Goal: Check status: Check status

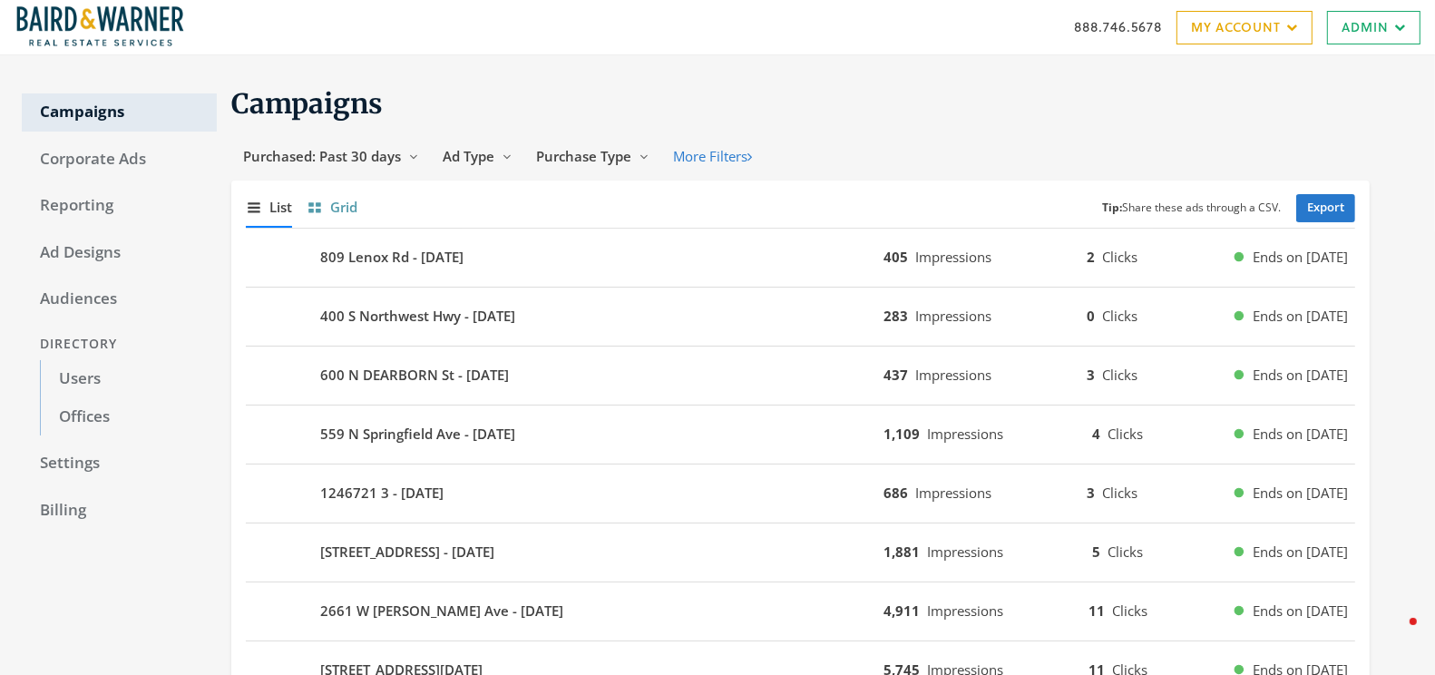
click at [342, 199] on span "Grid" at bounding box center [343, 207] width 27 height 21
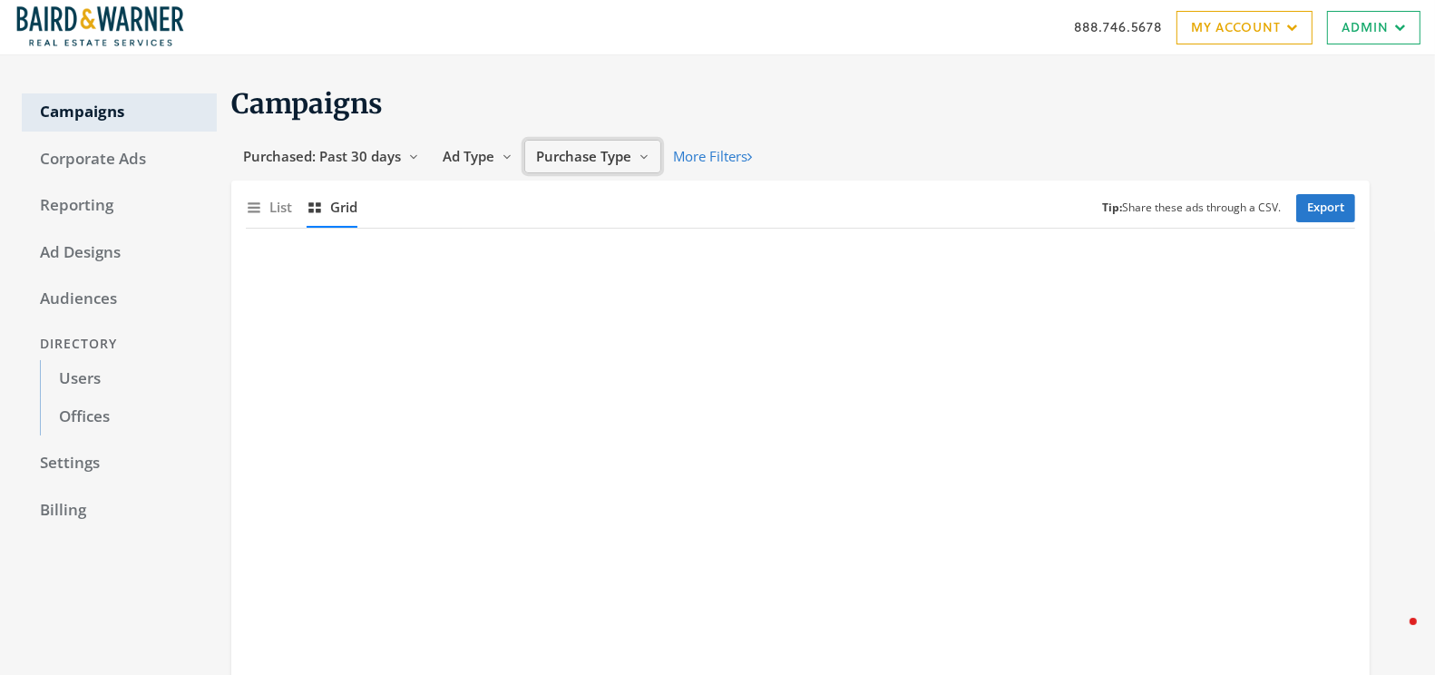
click at [588, 152] on span "Purchase Type" at bounding box center [583, 156] width 95 height 18
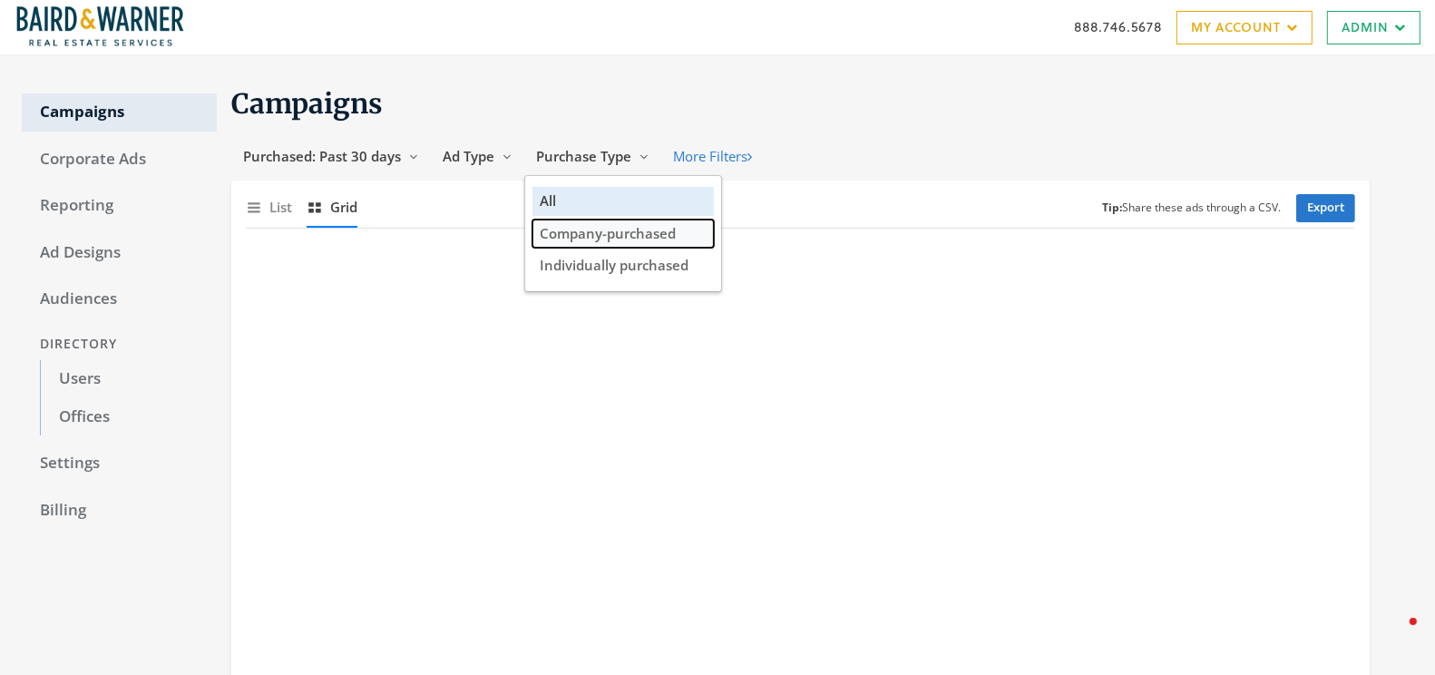
click at [590, 230] on span "Company-purchased" at bounding box center [608, 233] width 136 height 18
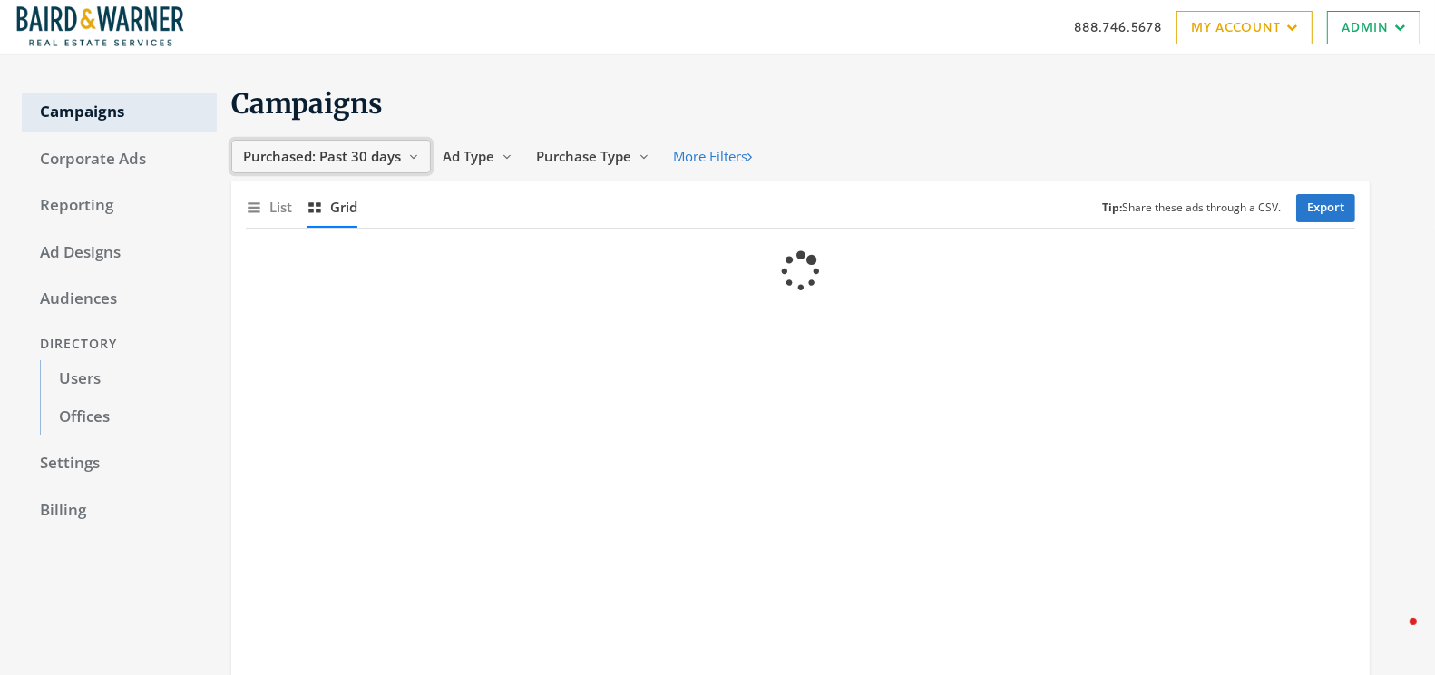
click at [390, 161] on span "Purchased: Past 30 days" at bounding box center [322, 156] width 158 height 18
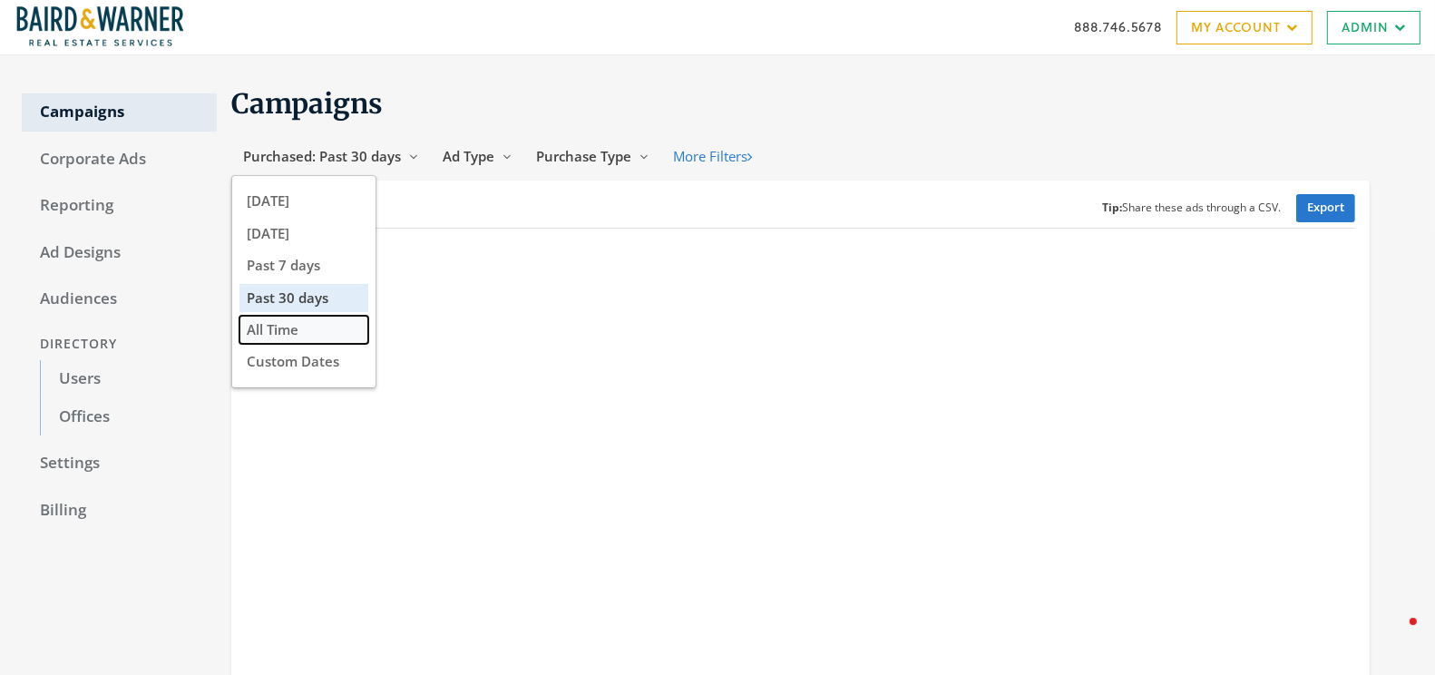
click at [284, 328] on span "All Time" at bounding box center [273, 329] width 52 height 18
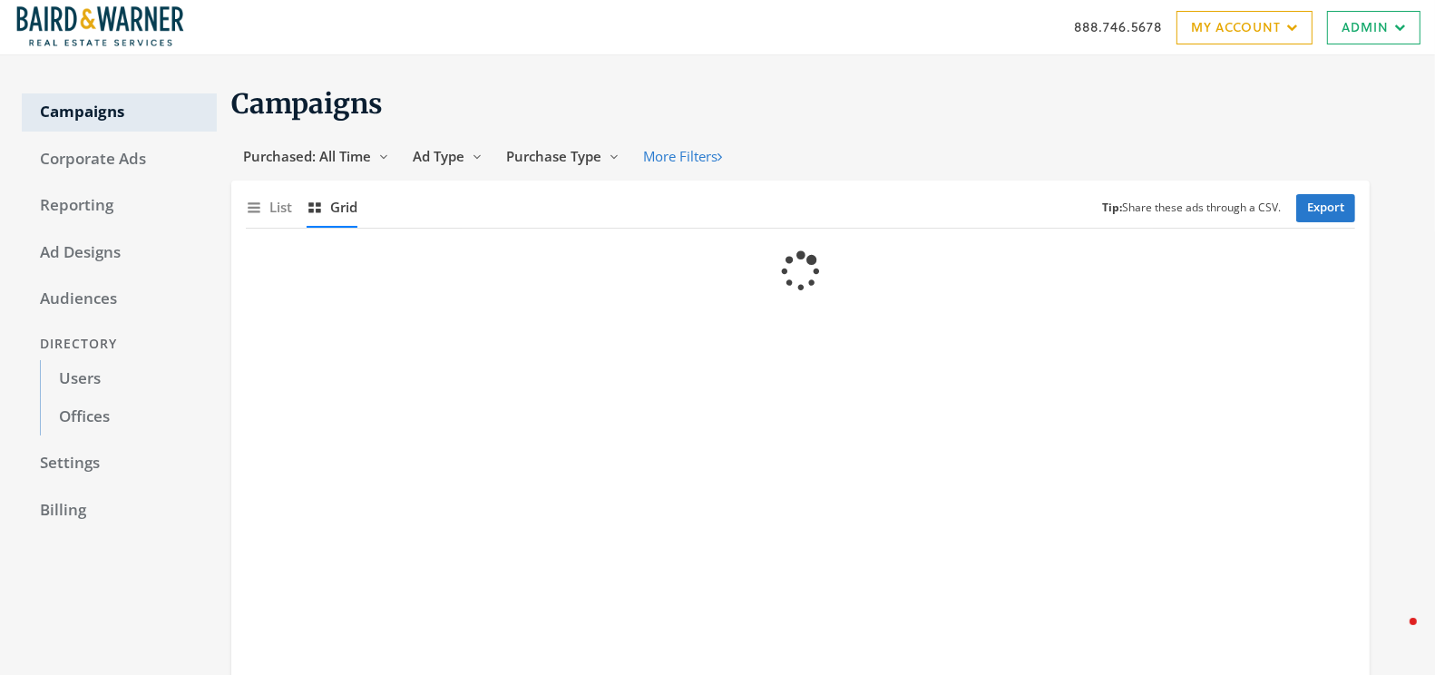
click at [657, 221] on div "Show list of campaigns List Show grid of campaigns Grid Tip: Share these ads th…" at bounding box center [800, 208] width 1109 height 40
click at [571, 160] on span "Purchase Type" at bounding box center [553, 156] width 95 height 18
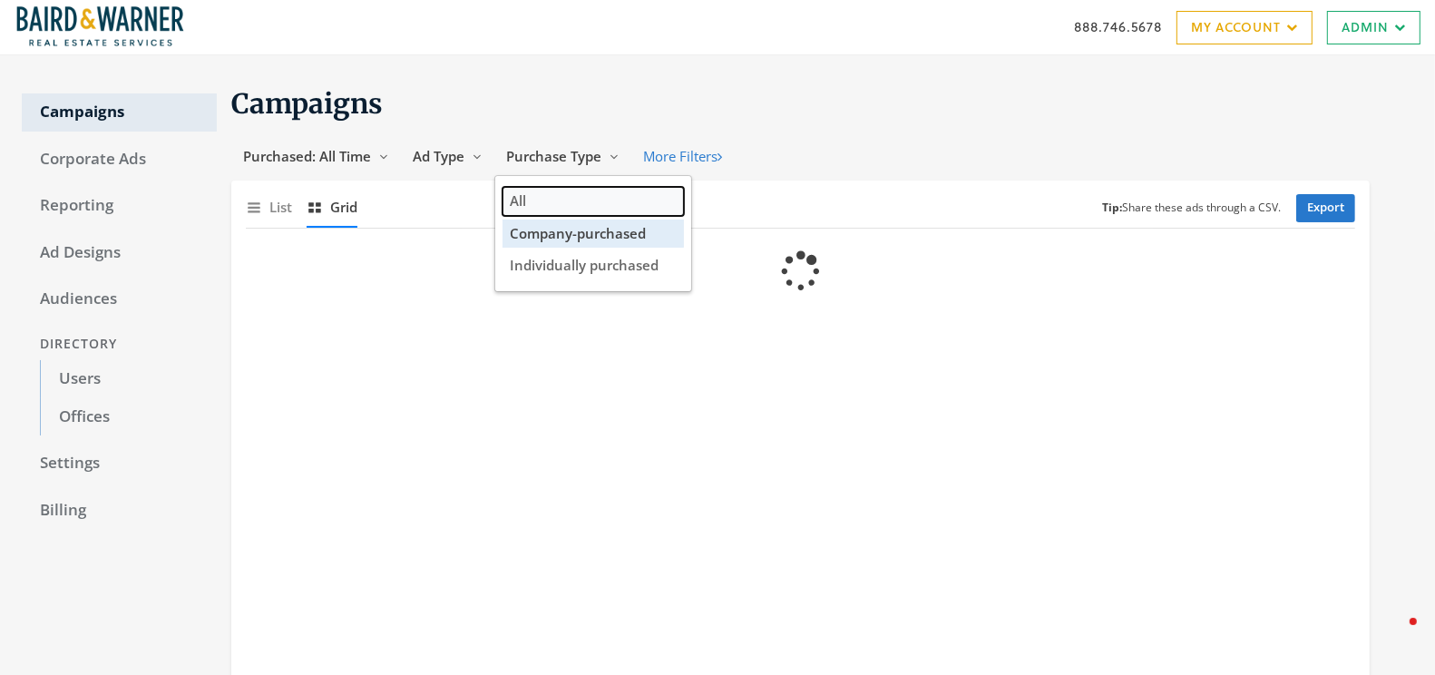
click at [549, 194] on button "All" at bounding box center [593, 201] width 181 height 28
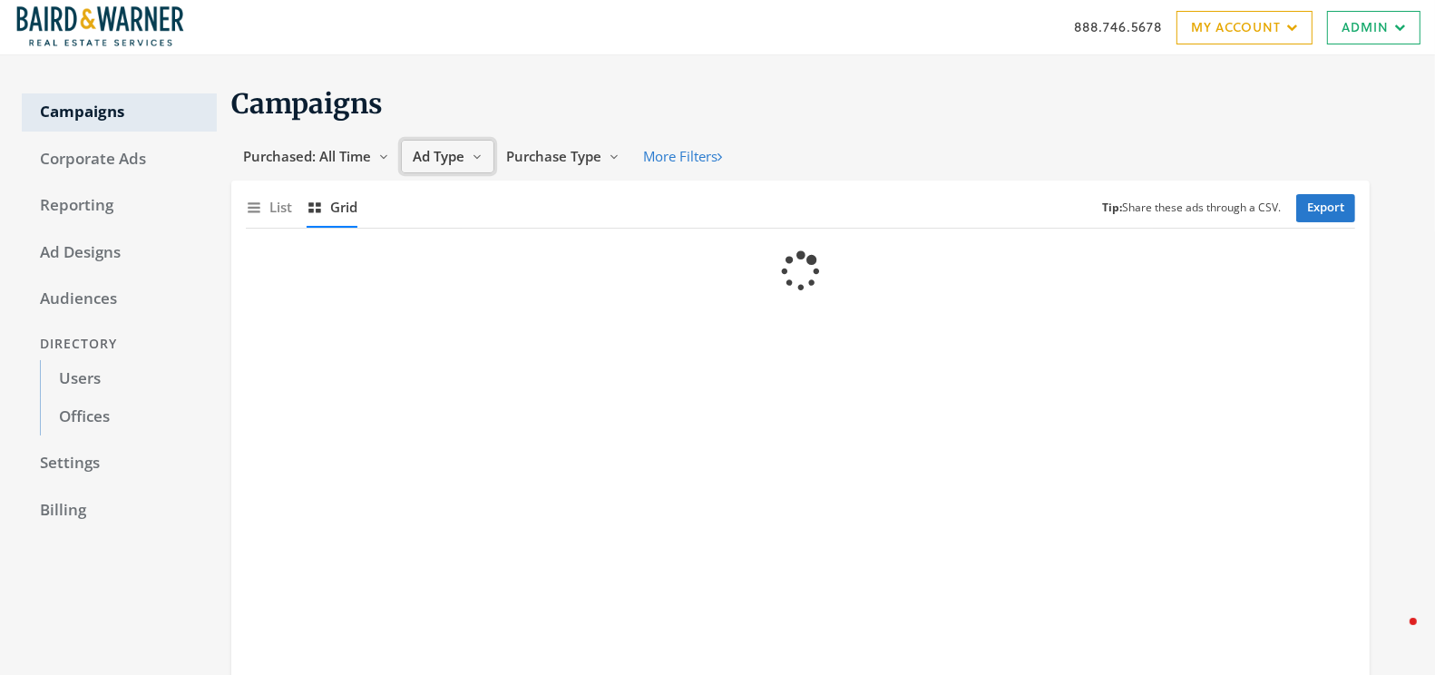
click at [464, 156] on button "Ad Type Reveal list of Ad Type" at bounding box center [447, 157] width 93 height 34
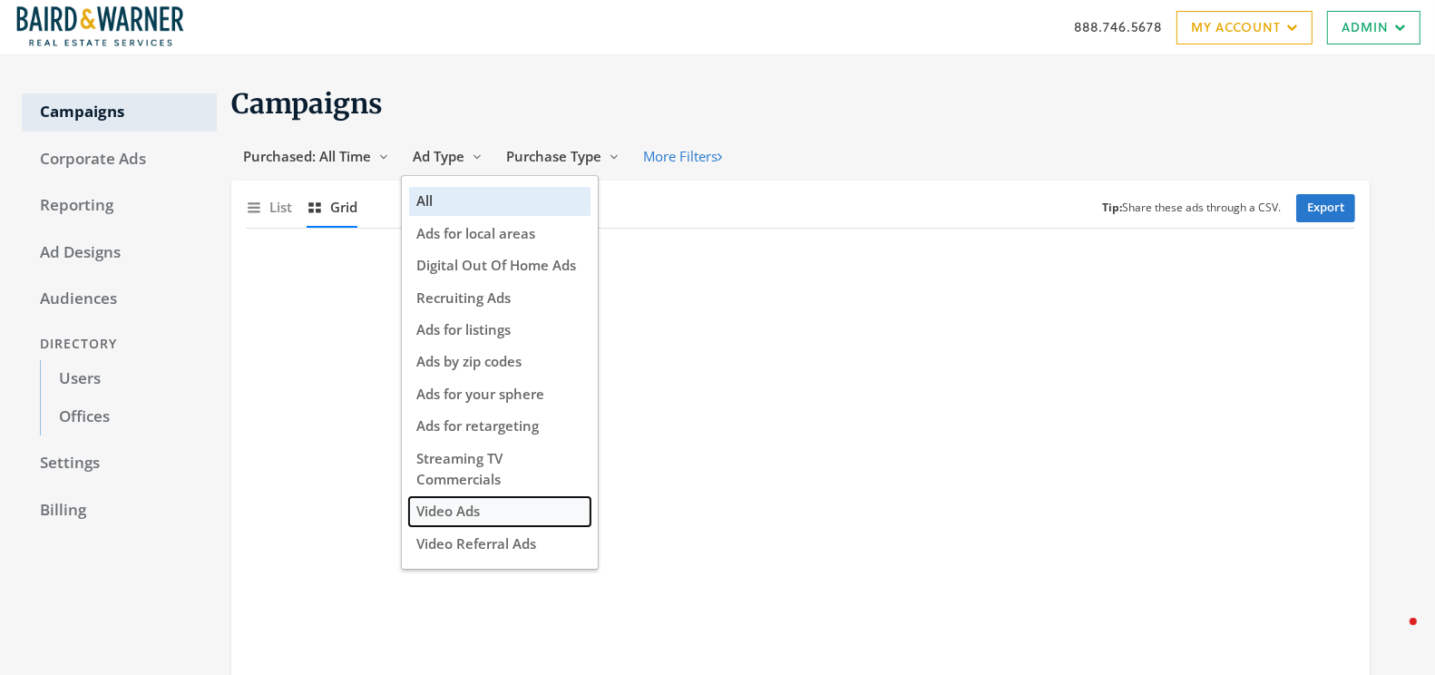
click at [472, 508] on span "Video Ads" at bounding box center [447, 511] width 63 height 18
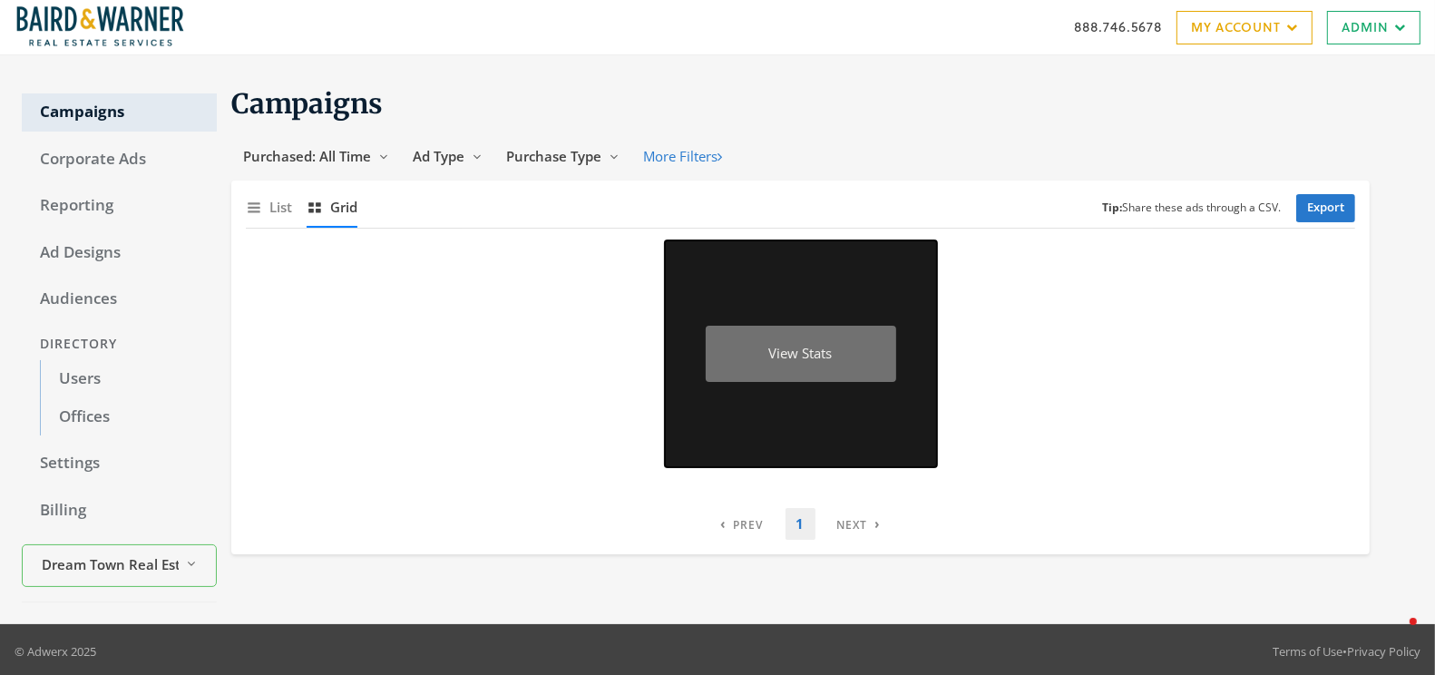
click at [816, 346] on div "View Stats" at bounding box center [801, 354] width 190 height 57
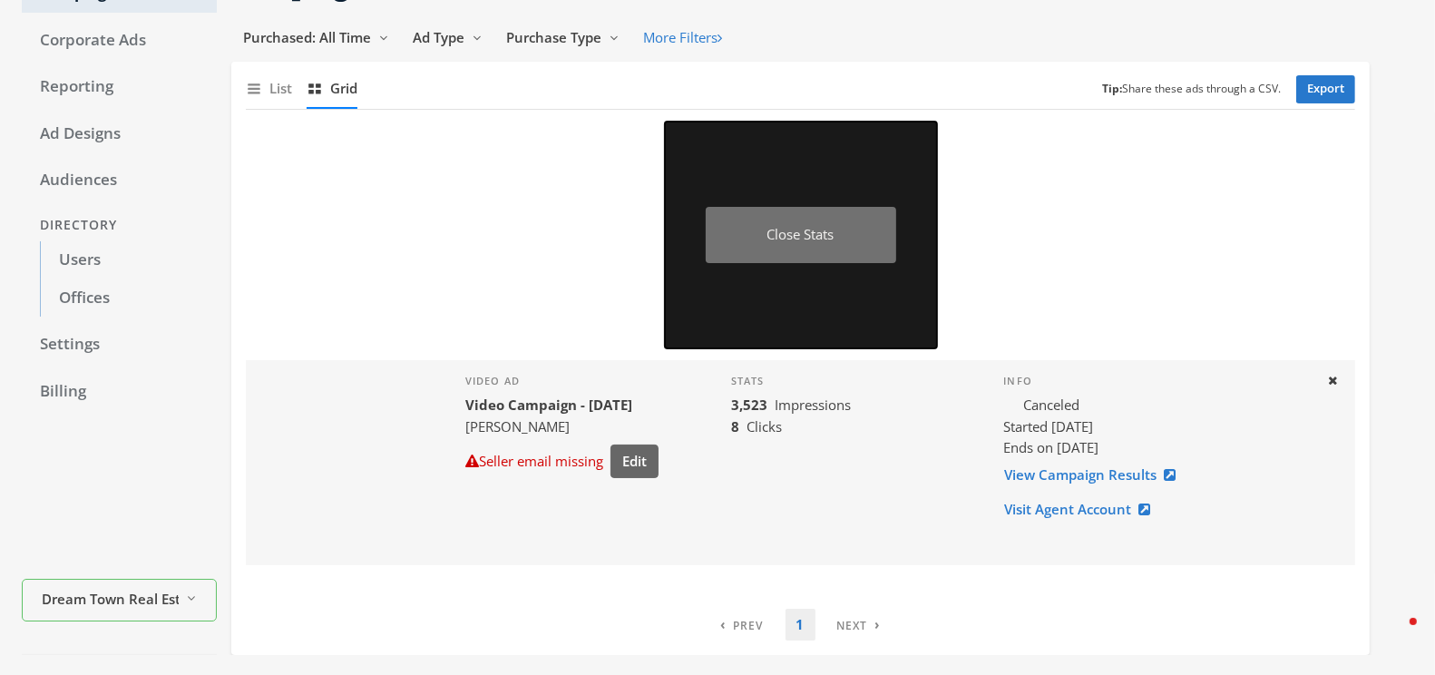
scroll to position [172, 0]
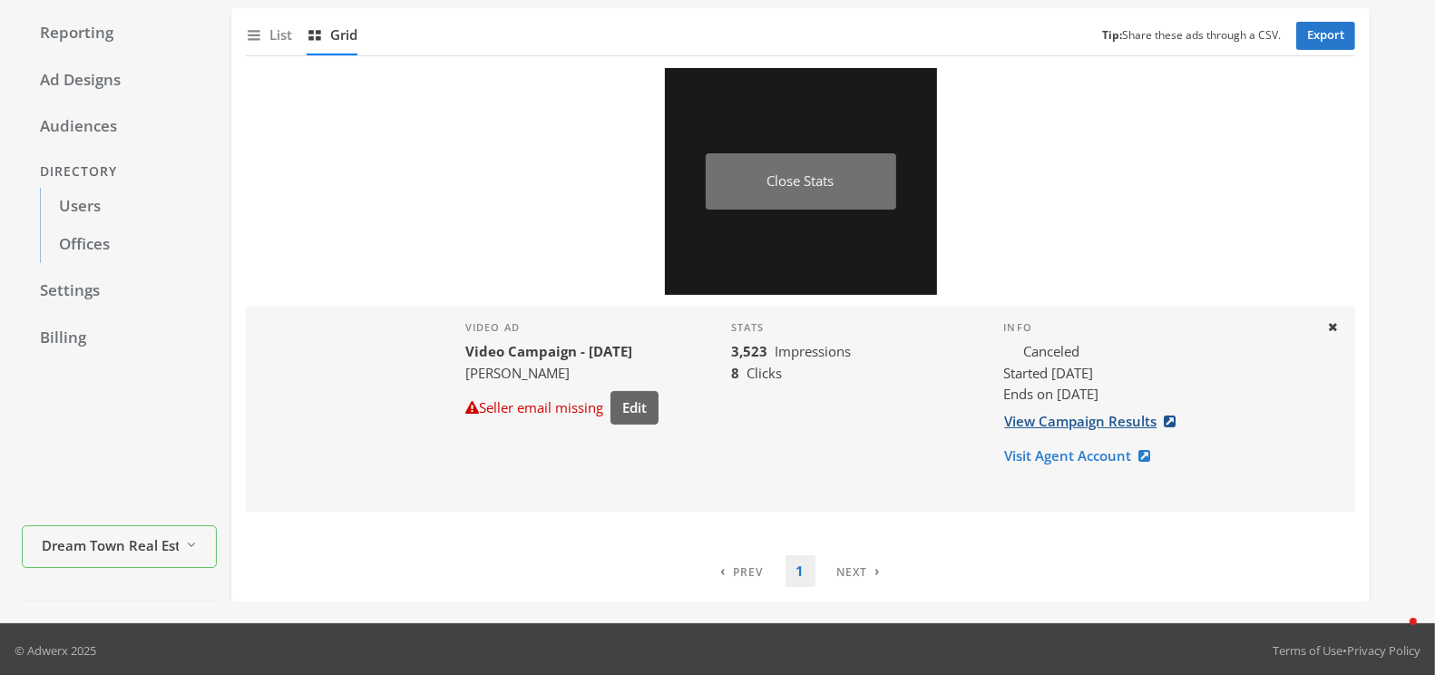
click at [1044, 415] on link "View Campaign Results" at bounding box center [1096, 422] width 184 height 34
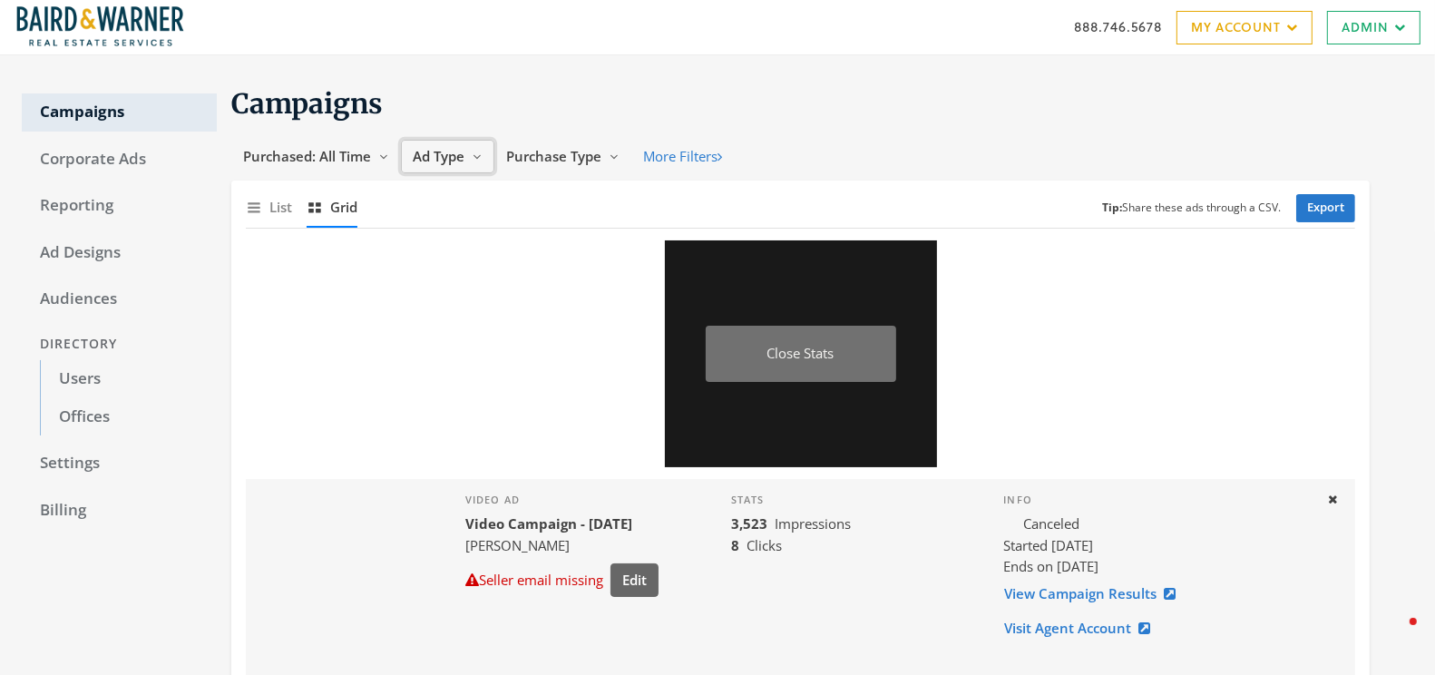
click at [476, 153] on icon "Reveal list of Ad Type" at bounding box center [477, 156] width 11 height 11
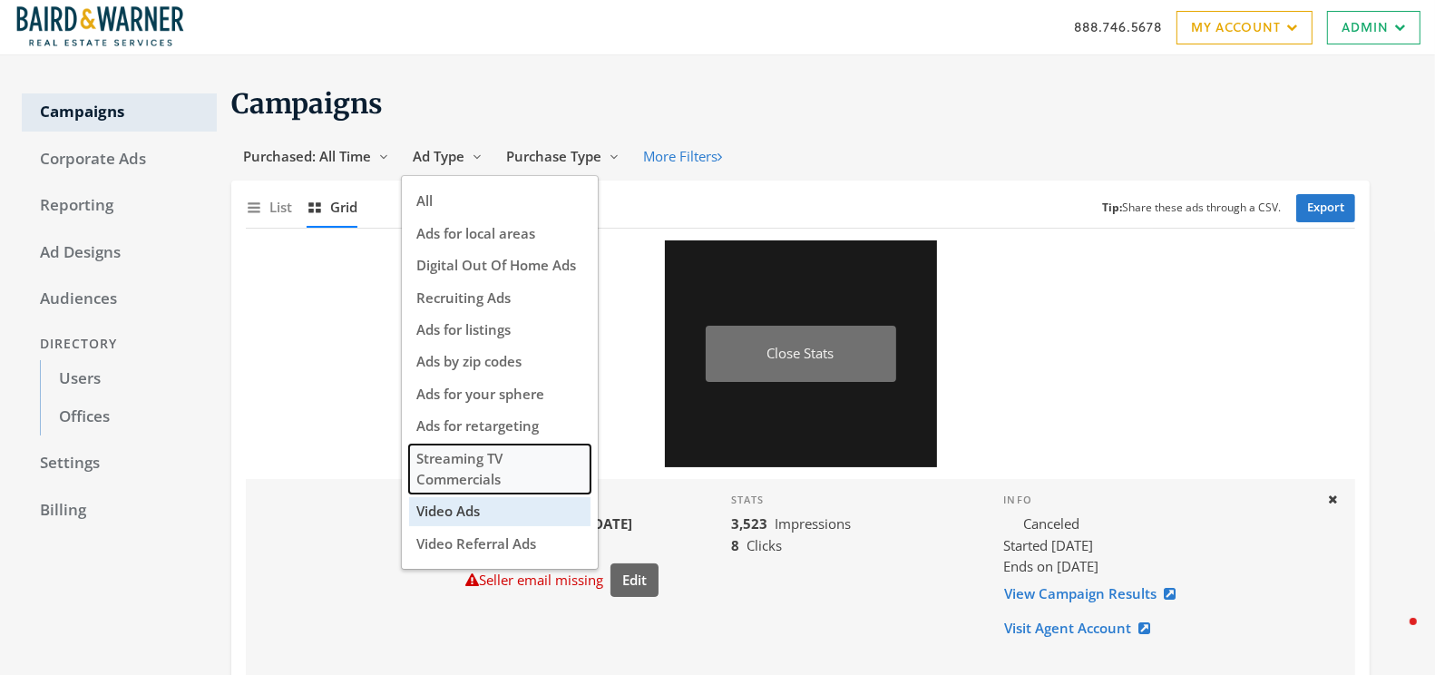
click at [451, 464] on span "Streaming TV Commercials" at bounding box center [459, 468] width 86 height 39
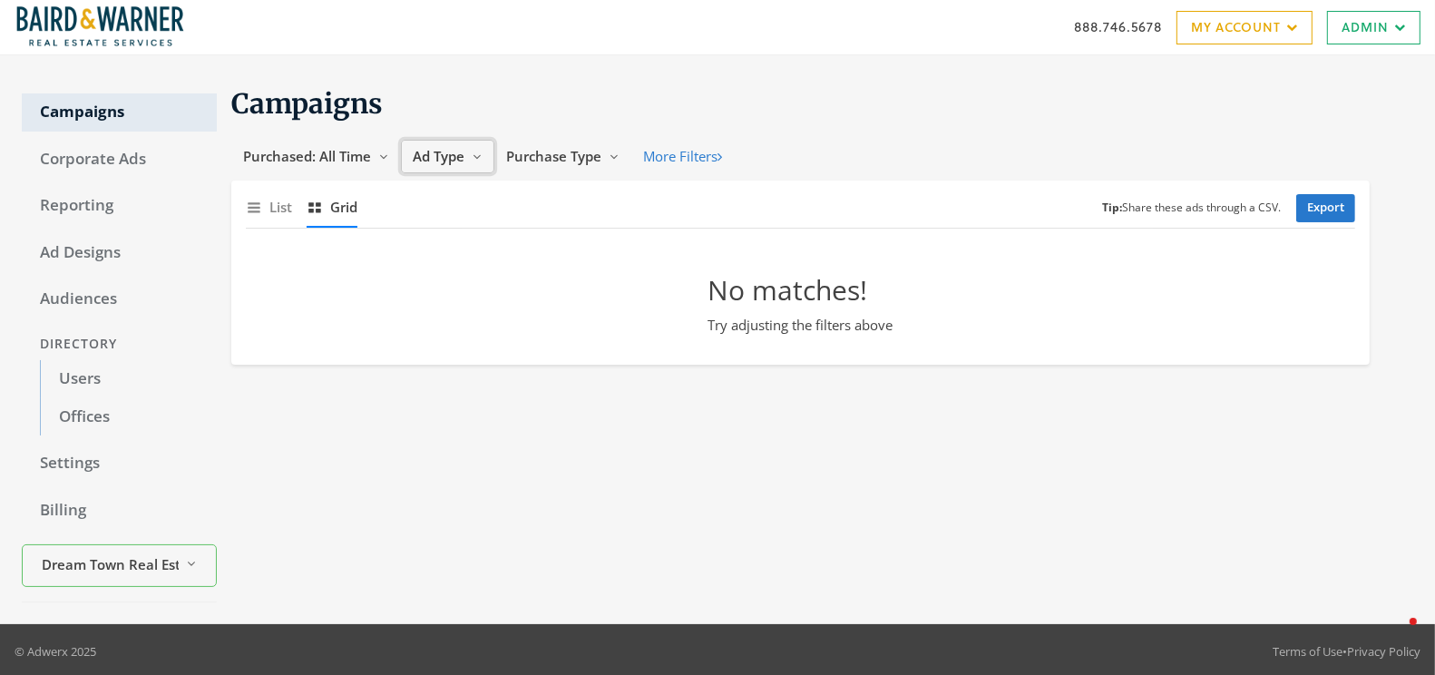
click at [459, 152] on span "Ad Type" at bounding box center [439, 156] width 52 height 18
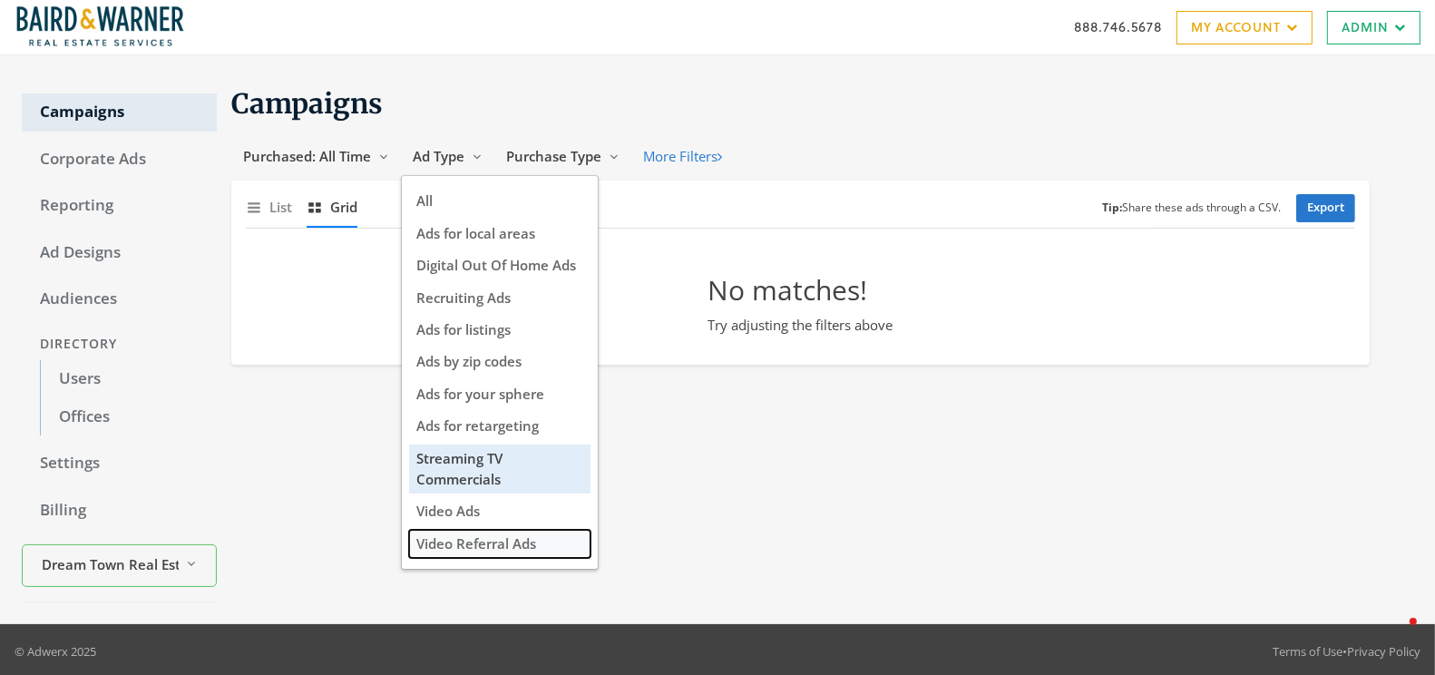
click at [457, 541] on span "Video Referral Ads" at bounding box center [476, 543] width 120 height 18
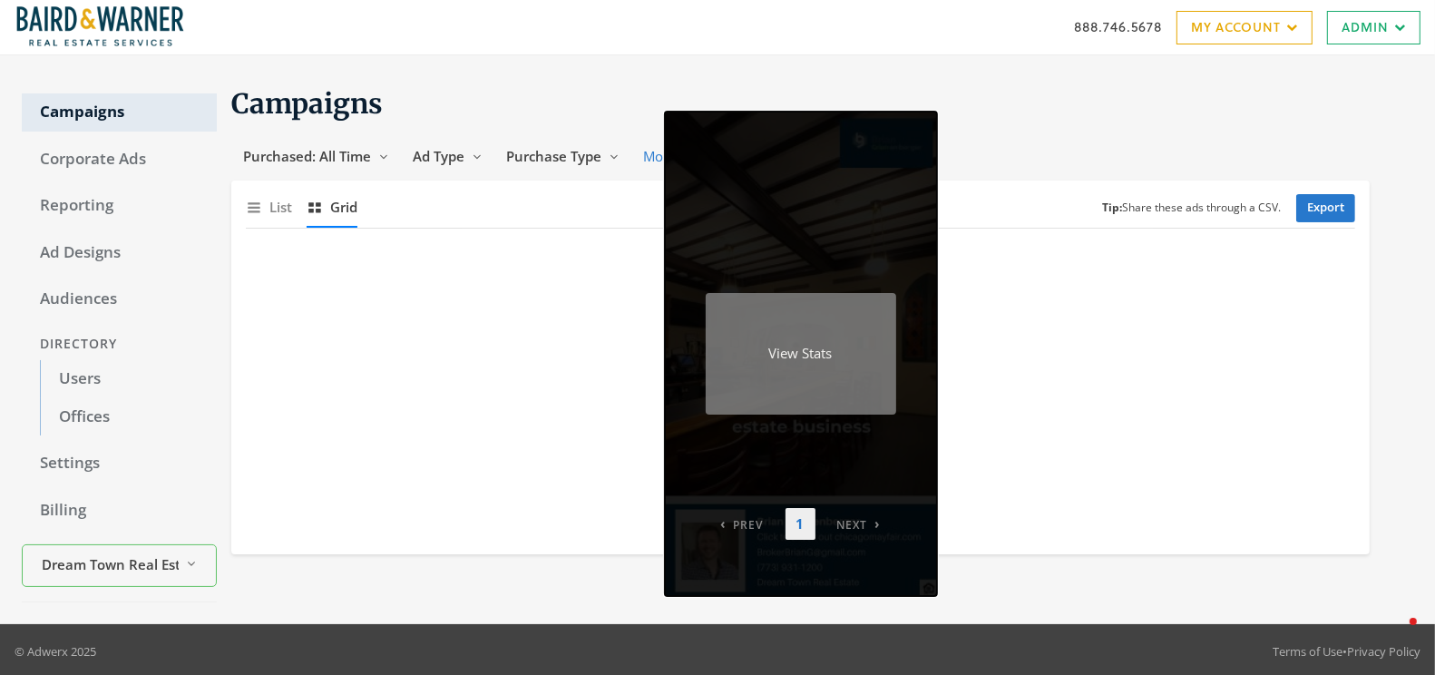
click at [820, 319] on div "View Stats" at bounding box center [801, 353] width 190 height 121
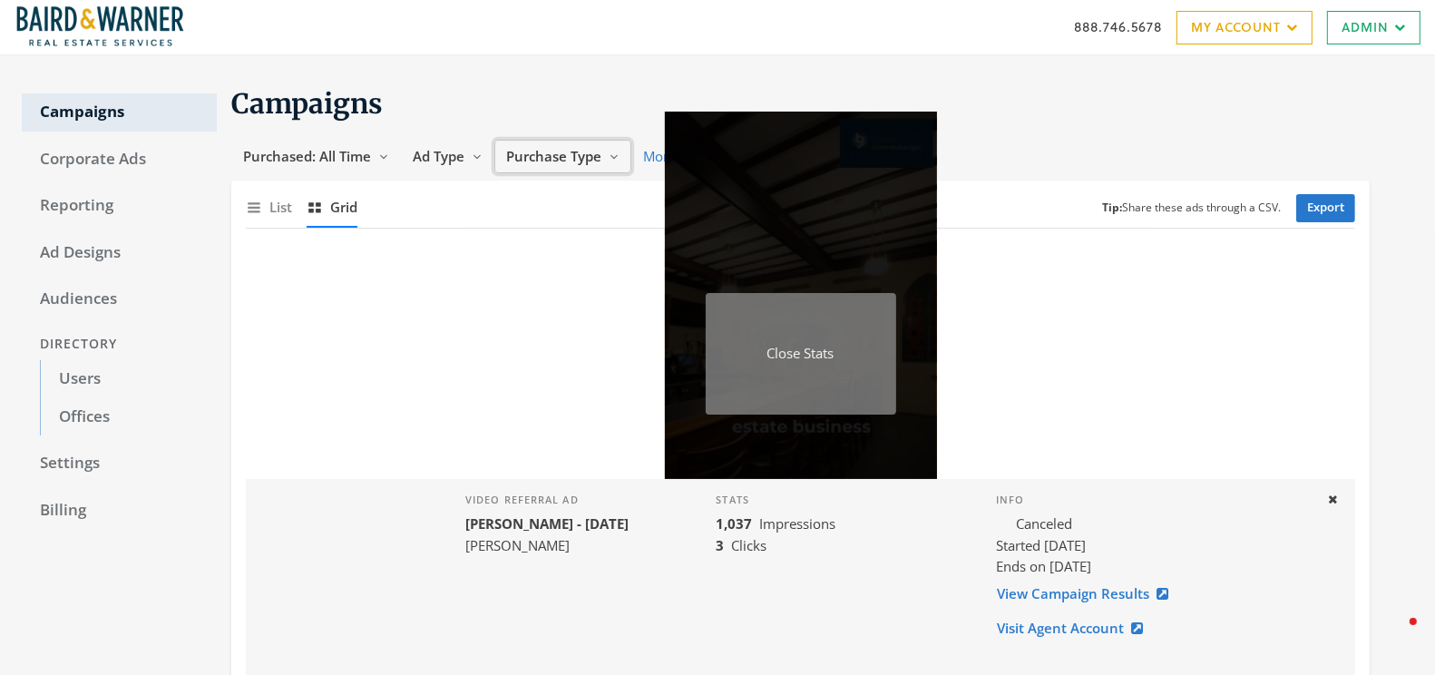
click at [551, 159] on span "Purchase Type" at bounding box center [553, 156] width 95 height 18
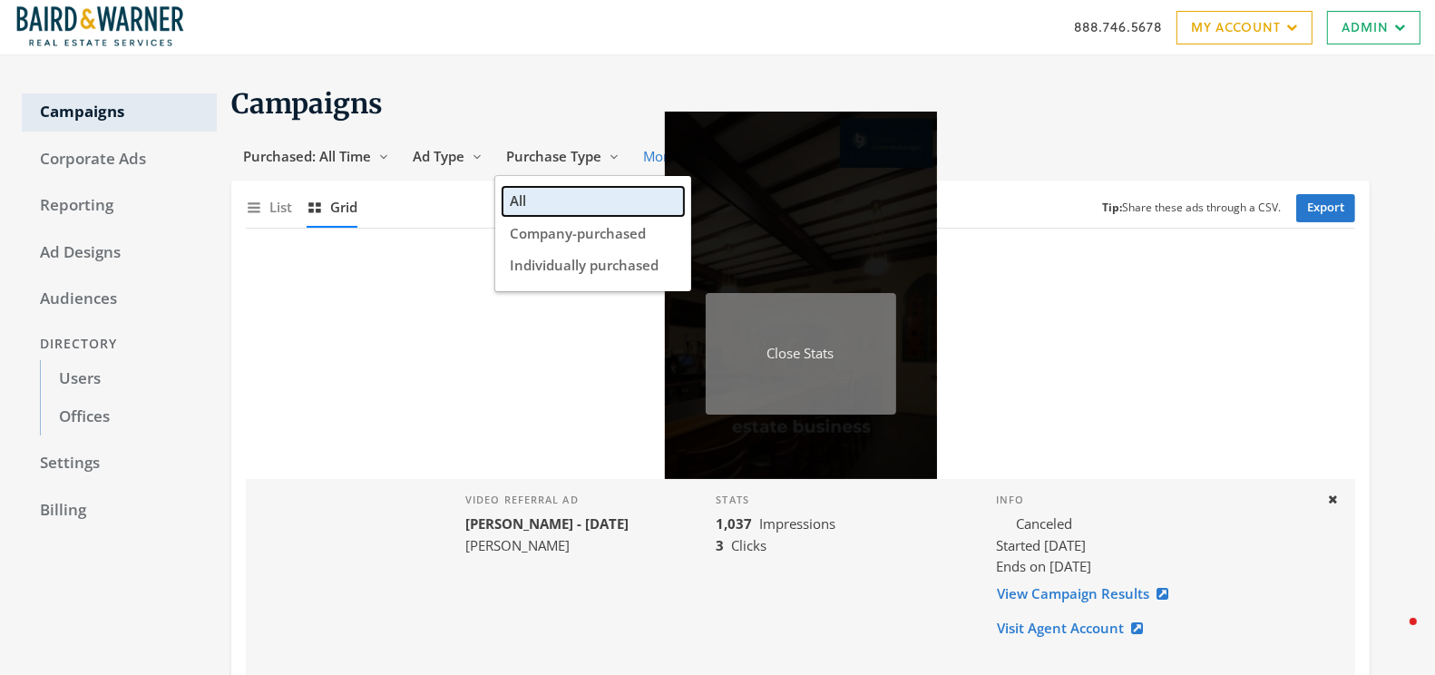
click at [536, 203] on button "All" at bounding box center [593, 201] width 181 height 28
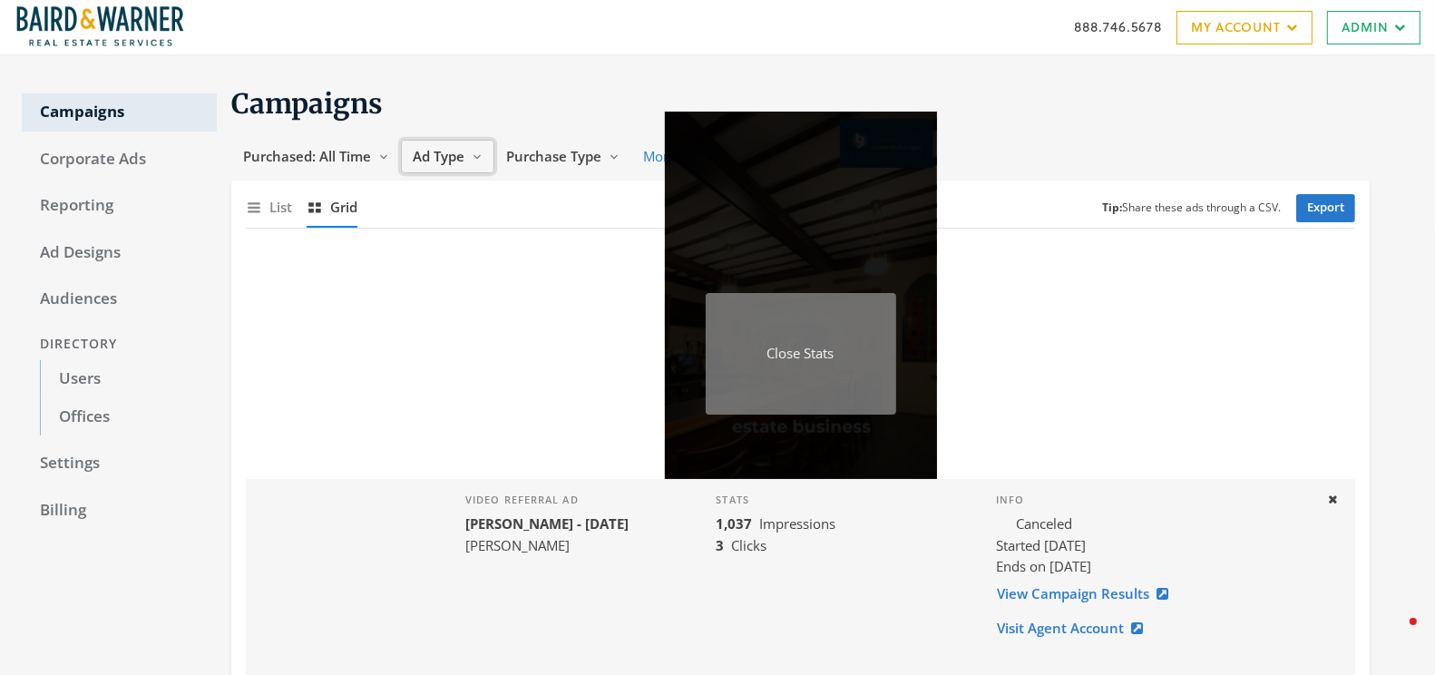
click at [454, 141] on button "Ad Type Reveal list of Ad Type" at bounding box center [447, 157] width 93 height 34
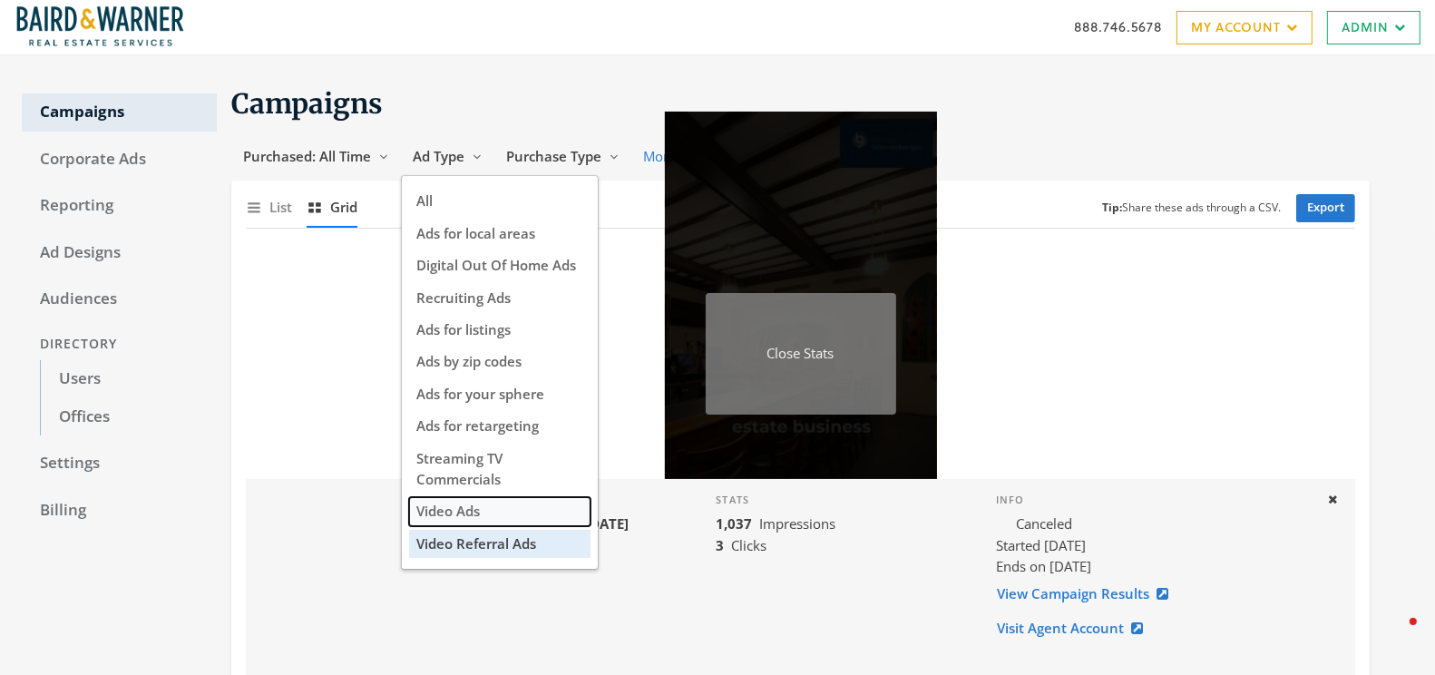
click at [437, 513] on span "Video Ads" at bounding box center [447, 511] width 63 height 18
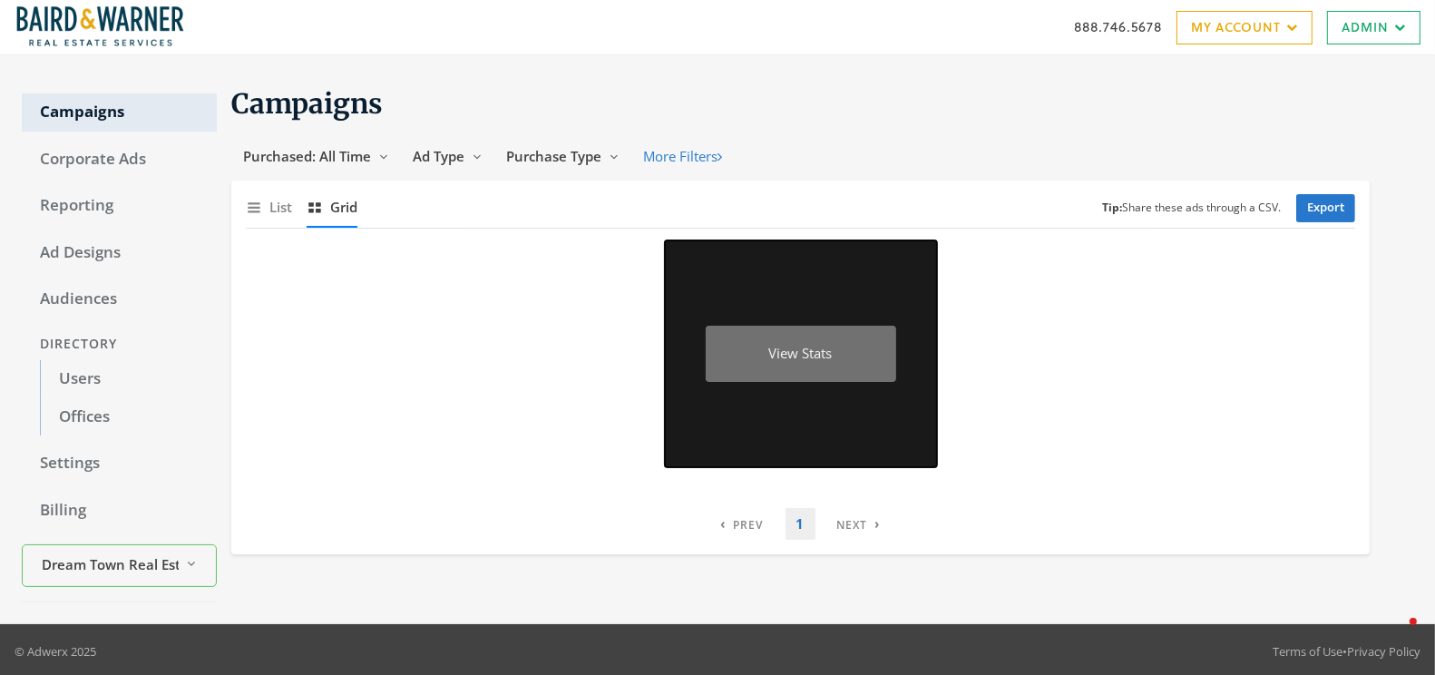
click at [822, 353] on div "View Stats" at bounding box center [801, 354] width 190 height 57
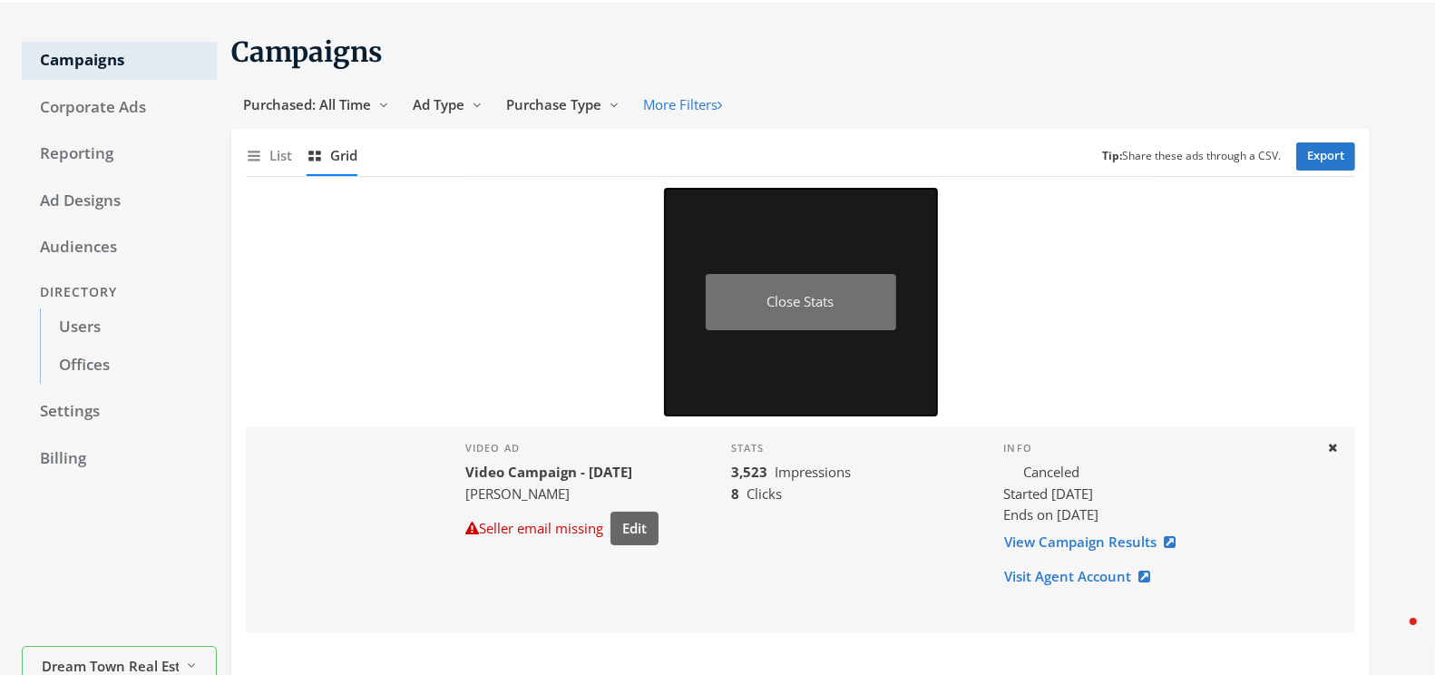
scroll to position [56, 0]
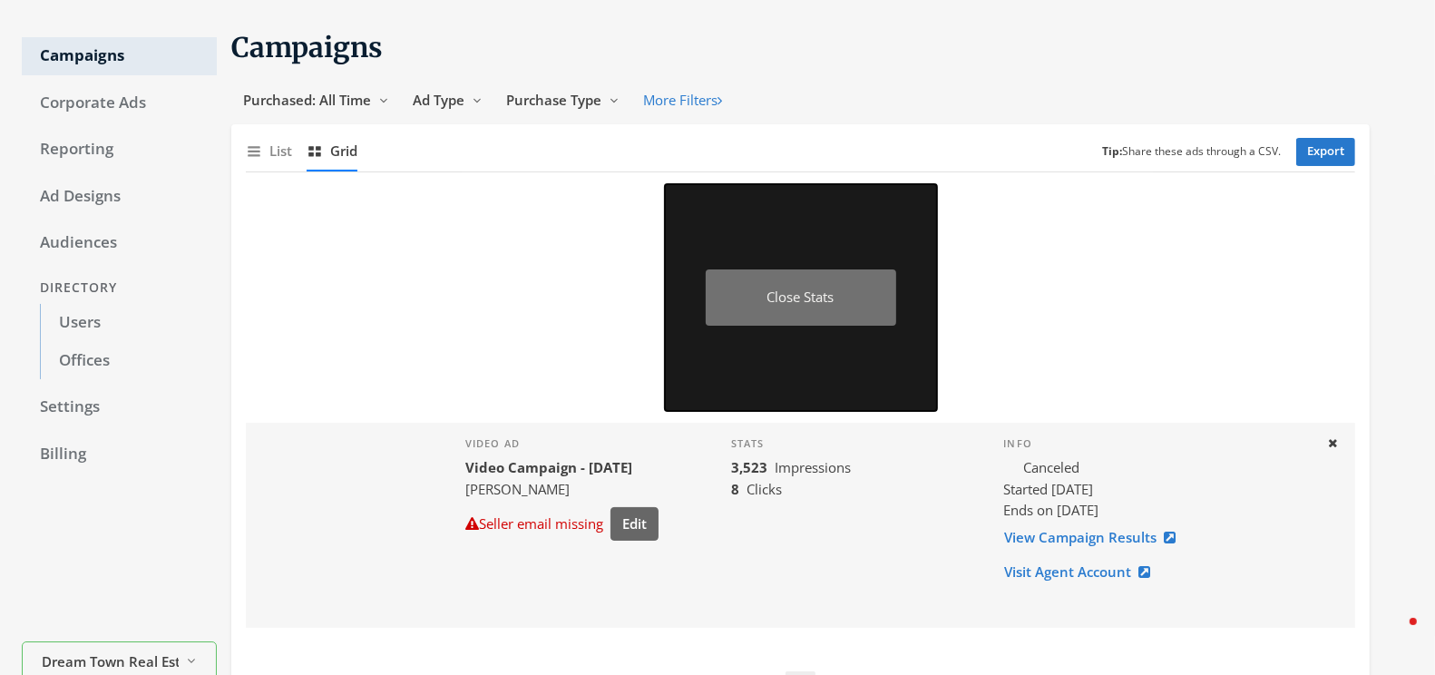
click at [768, 291] on div "Close Stats" at bounding box center [801, 297] width 190 height 57
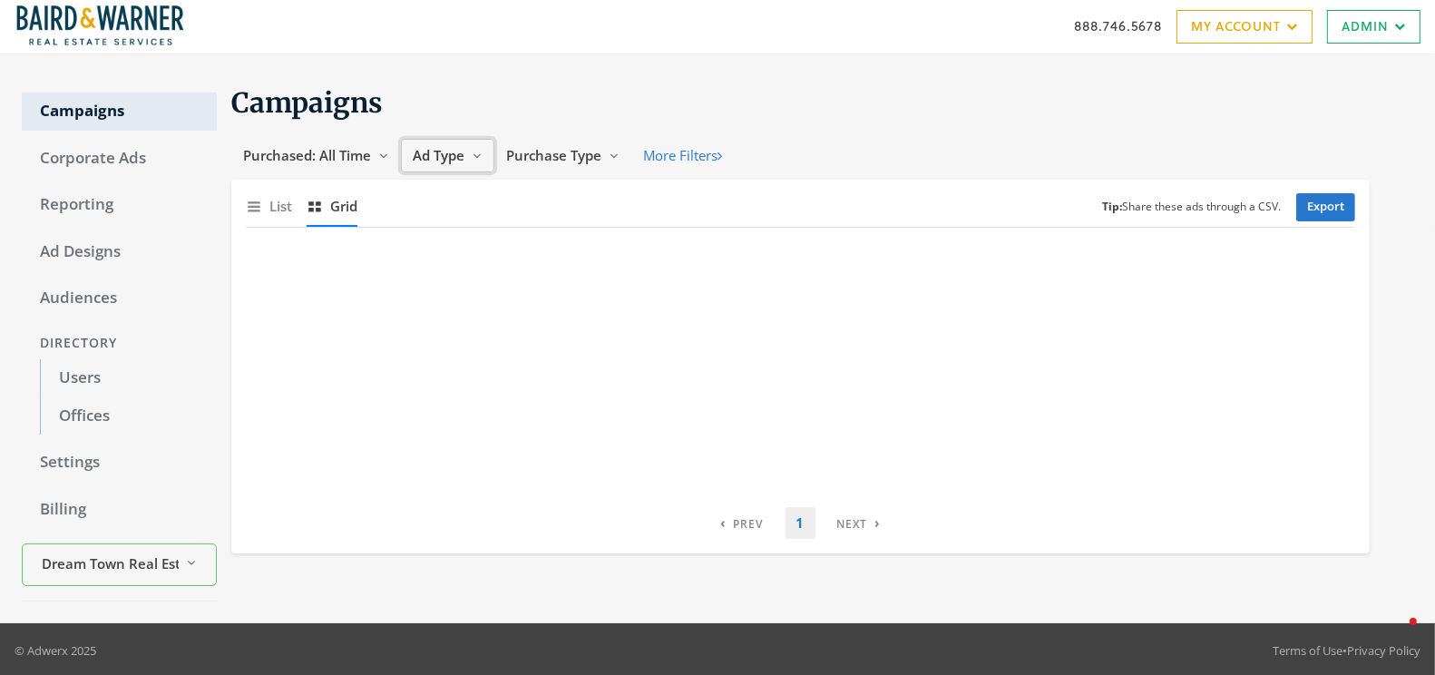
click at [435, 158] on span "Ad Type" at bounding box center [439, 155] width 52 height 18
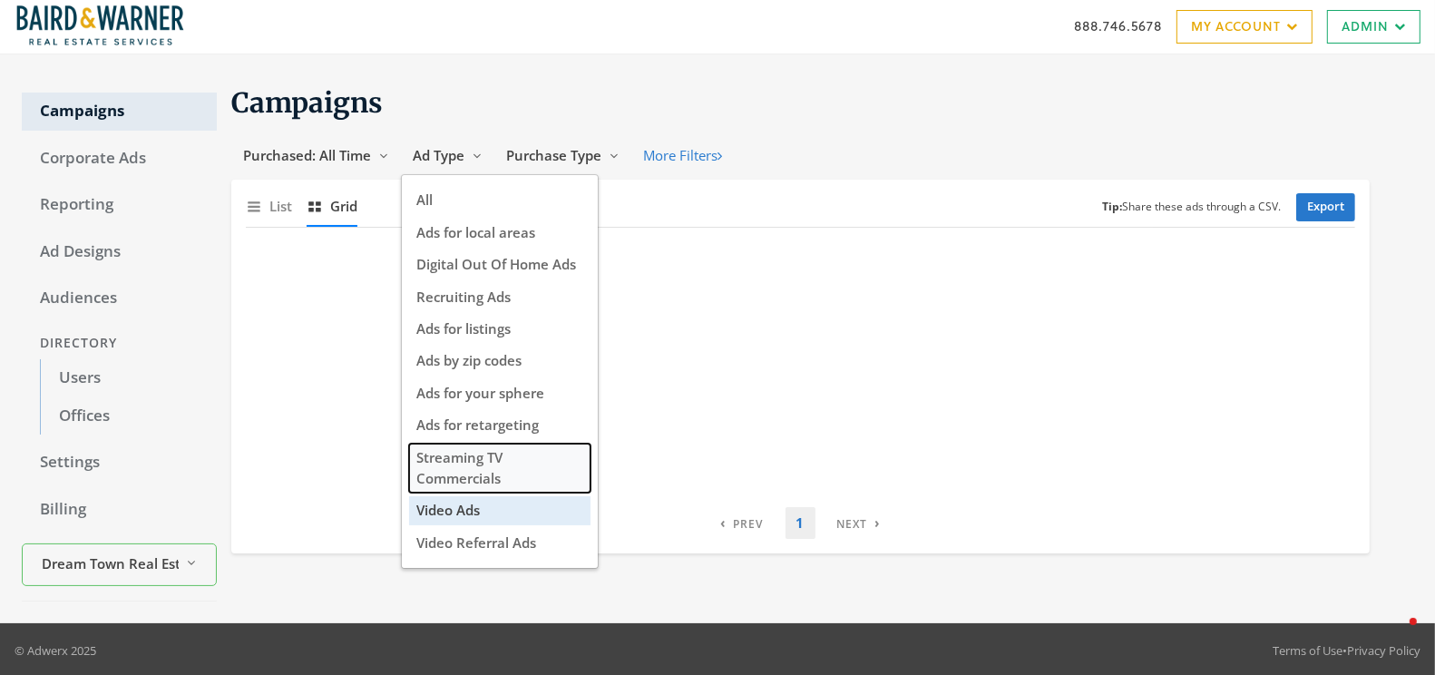
click at [474, 468] on span "Streaming TV Commercials" at bounding box center [459, 467] width 86 height 39
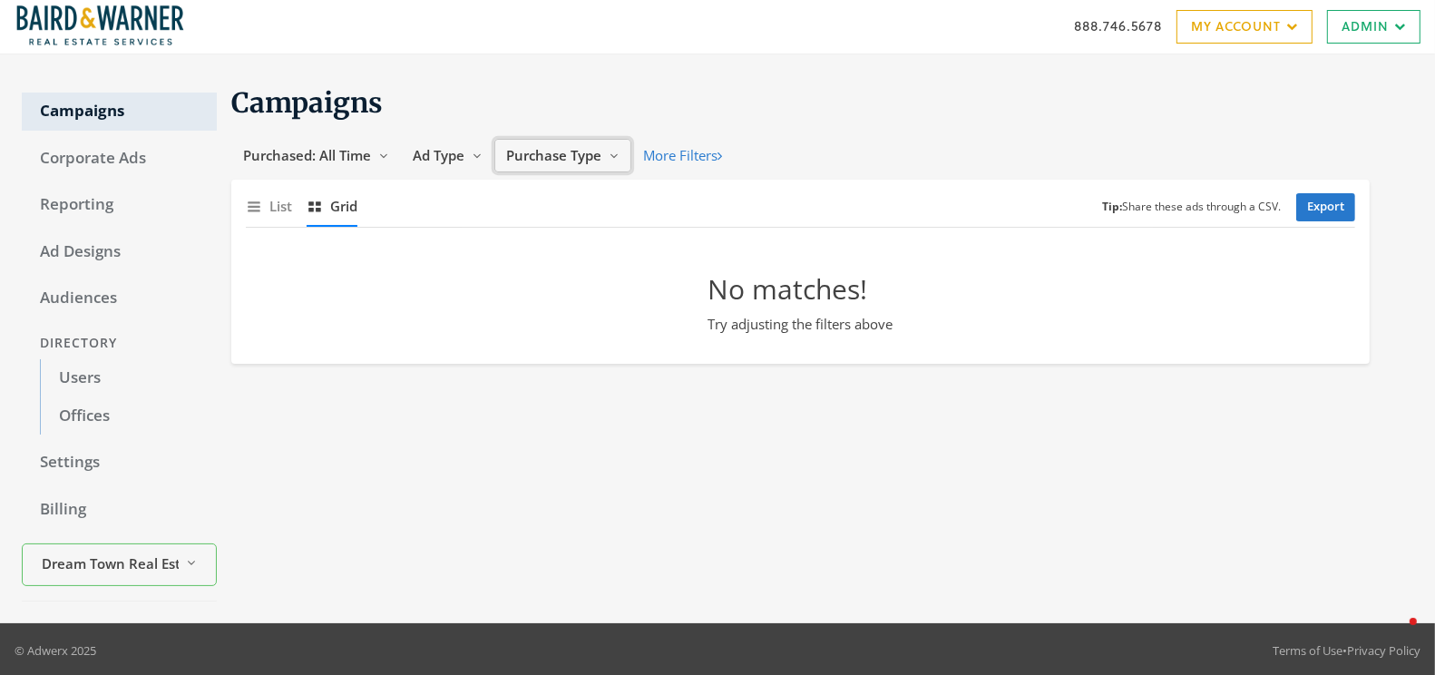
click at [568, 151] on span "Purchase Type" at bounding box center [553, 155] width 95 height 18
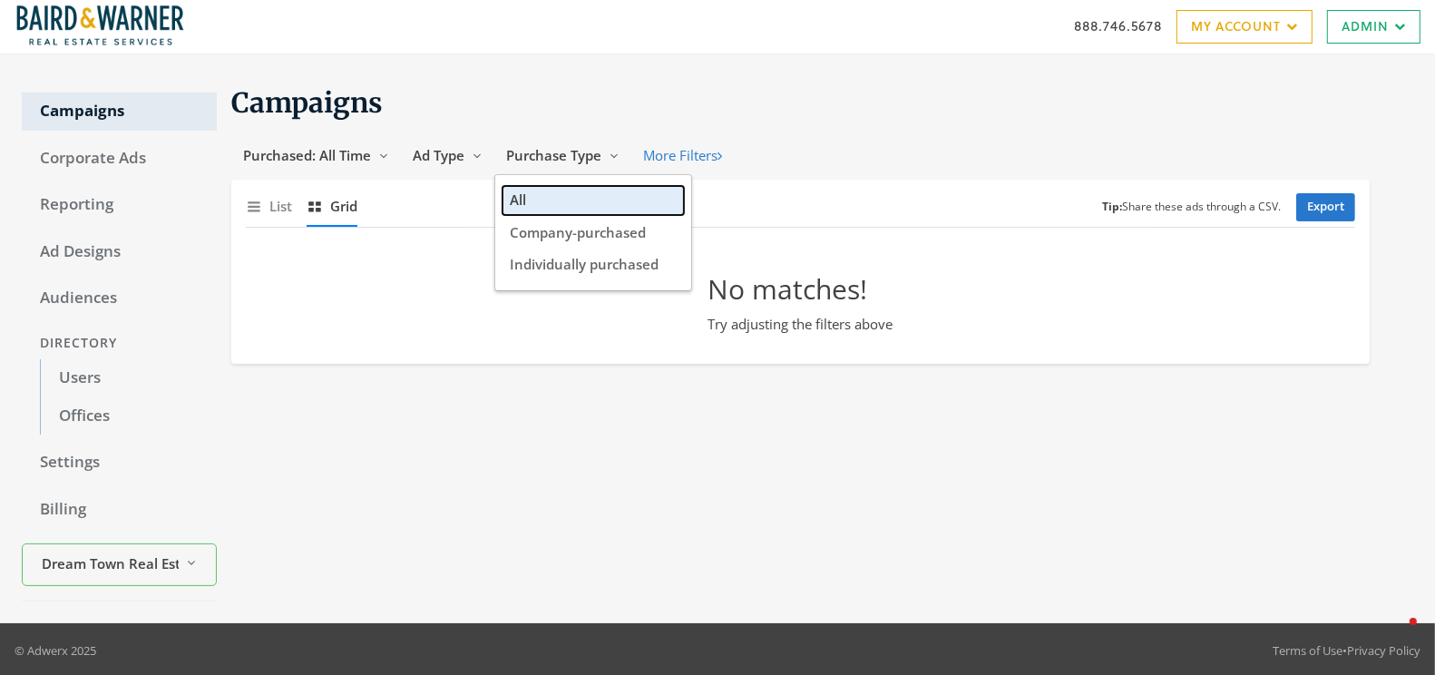
click at [536, 201] on button "All" at bounding box center [593, 200] width 181 height 28
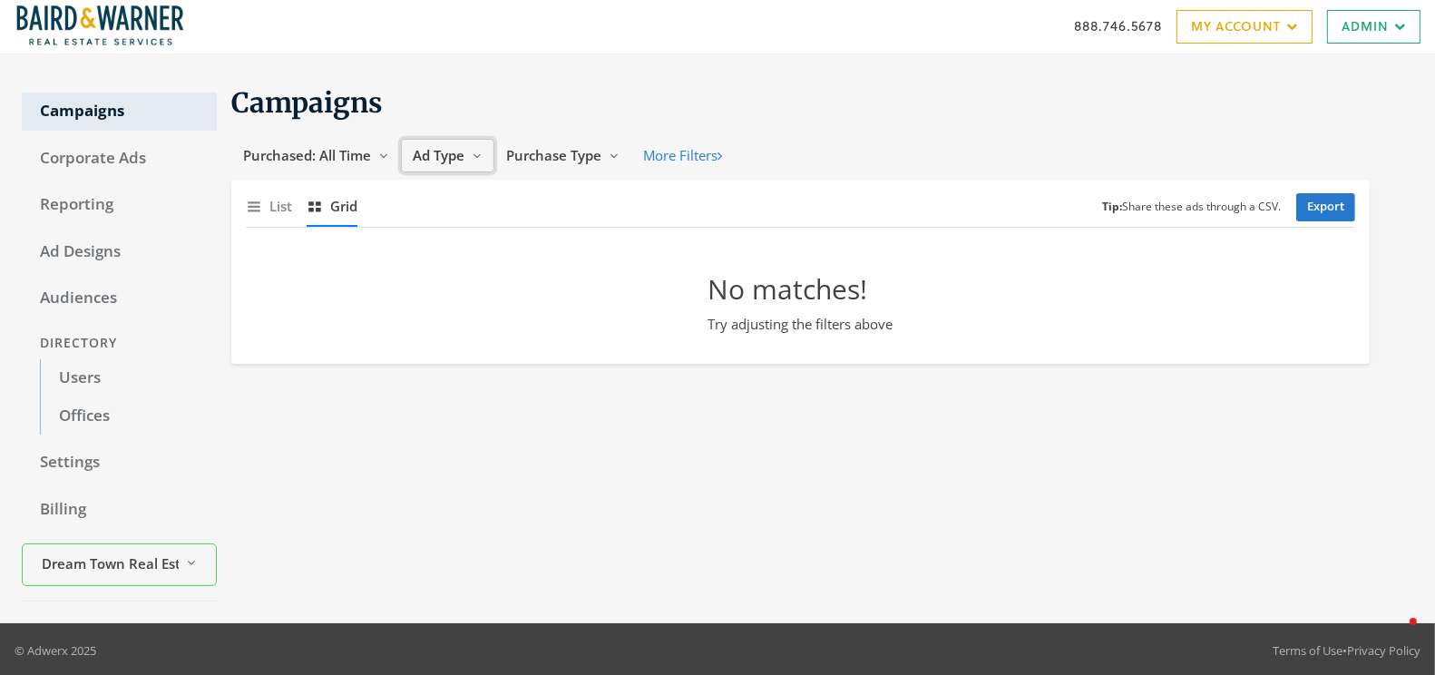
click at [450, 151] on span "Ad Type" at bounding box center [439, 155] width 52 height 18
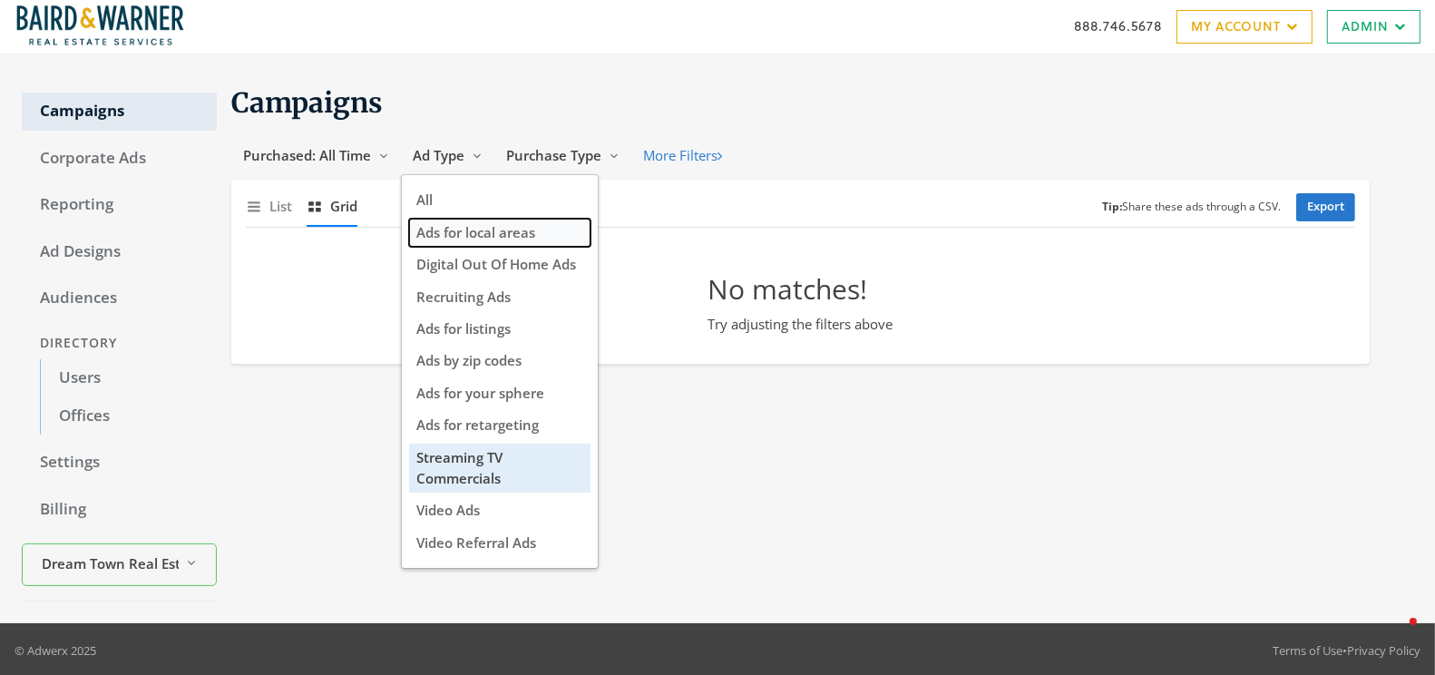
click at [492, 234] on span "Ads for local areas" at bounding box center [475, 232] width 119 height 18
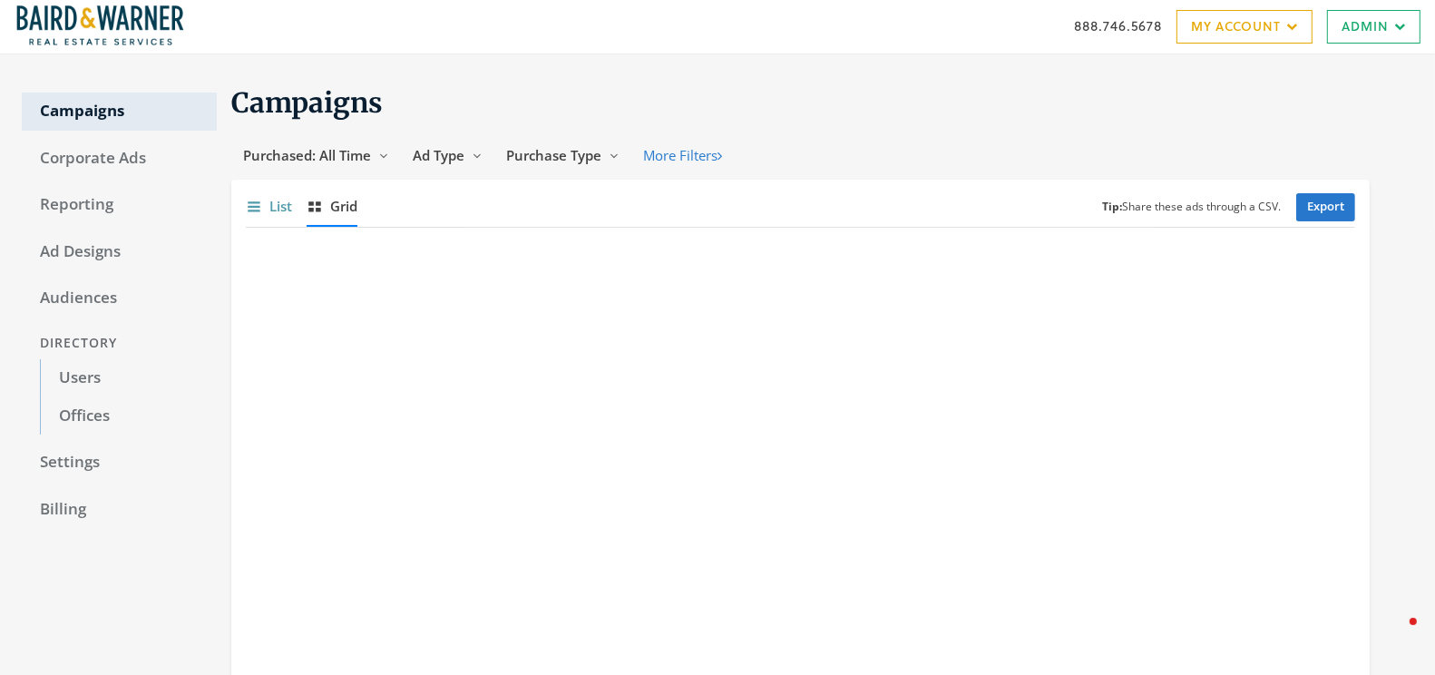
click at [272, 203] on span "List" at bounding box center [280, 206] width 23 height 21
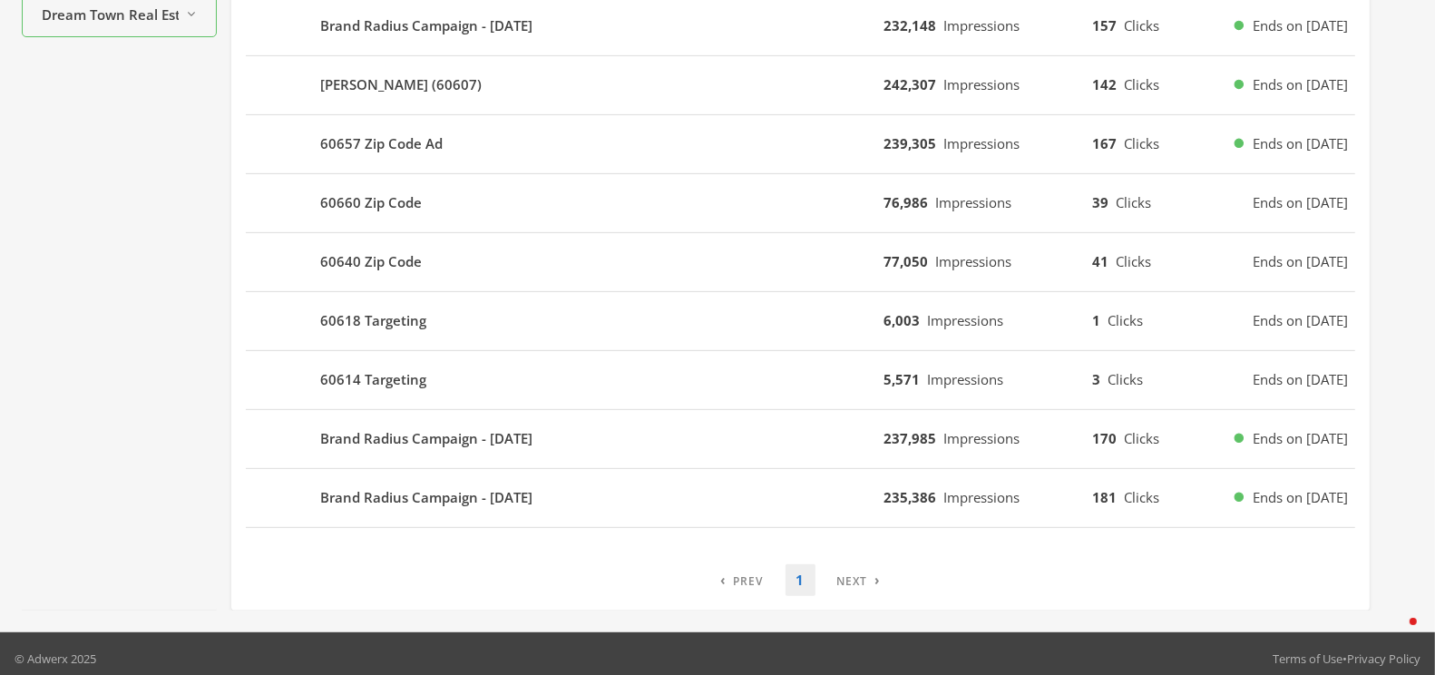
scroll to position [704, 0]
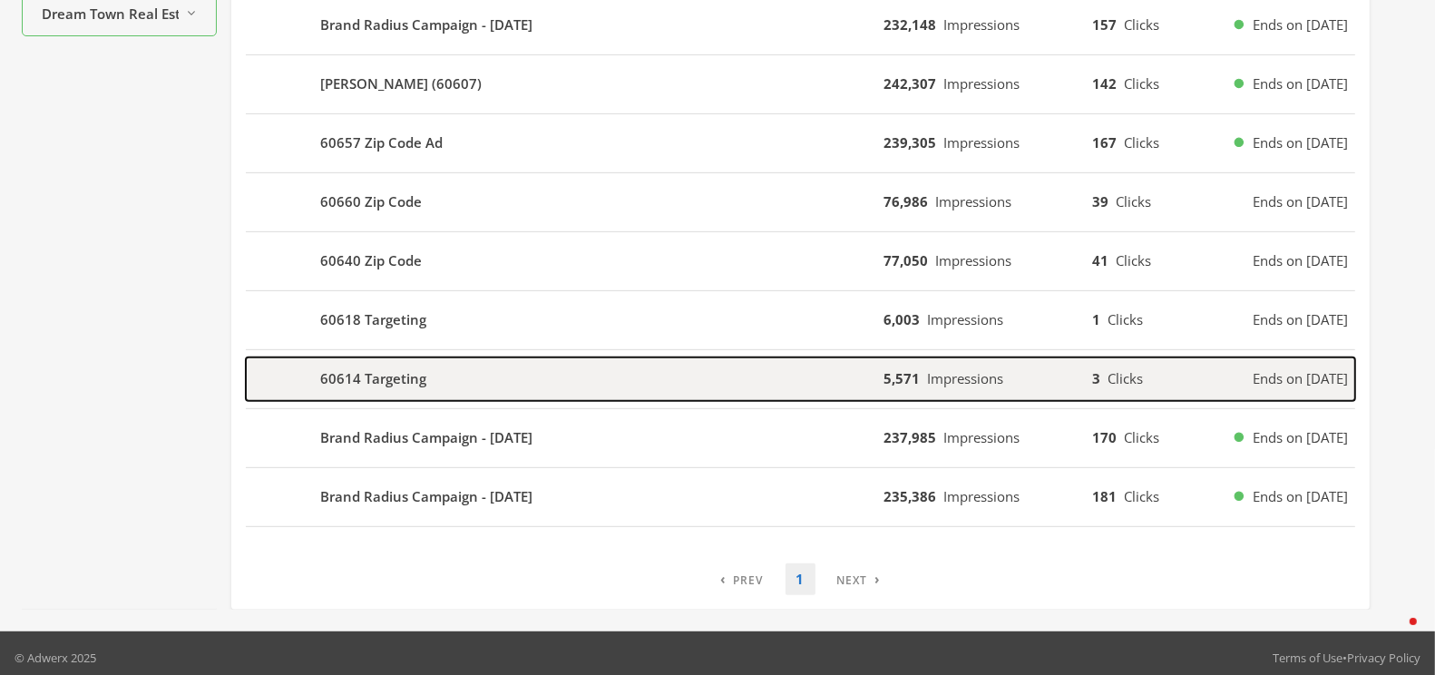
click at [466, 365] on div "60614 Targeting" at bounding box center [565, 379] width 638 height 44
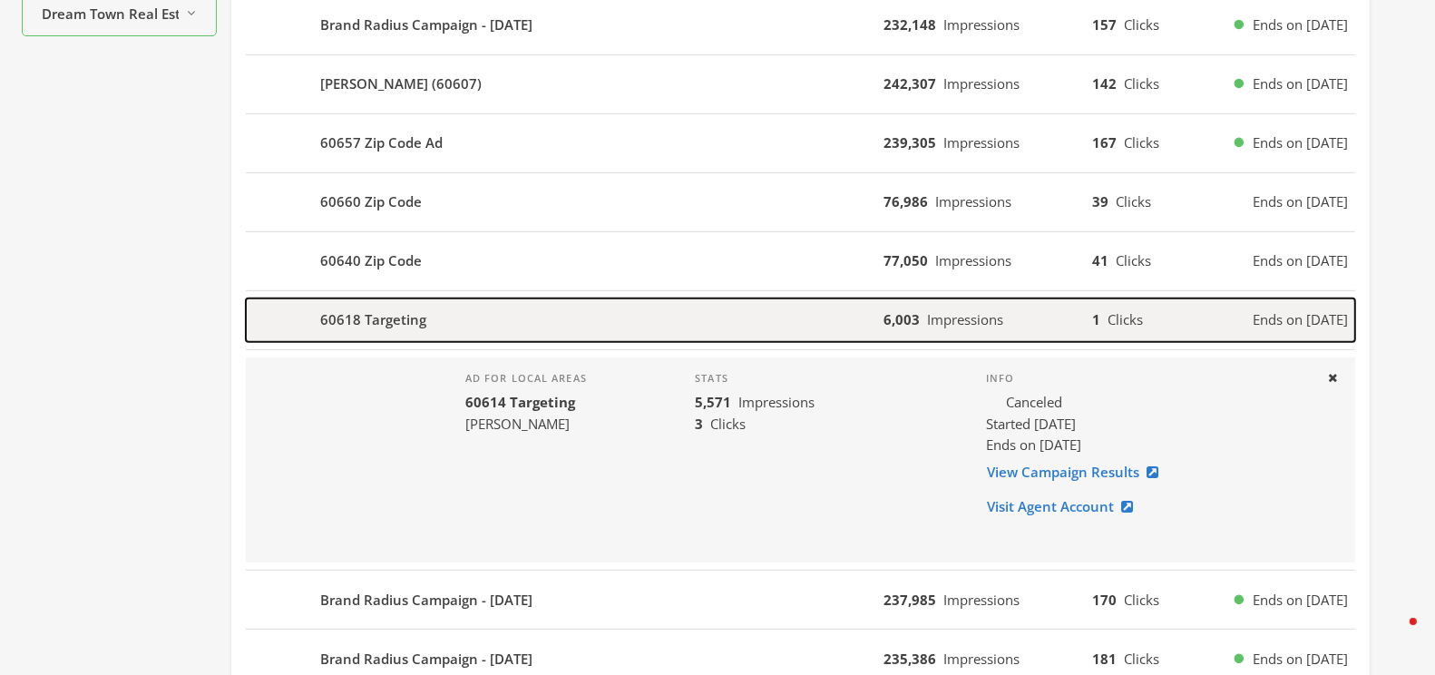
click at [396, 312] on b "60618 Targeting" at bounding box center [373, 319] width 106 height 21
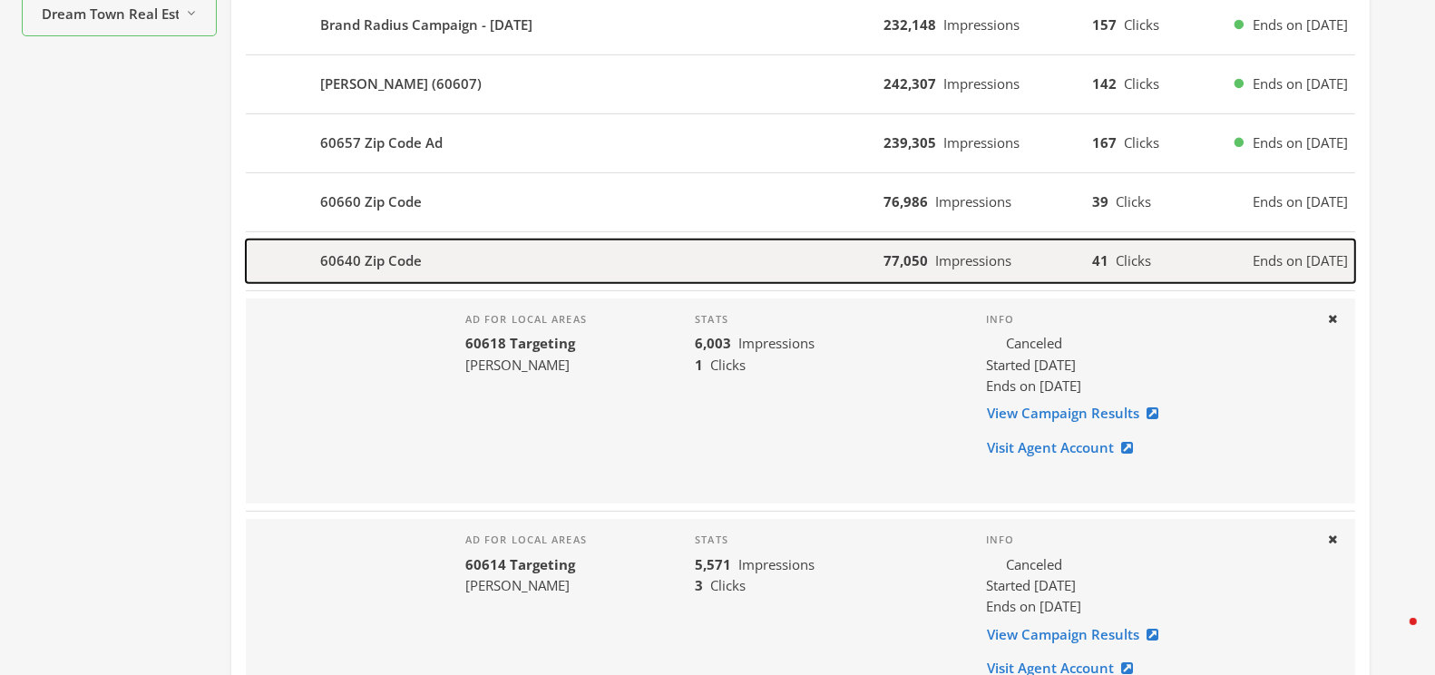
click at [405, 250] on b "60640 Zip Code" at bounding box center [371, 260] width 102 height 21
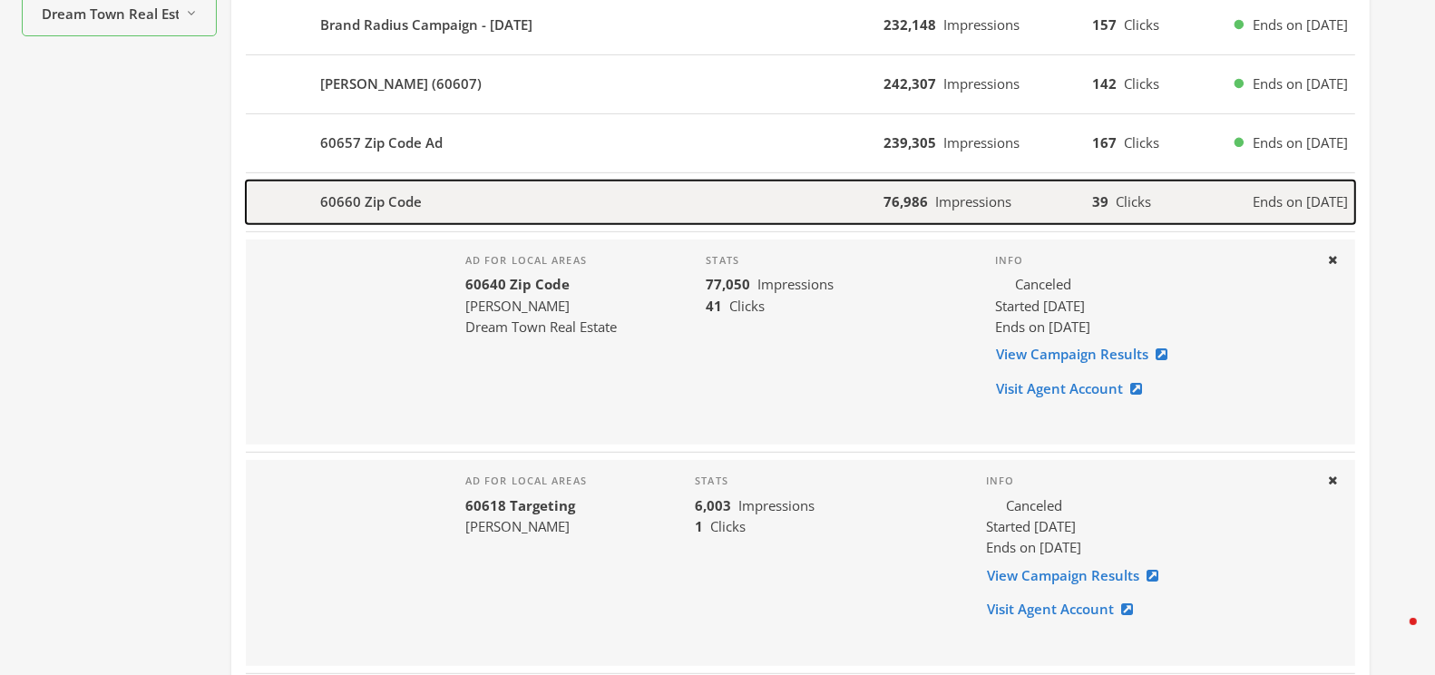
click at [397, 191] on b "60660 Zip Code" at bounding box center [371, 201] width 102 height 21
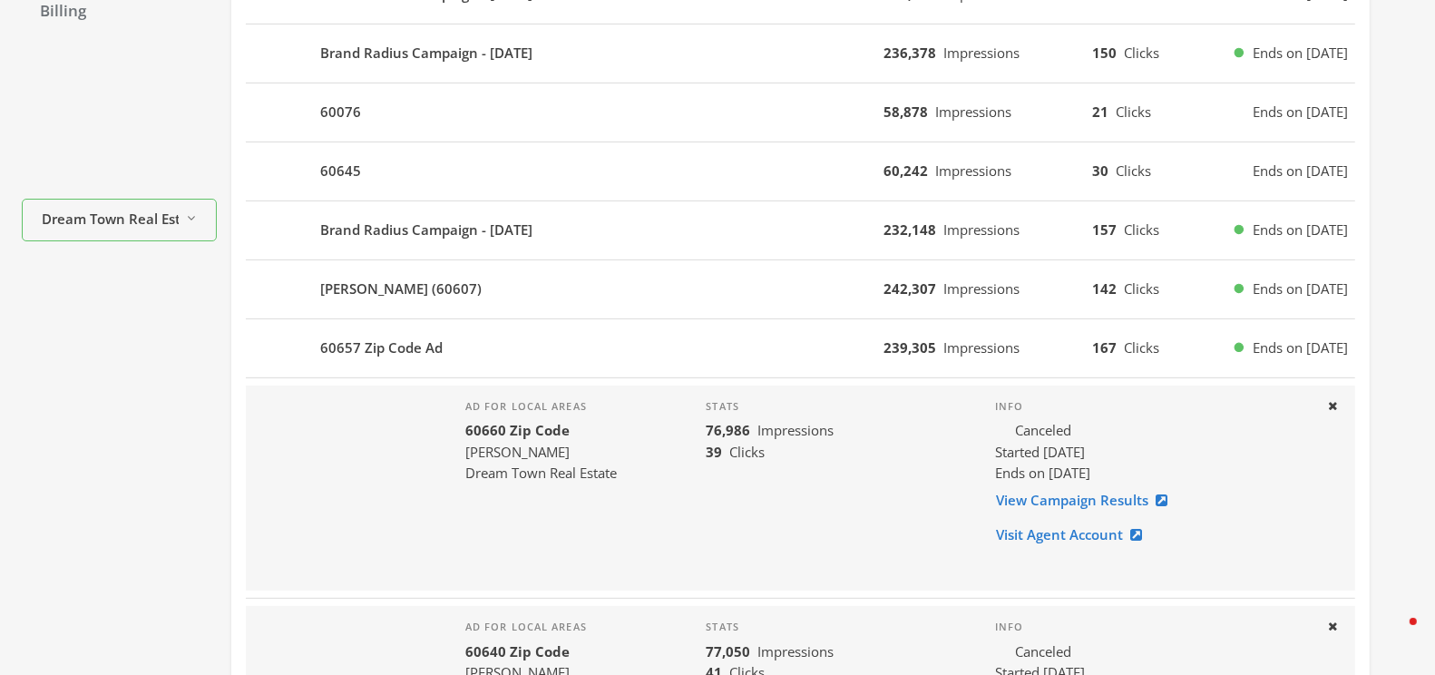
scroll to position [386, 0]
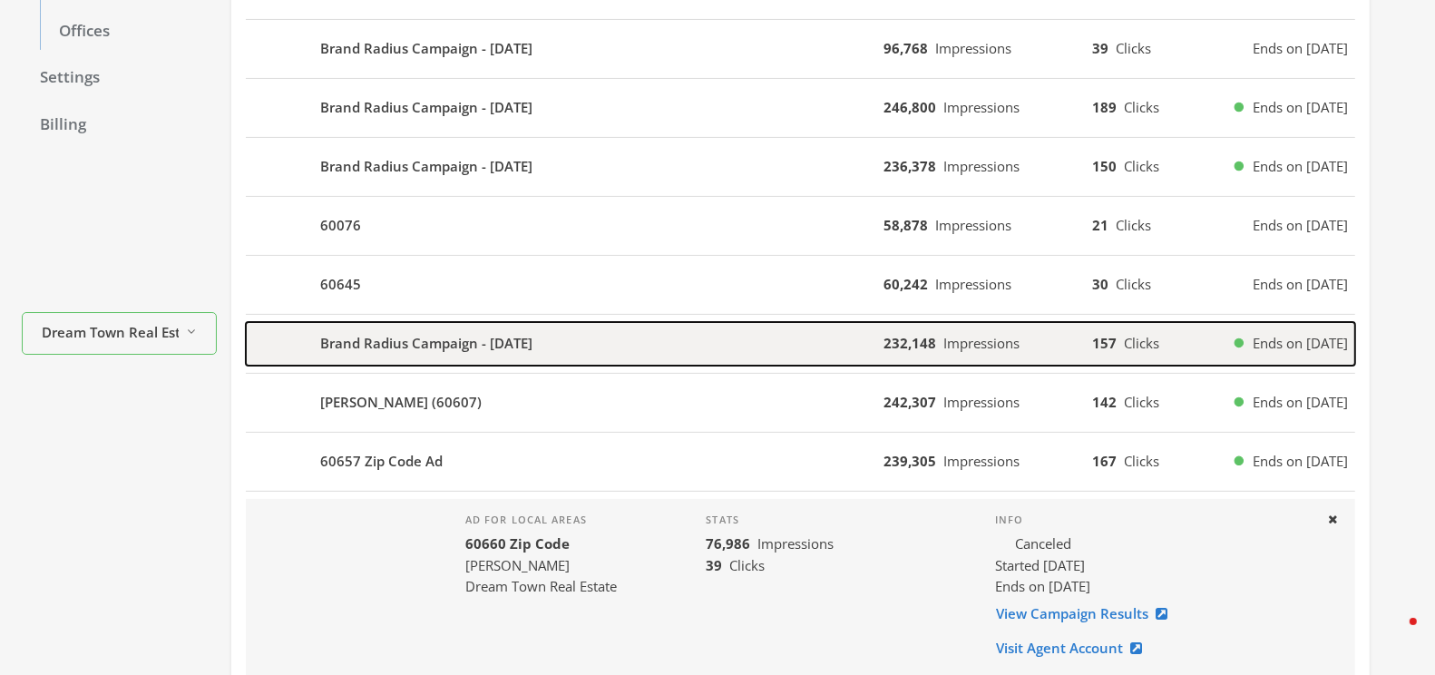
click at [418, 337] on b "Brand Radius Campaign - 2024-09-11" at bounding box center [426, 343] width 212 height 21
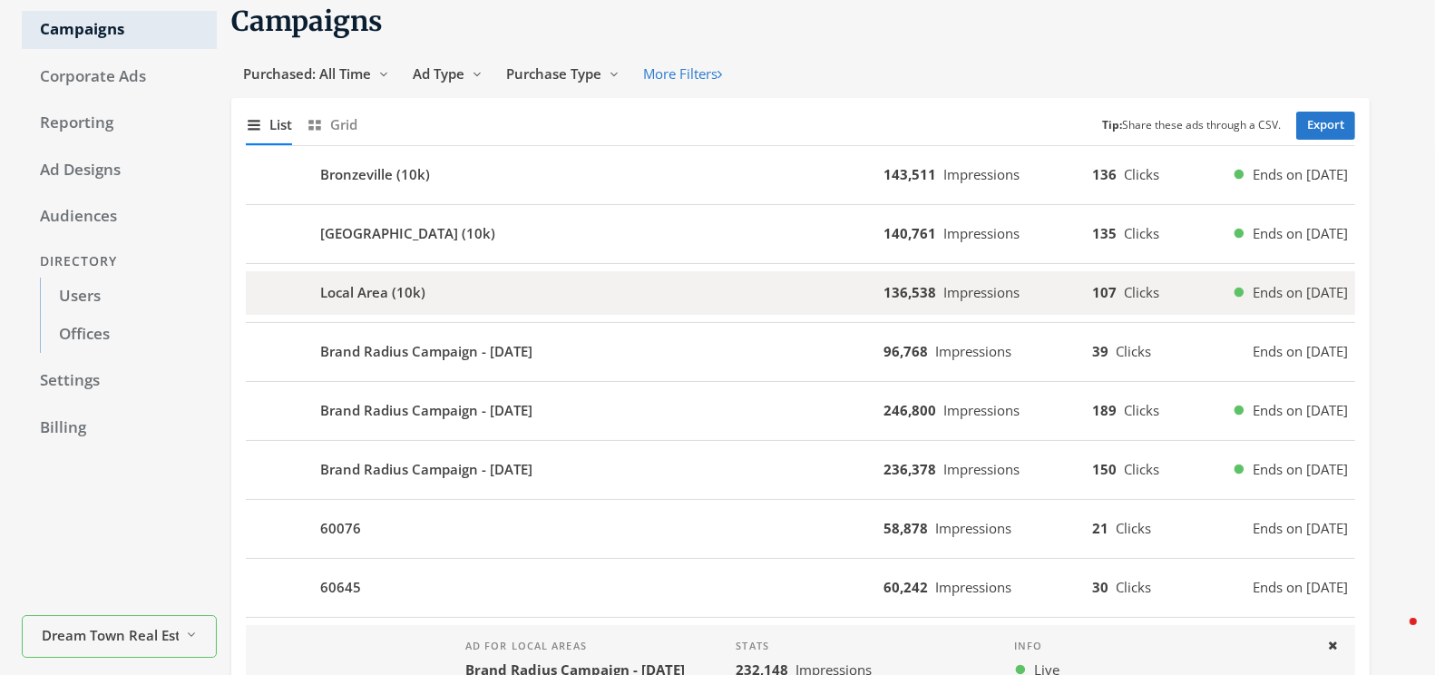
scroll to position [83, 0]
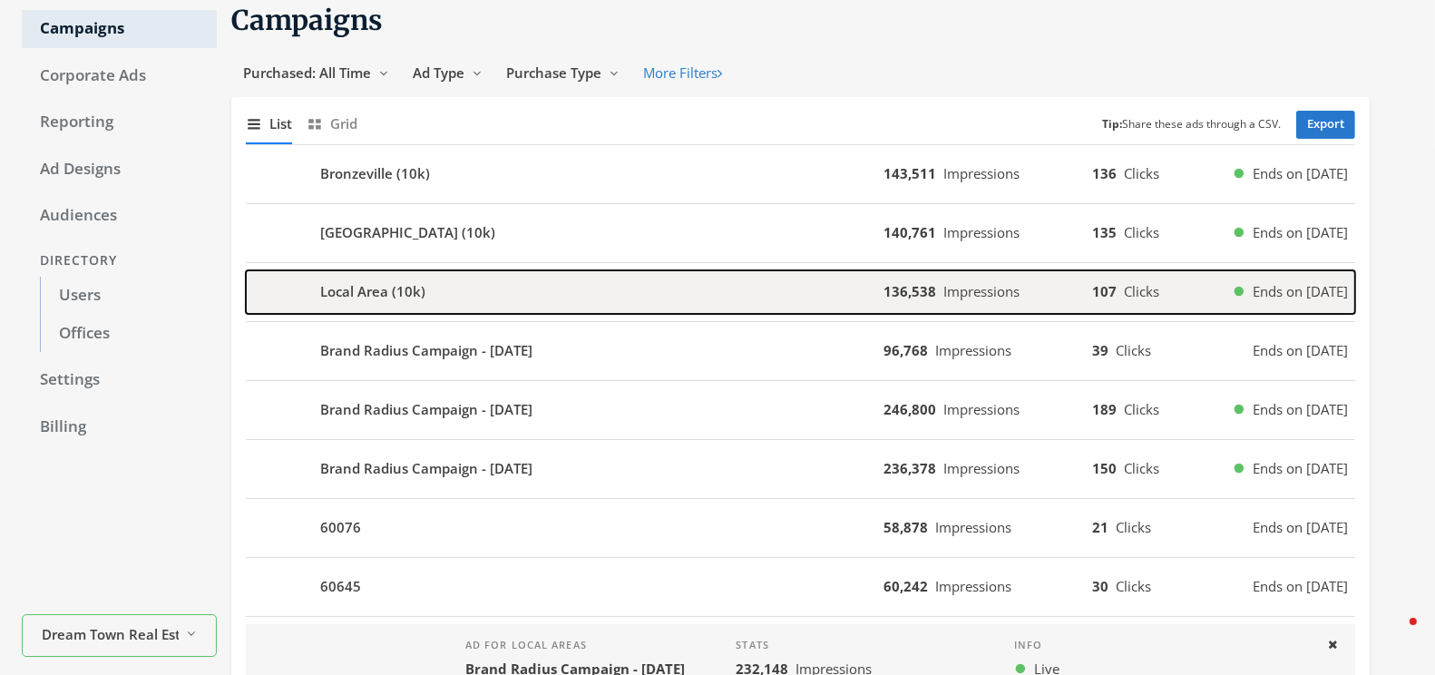
click at [438, 277] on div "Local Area (10k)" at bounding box center [565, 292] width 638 height 44
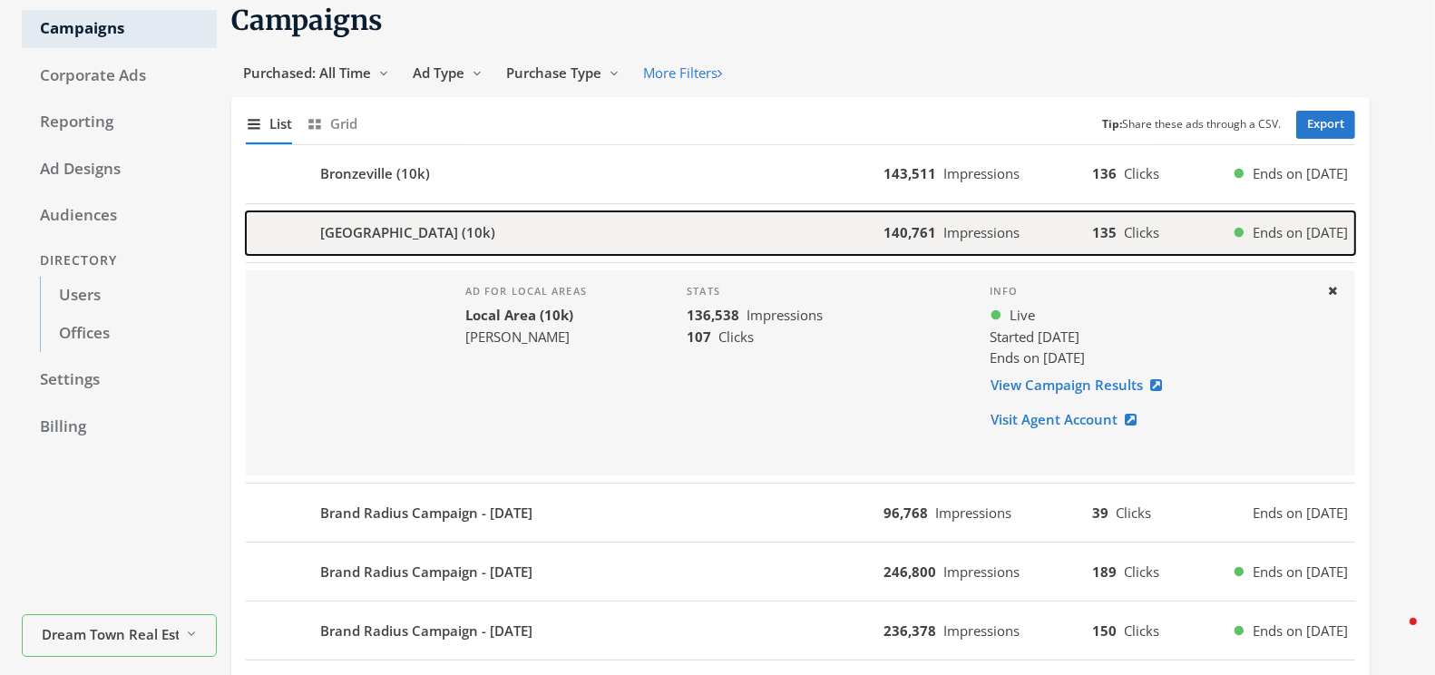
click at [475, 231] on div "Oak Park (10k)" at bounding box center [565, 233] width 638 height 44
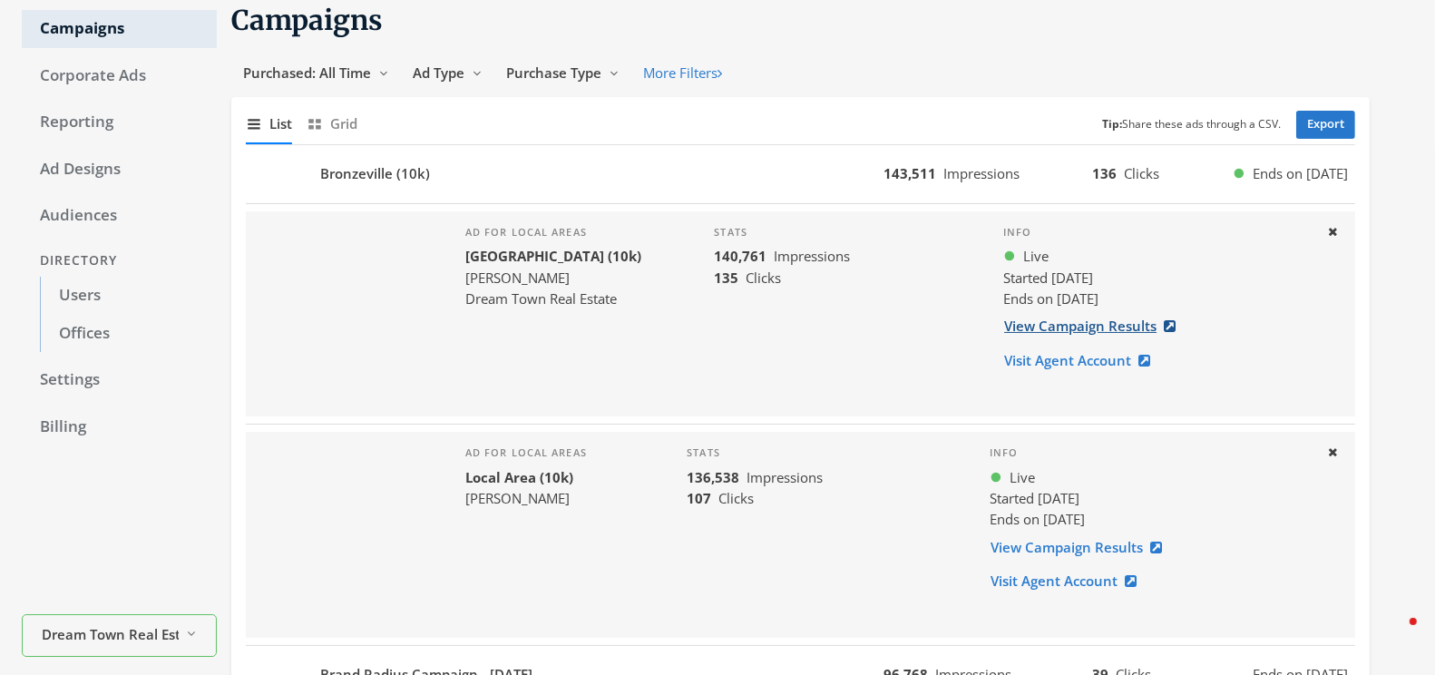
click at [1075, 323] on link "View Campaign Results" at bounding box center [1095, 326] width 184 height 34
click at [386, 269] on div at bounding box center [348, 313] width 205 height 205
click at [1333, 229] on icon at bounding box center [1332, 232] width 9 height 12
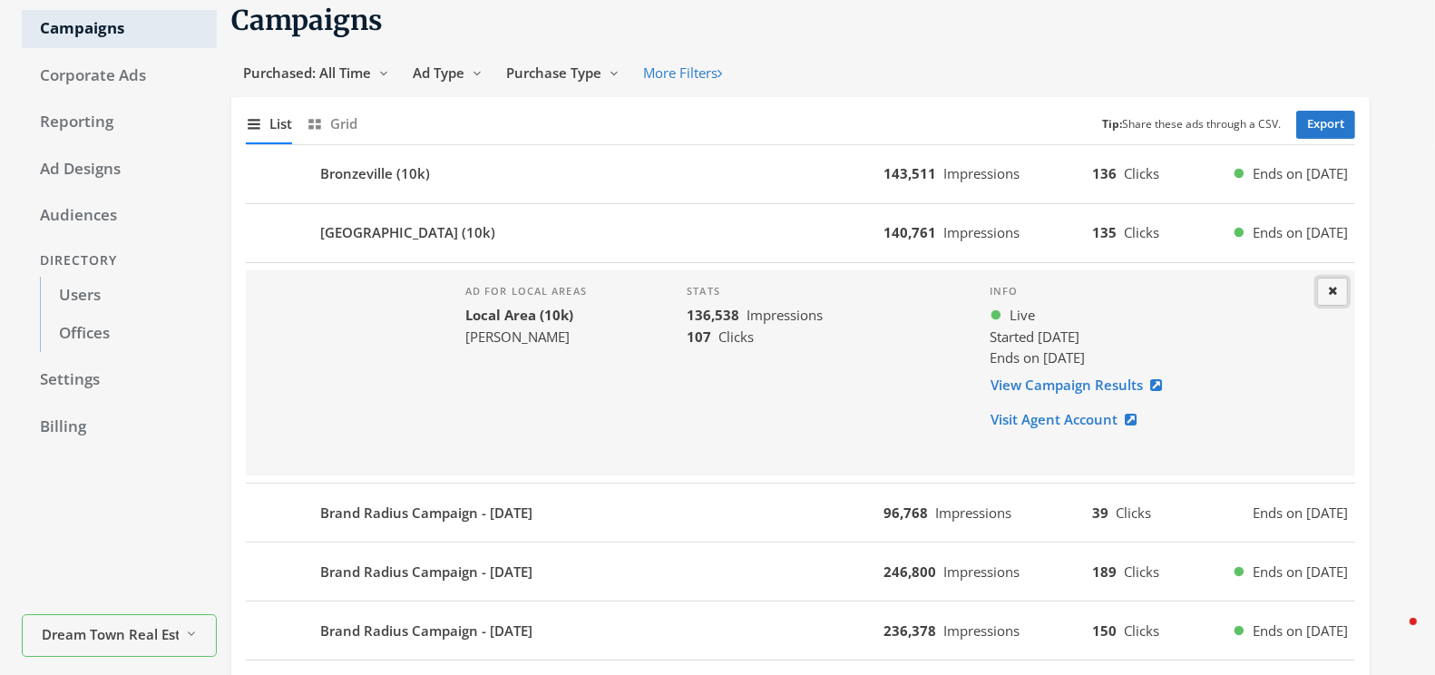
click at [1339, 286] on button "Close" at bounding box center [1332, 292] width 31 height 28
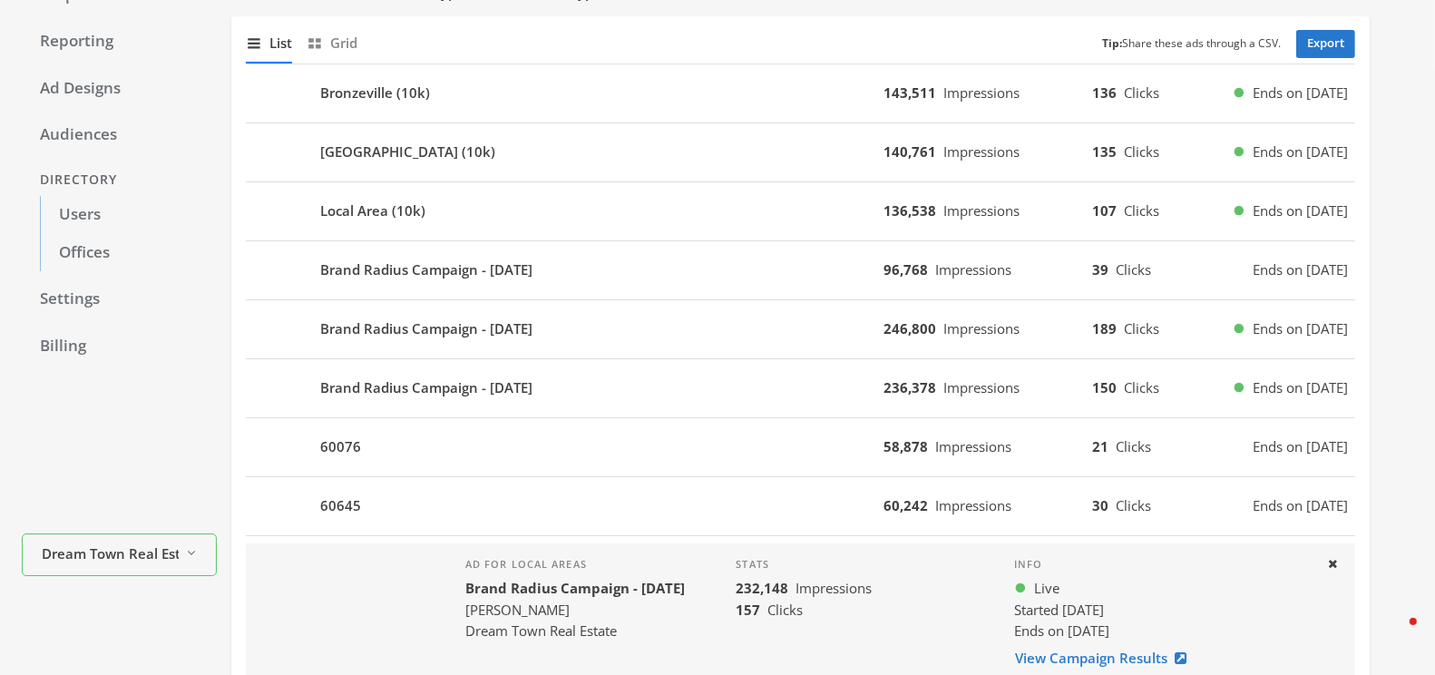
scroll to position [166, 0]
click at [1333, 556] on icon at bounding box center [1332, 562] width 9 height 12
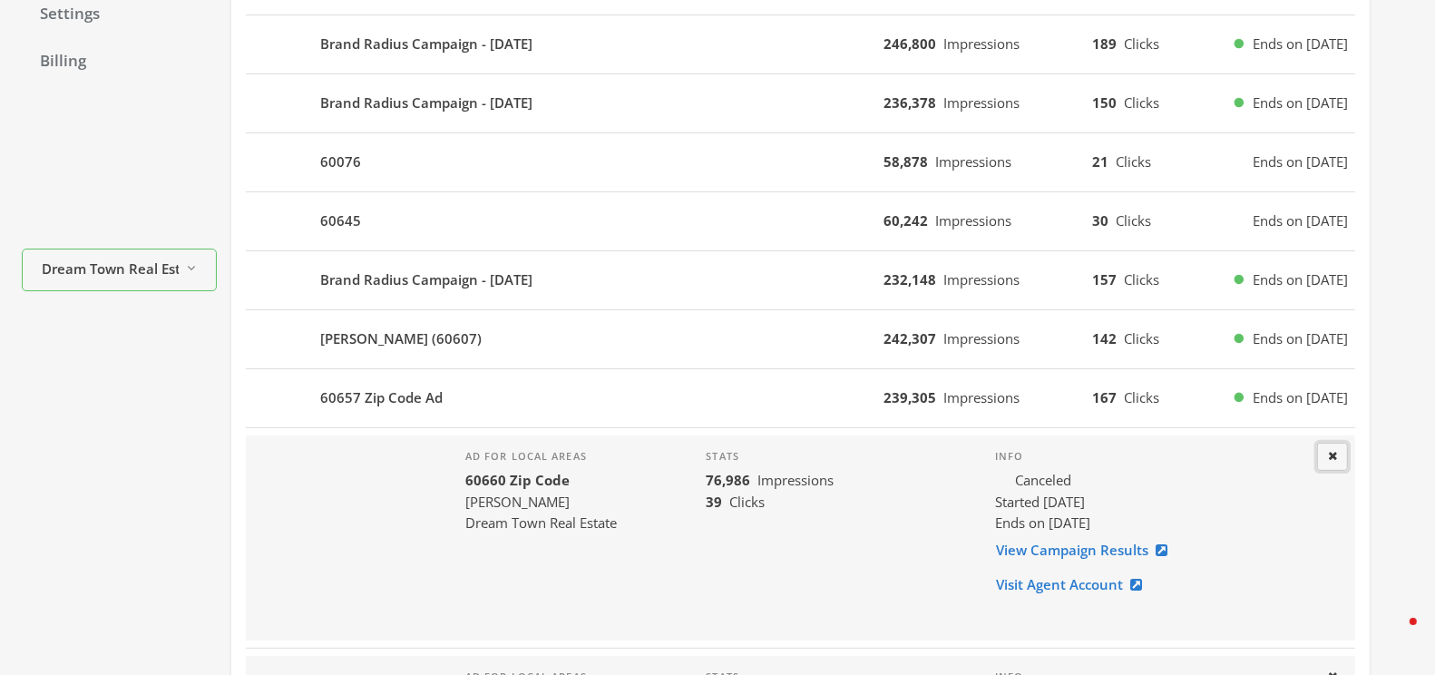
click at [1333, 450] on icon at bounding box center [1332, 456] width 9 height 12
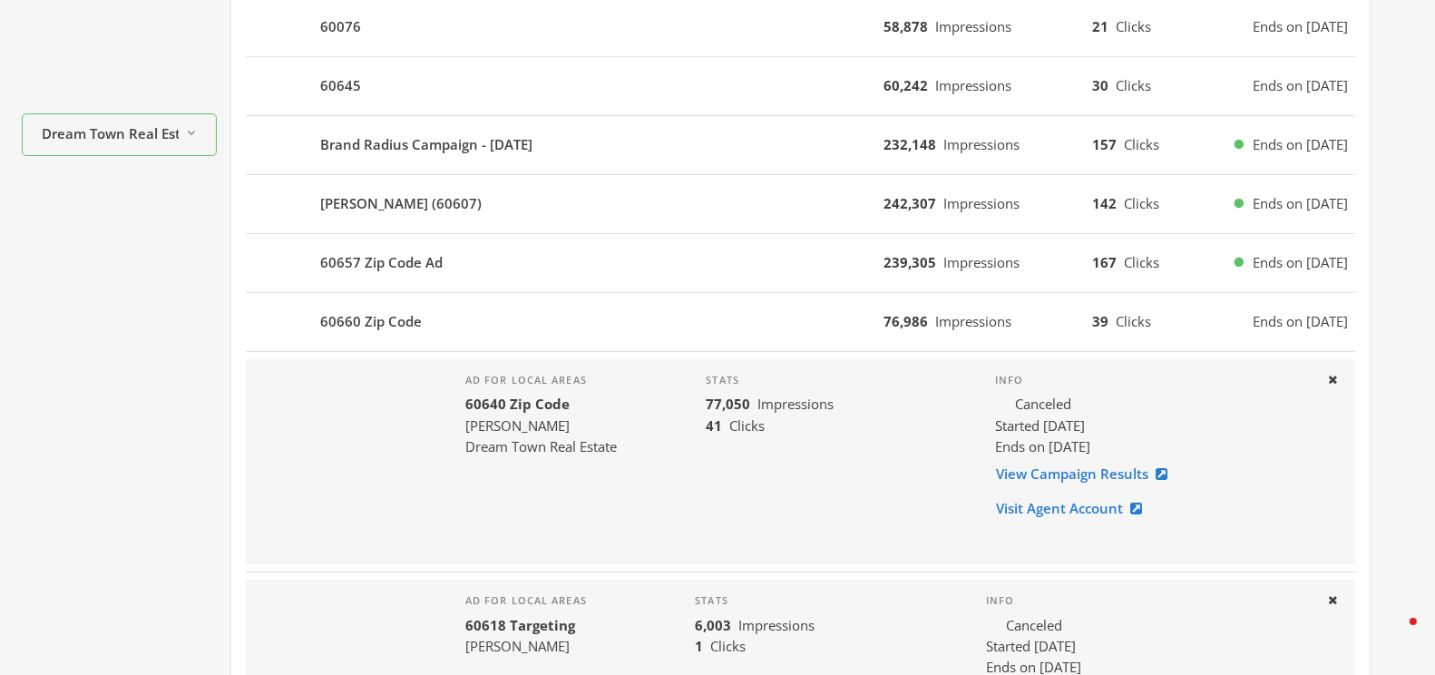
scroll to position [583, 0]
click at [1329, 379] on button "Close" at bounding box center [1332, 381] width 31 height 28
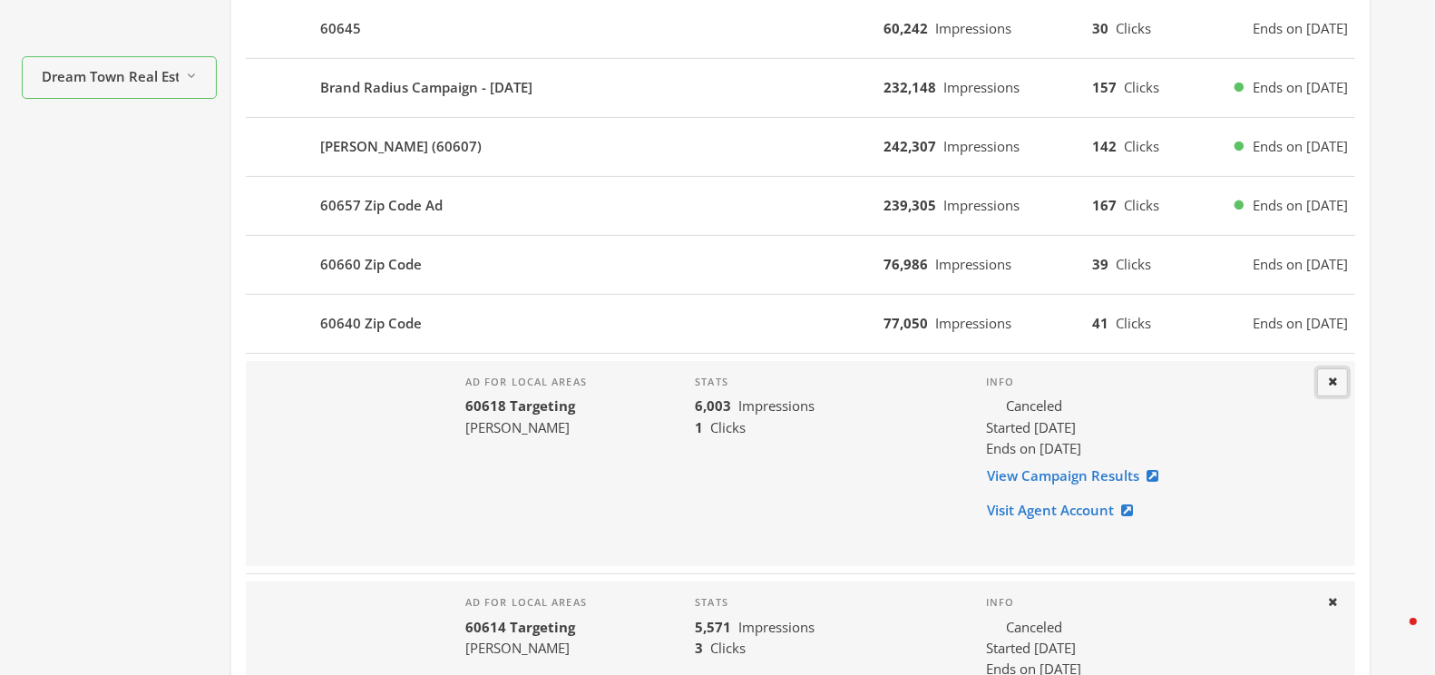
click at [1336, 368] on button "Close" at bounding box center [1332, 382] width 31 height 28
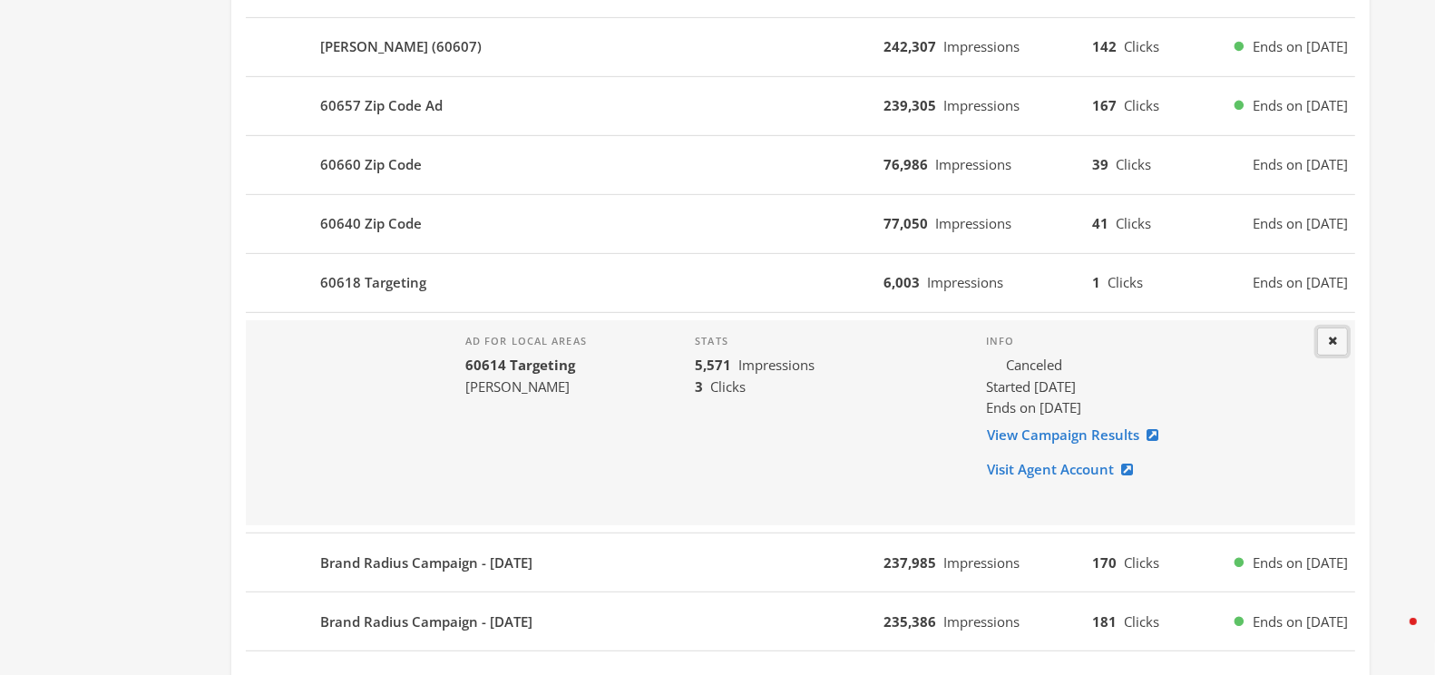
click at [1336, 327] on button "Close" at bounding box center [1332, 341] width 31 height 28
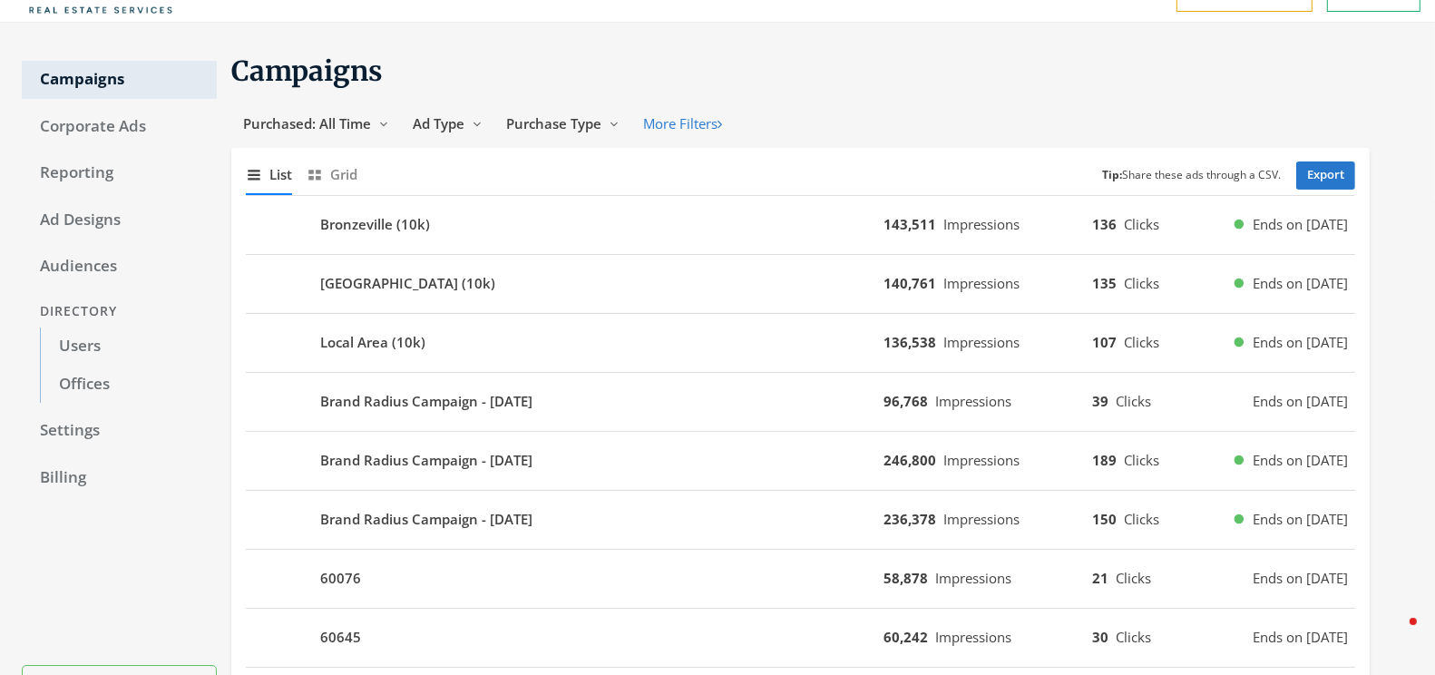
scroll to position [0, 0]
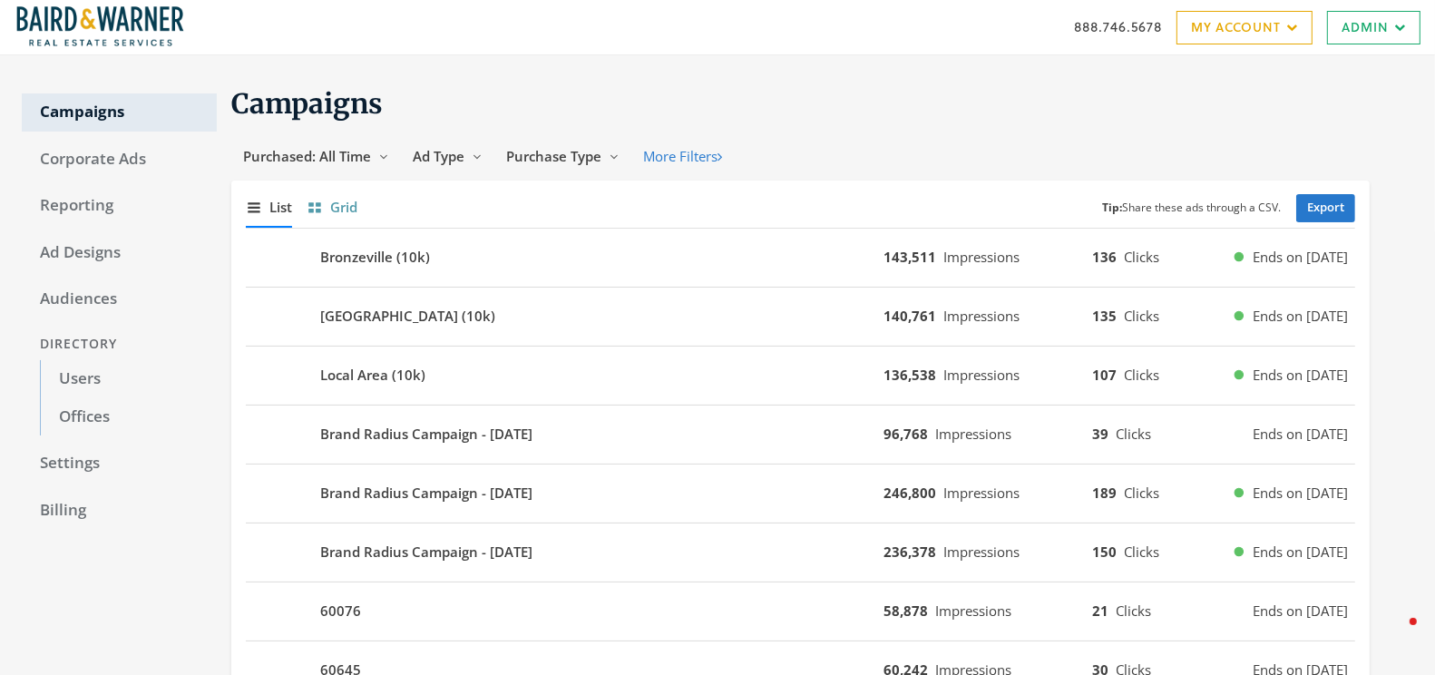
click at [327, 201] on button "Show grid of campaigns [PERSON_NAME]" at bounding box center [332, 207] width 51 height 39
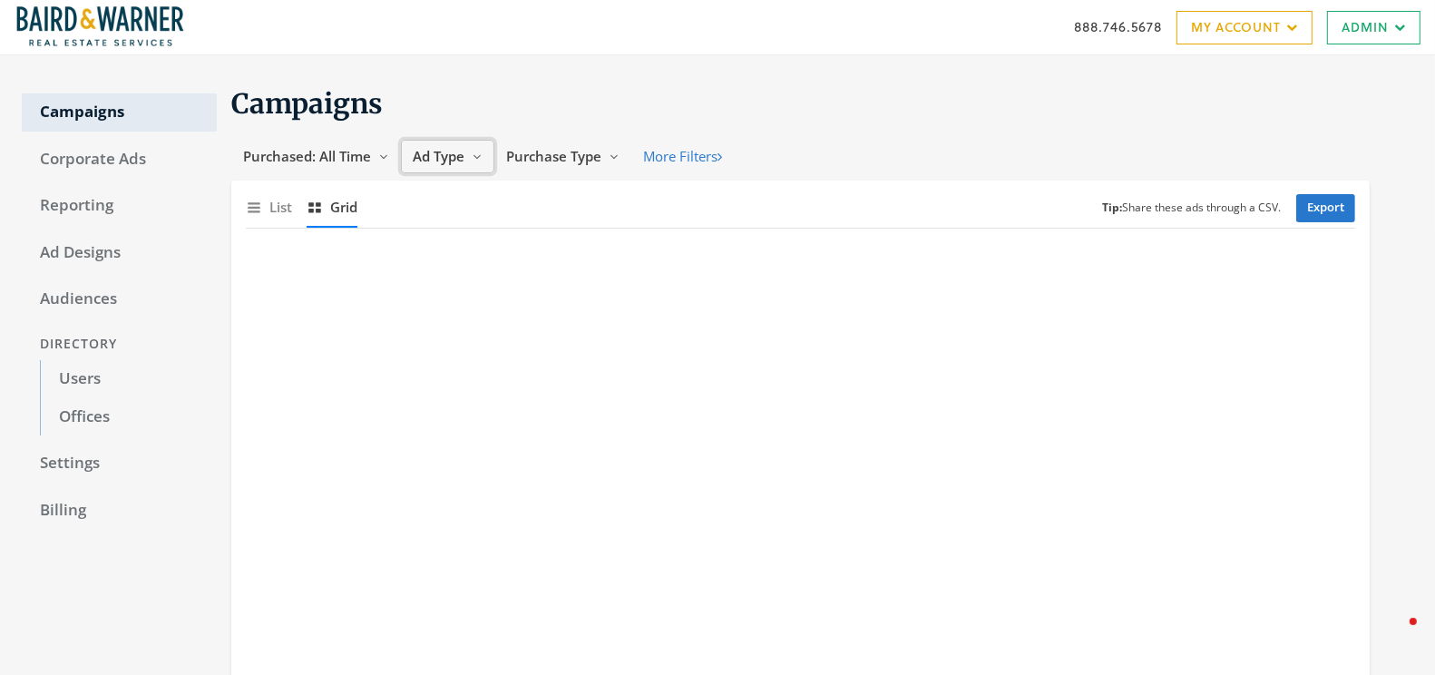
click at [466, 150] on button "Ad Type Reveal list of Ad Type" at bounding box center [447, 157] width 93 height 34
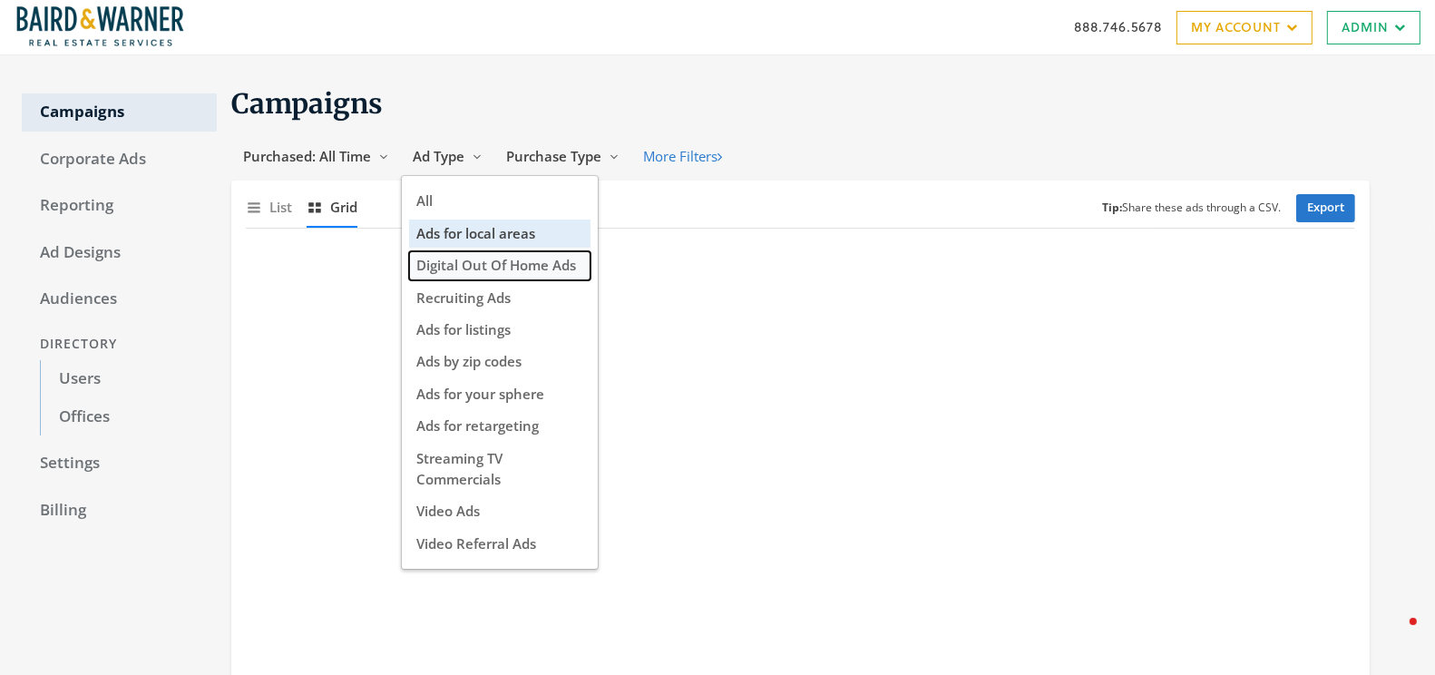
click at [481, 260] on span "Digital Out Of Home Ads" at bounding box center [496, 265] width 160 height 18
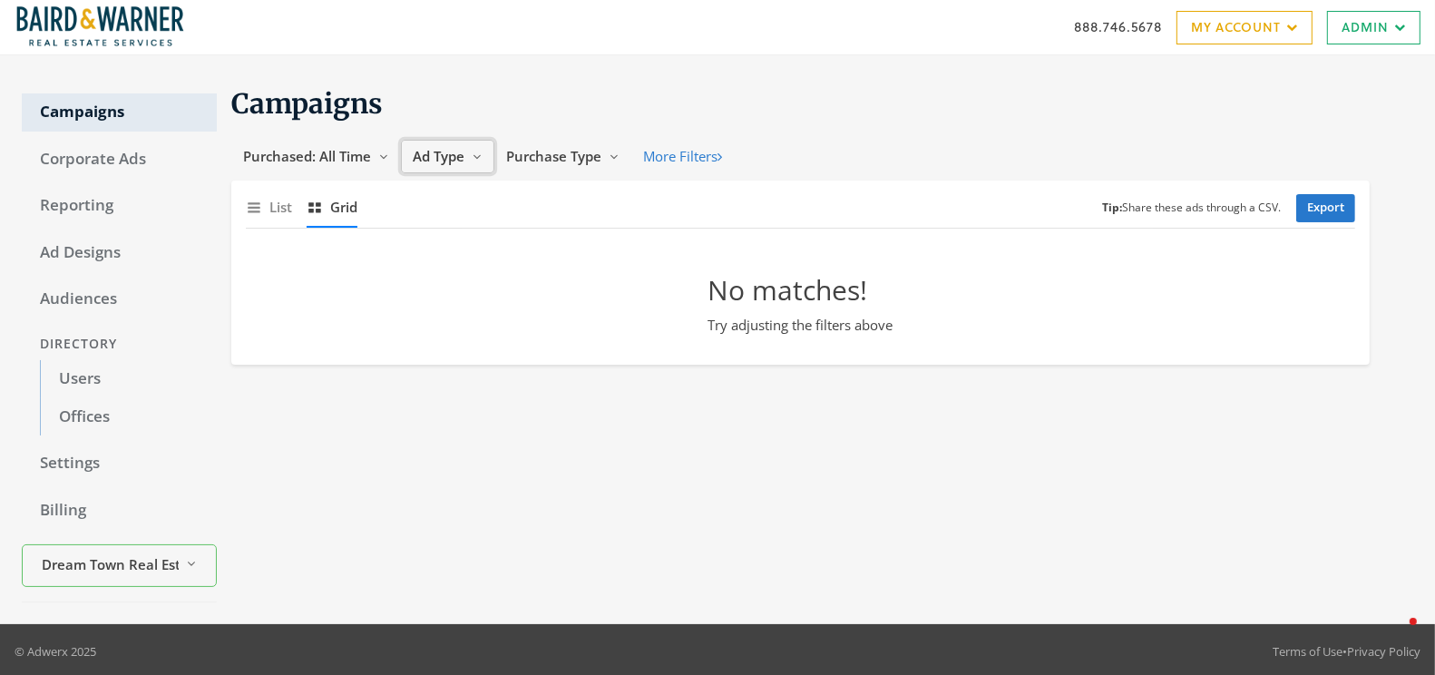
click at [466, 168] on button "Ad Type Reveal list of Ad Type" at bounding box center [447, 157] width 93 height 34
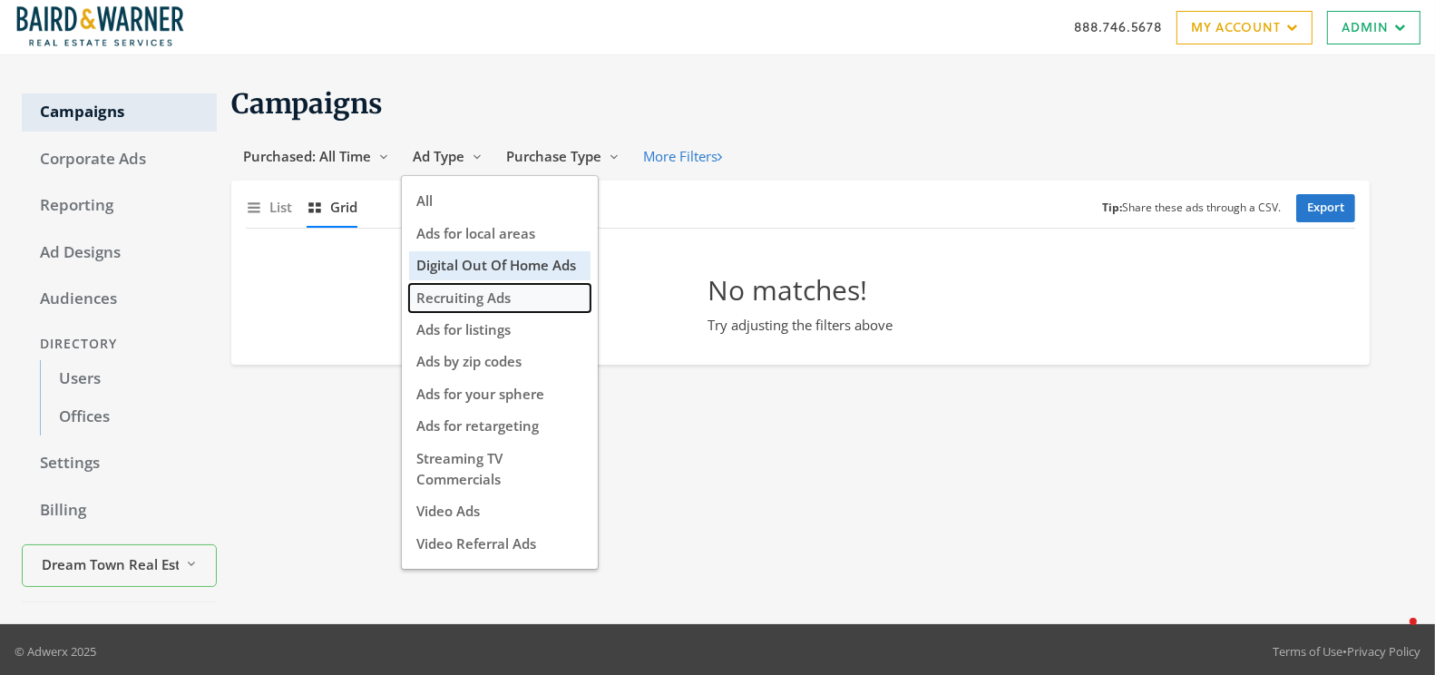
click at [470, 294] on span "Recruiting Ads" at bounding box center [463, 297] width 94 height 18
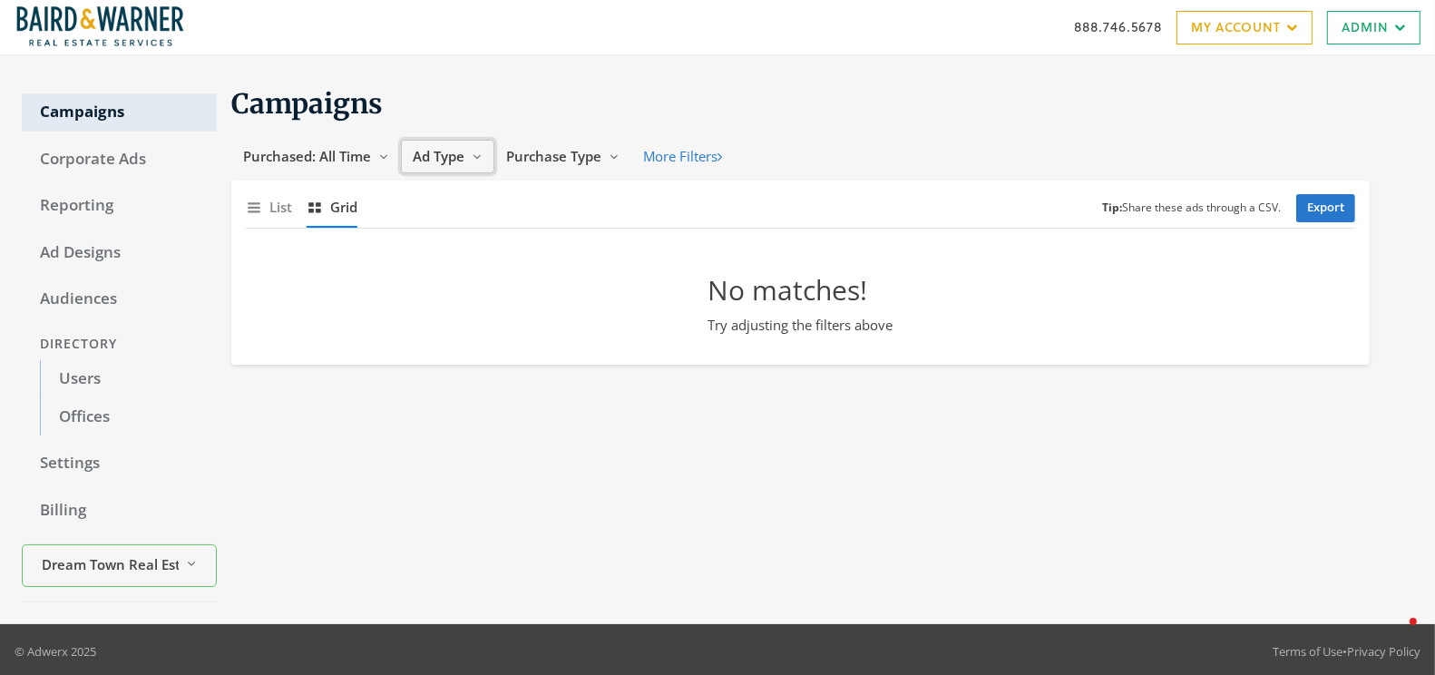
click at [453, 147] on span "Ad Type" at bounding box center [439, 156] width 52 height 18
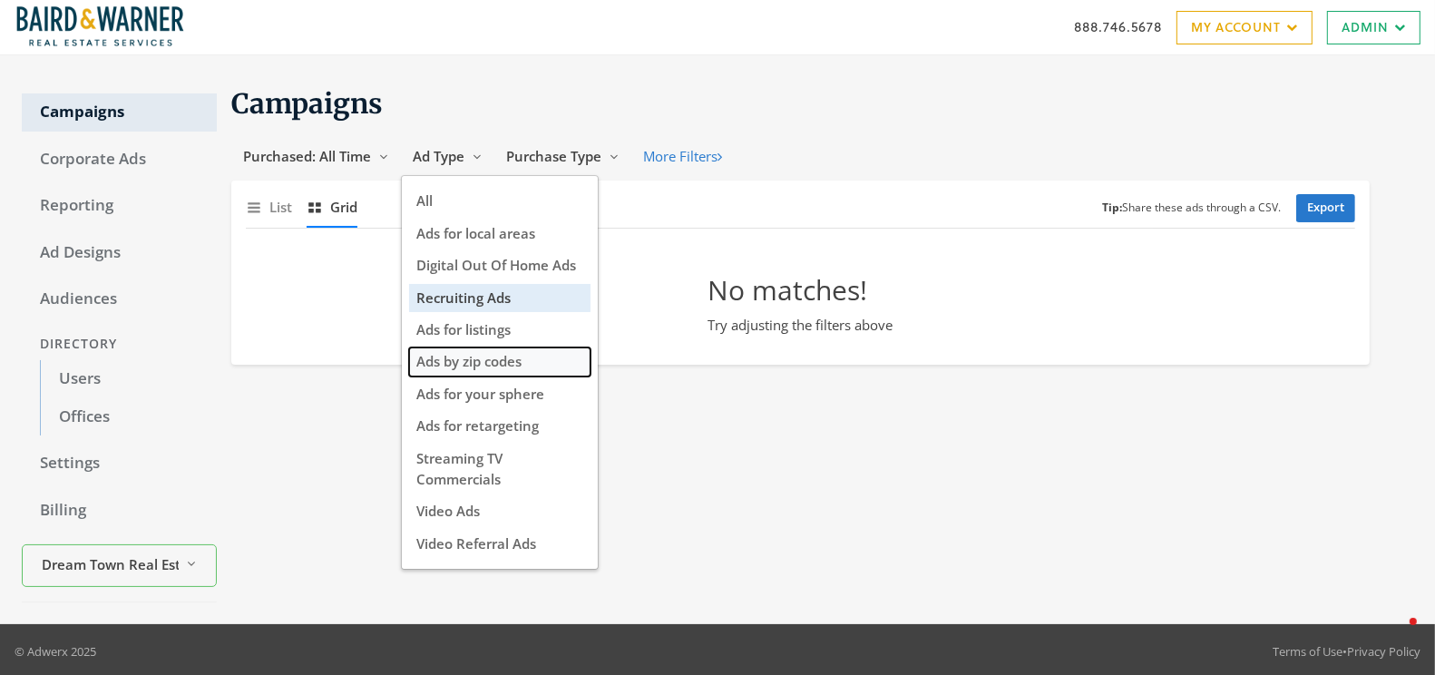
click at [469, 366] on span "Ads by zip codes" at bounding box center [468, 361] width 105 height 18
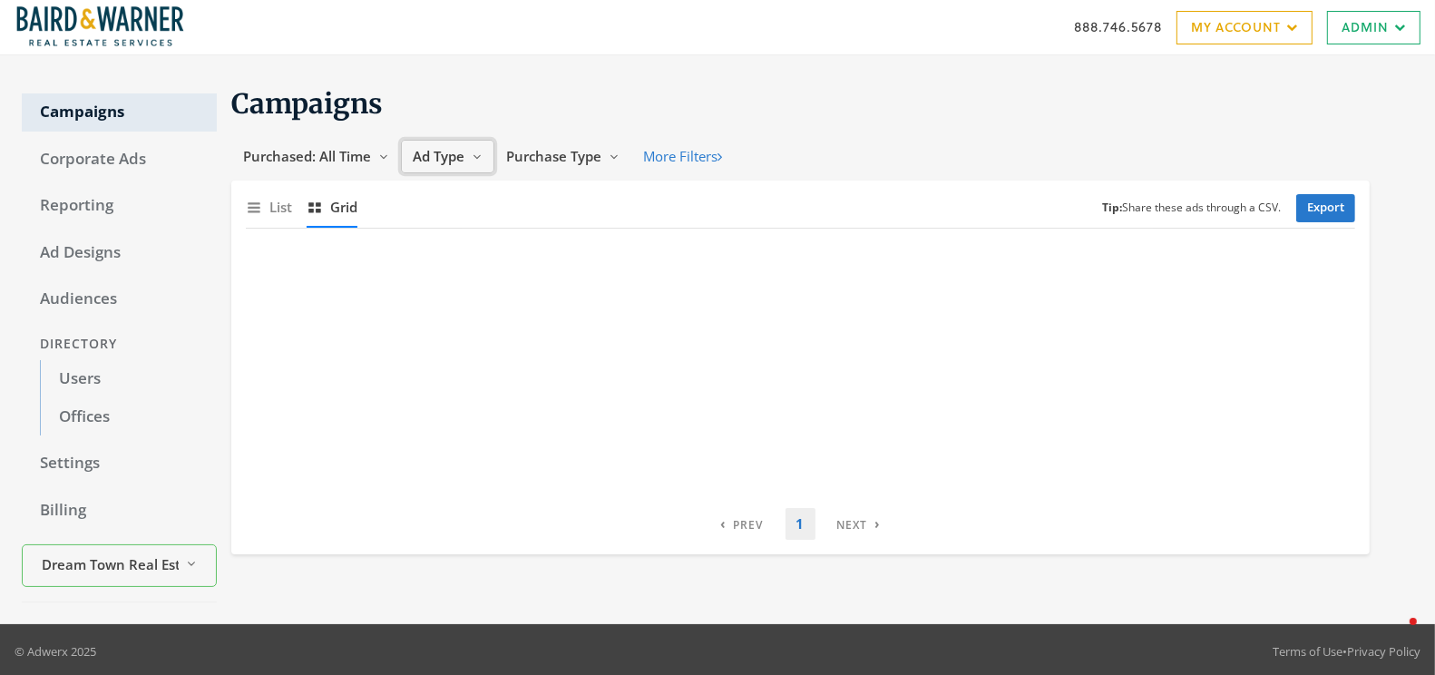
click at [459, 152] on span "Ad Type" at bounding box center [439, 156] width 52 height 18
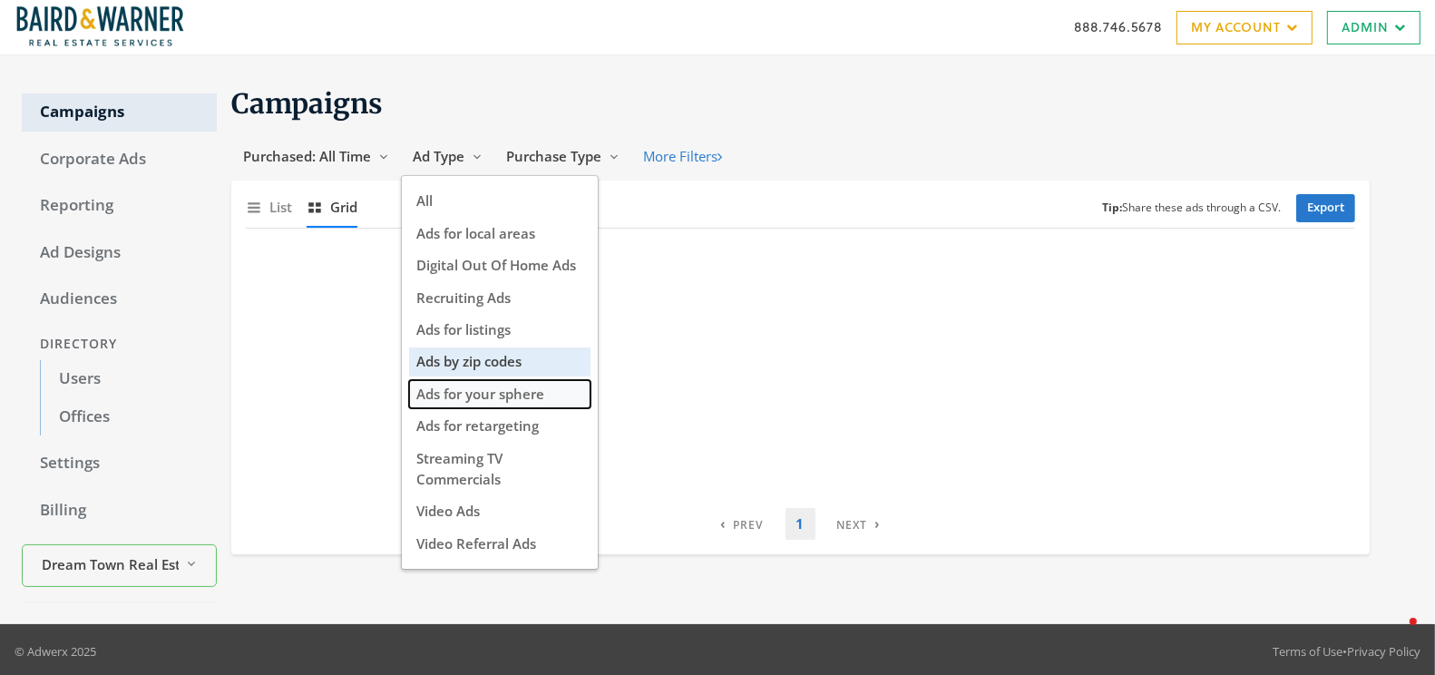
click at [483, 399] on span "Ads for your sphere" at bounding box center [480, 394] width 128 height 18
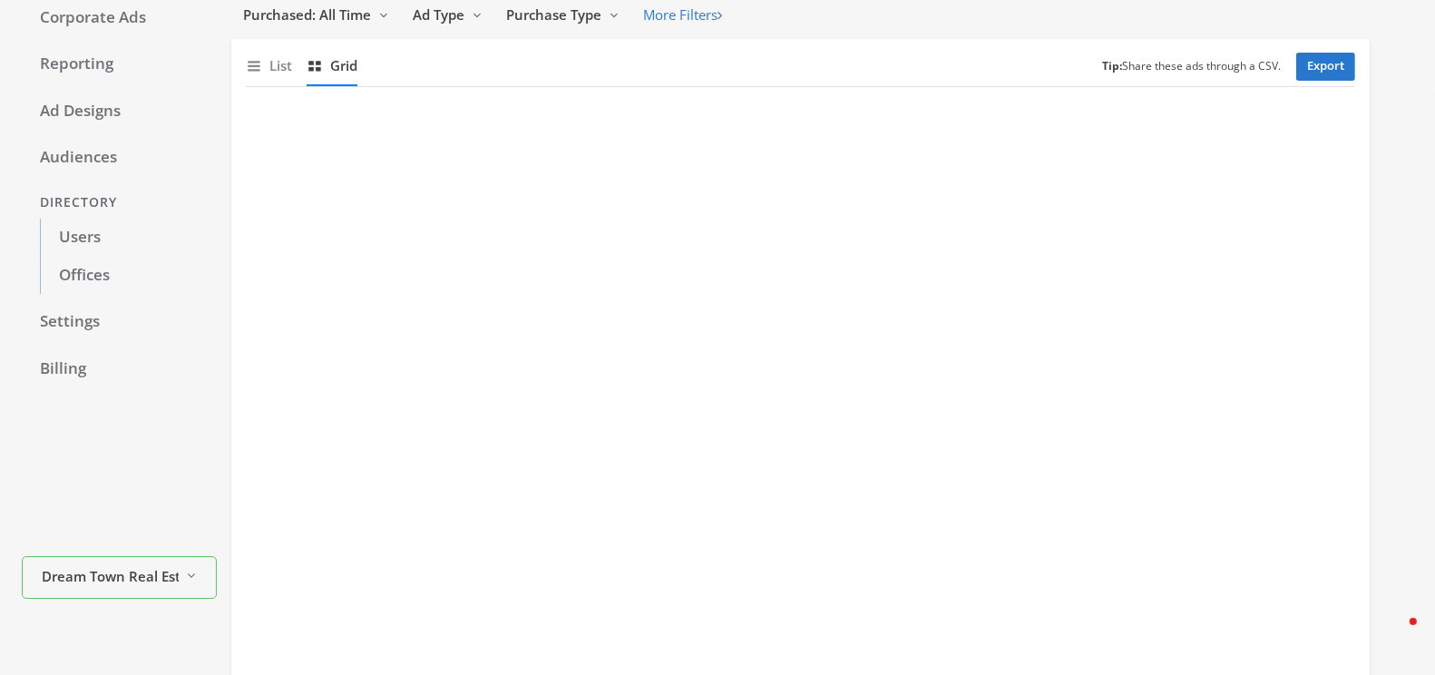
scroll to position [141, 0]
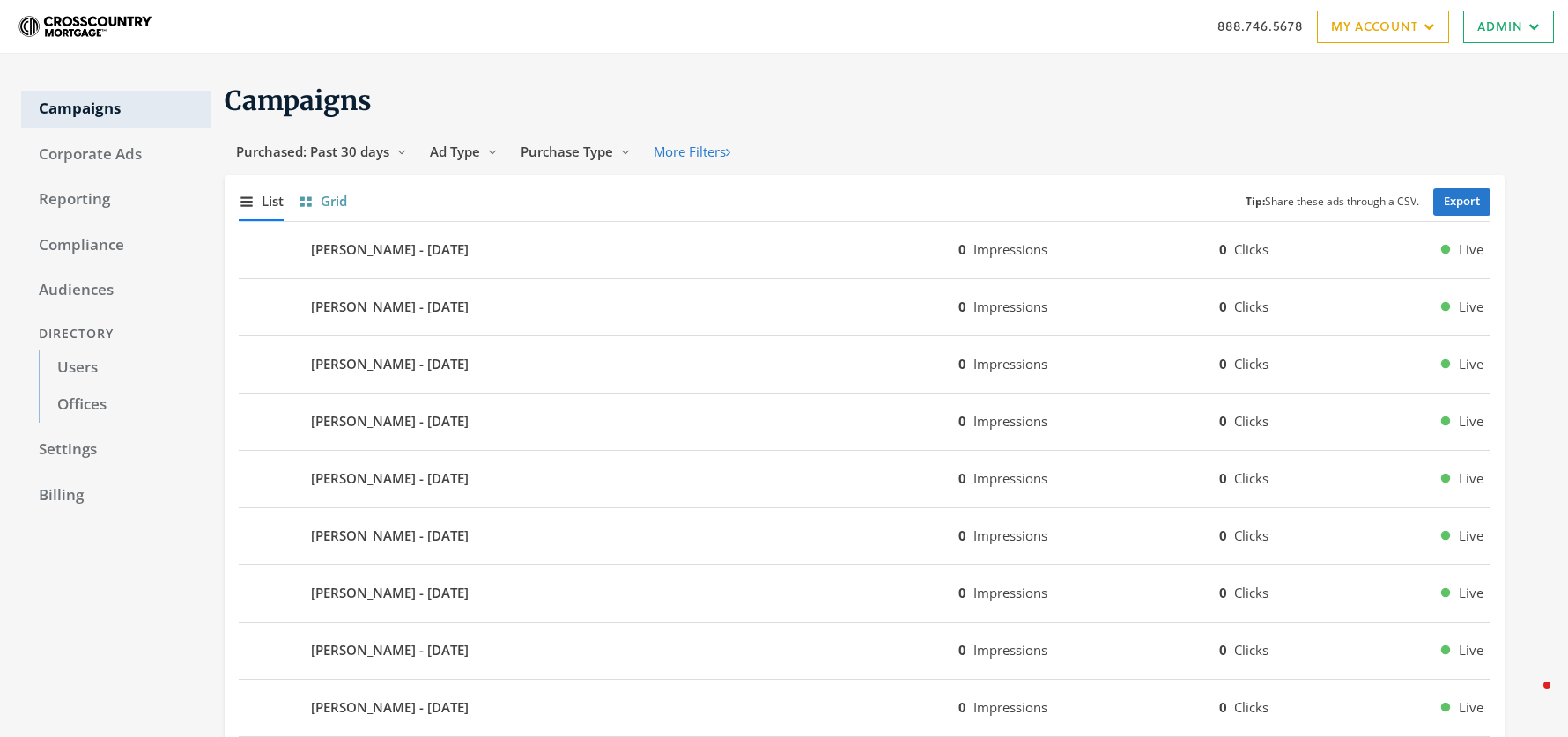
click at [329, 202] on span "Grid" at bounding box center [333, 201] width 26 height 20
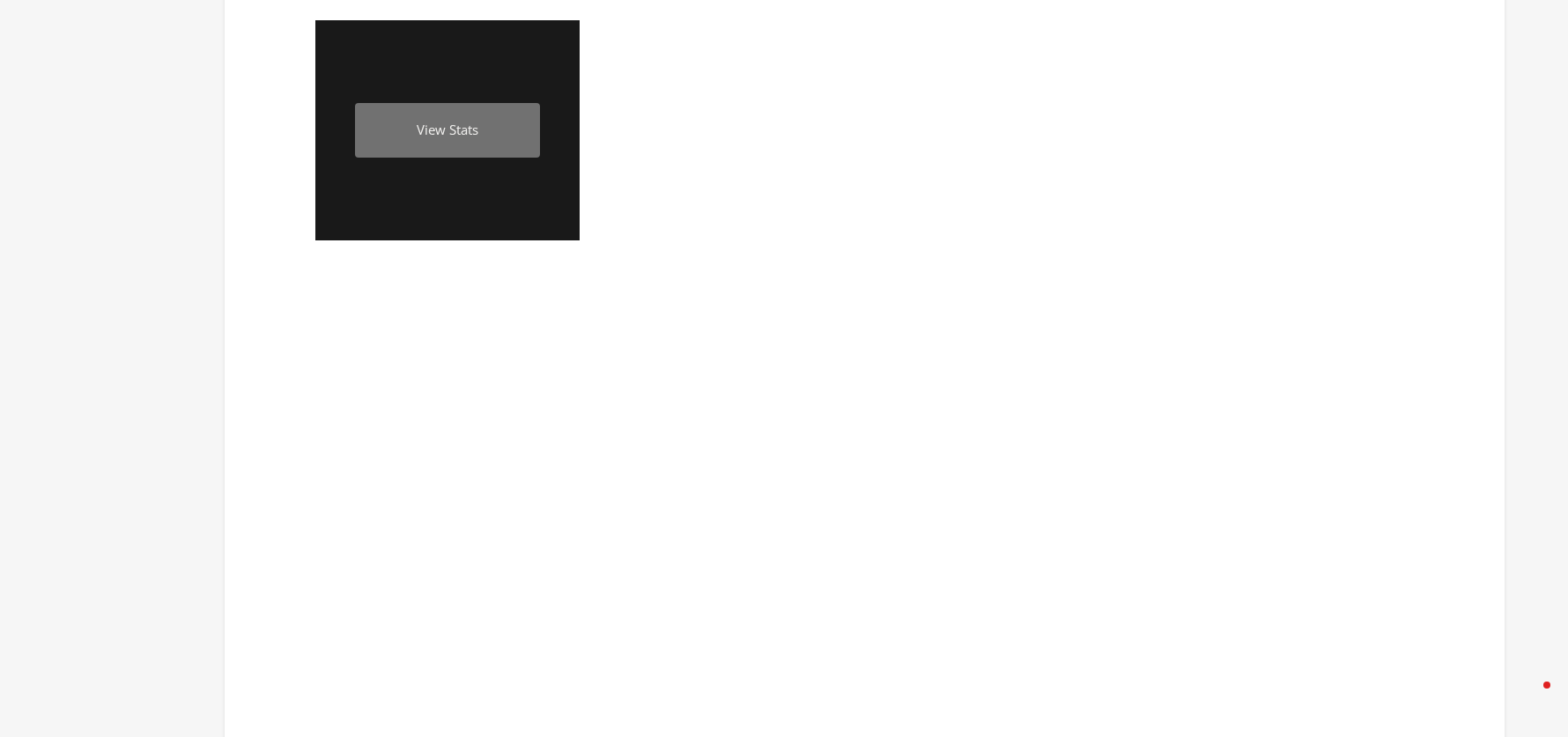
scroll to position [1018, 0]
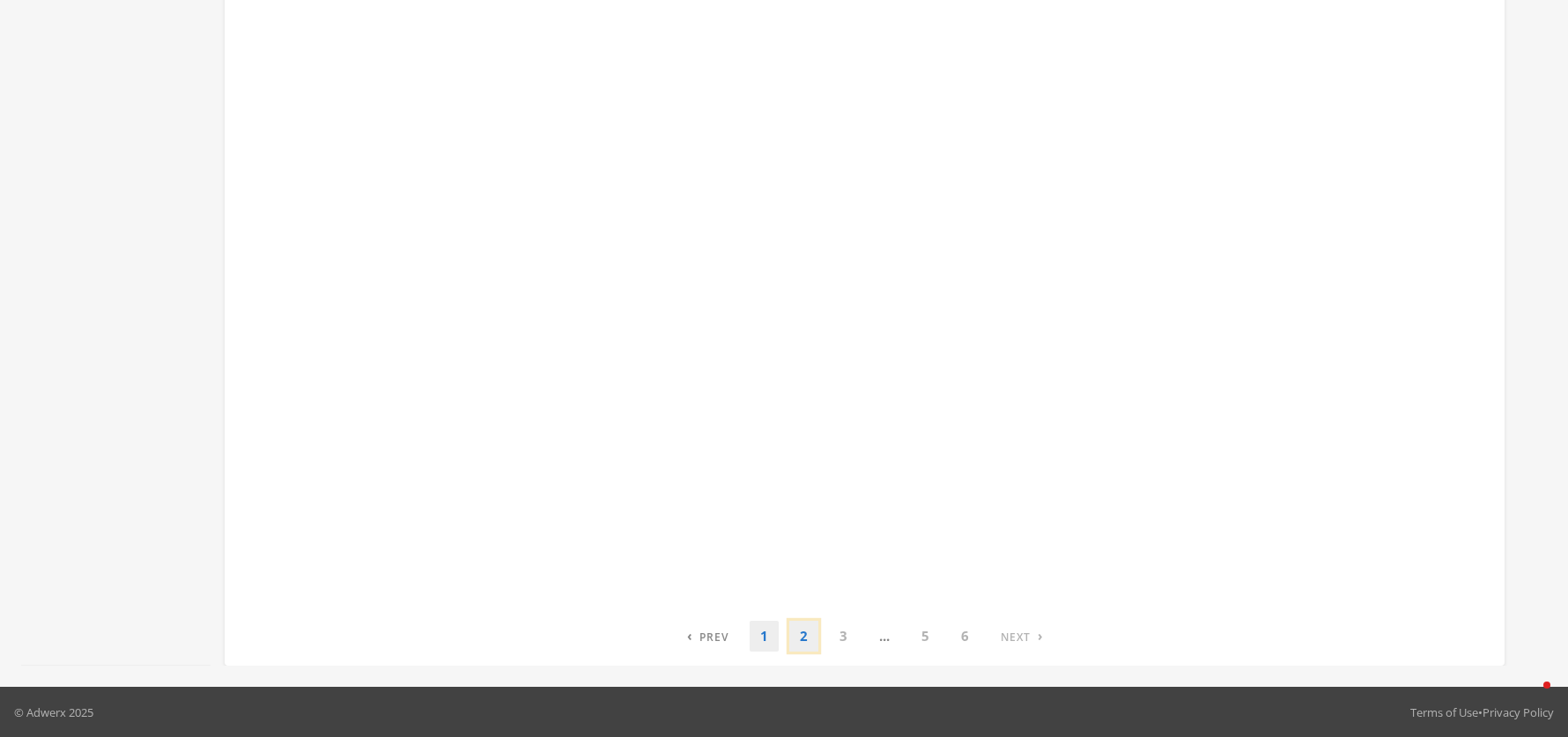
click at [799, 632] on link "2" at bounding box center [804, 637] width 29 height 31
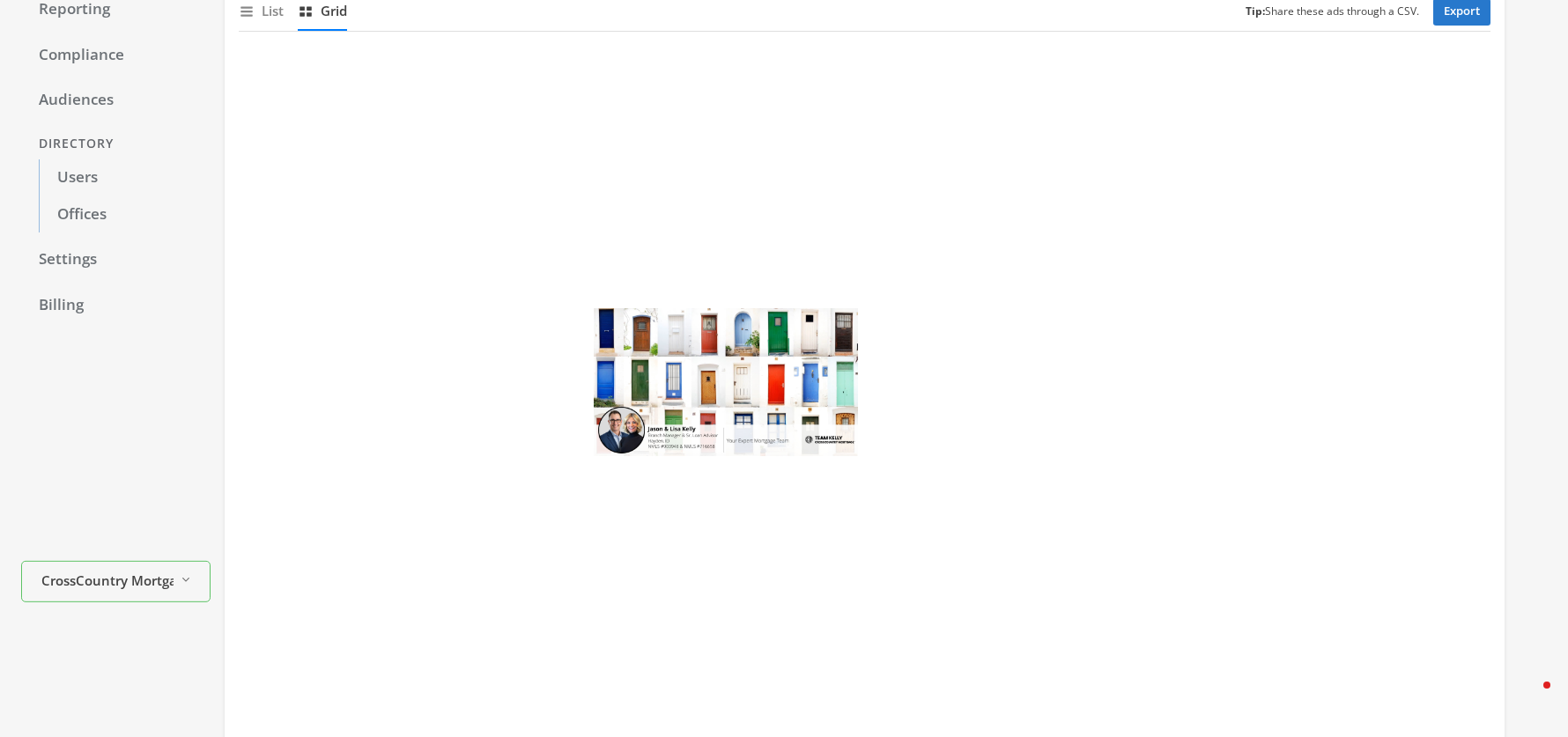
scroll to position [188, 0]
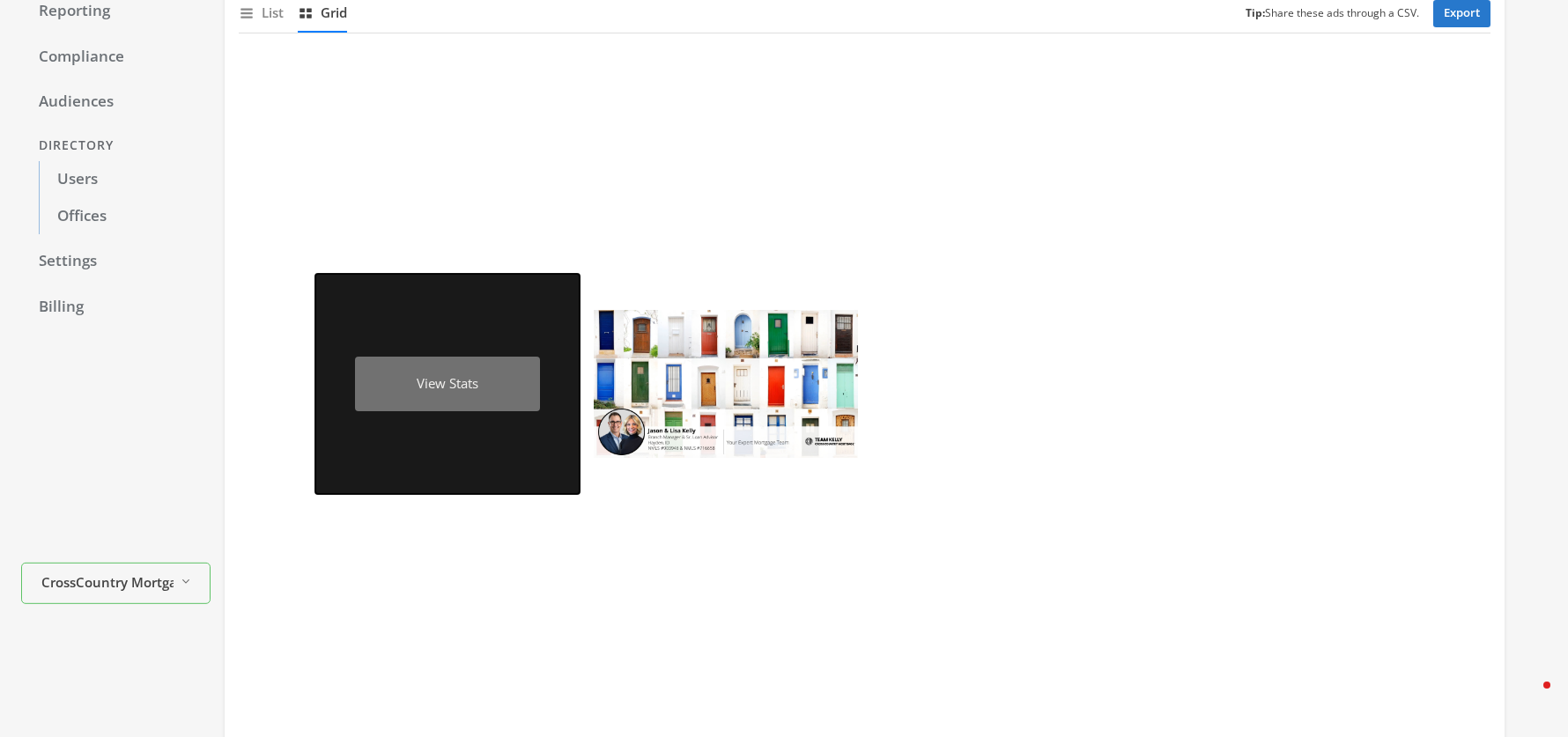
click at [429, 415] on div "View Stats" at bounding box center [448, 384] width 264 height 220
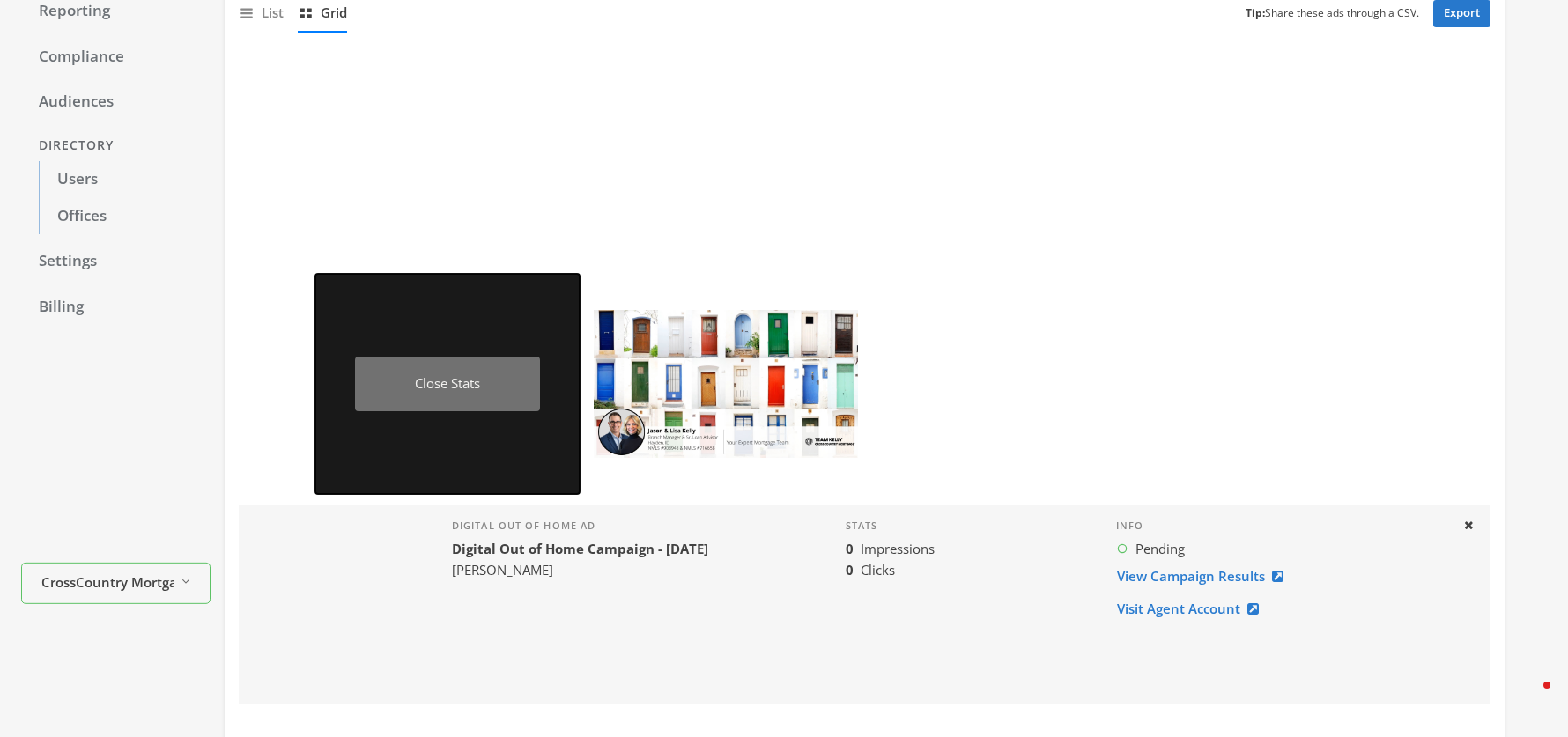
click at [448, 419] on div "Close Stats" at bounding box center [448, 384] width 264 height 220
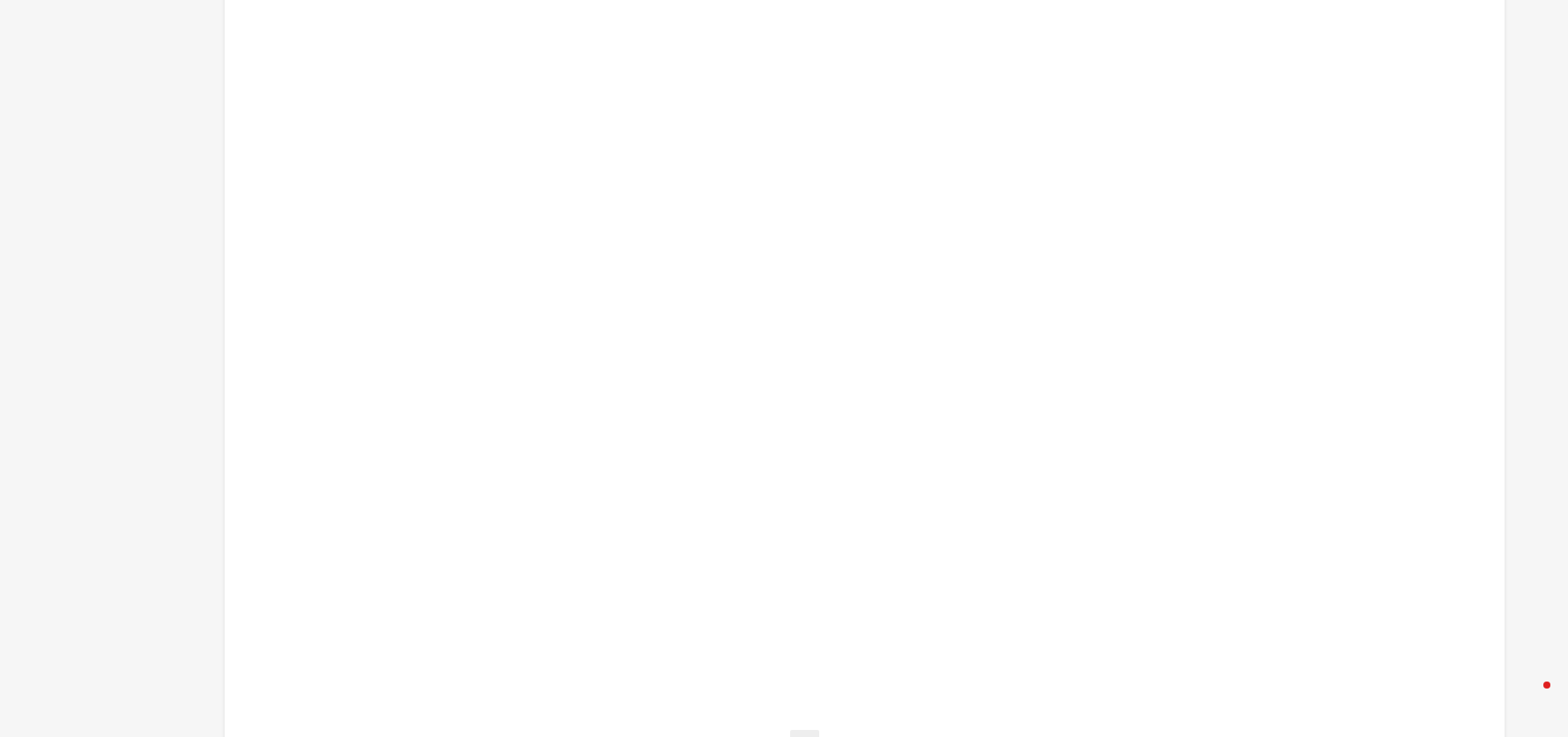
scroll to position [1018, 0]
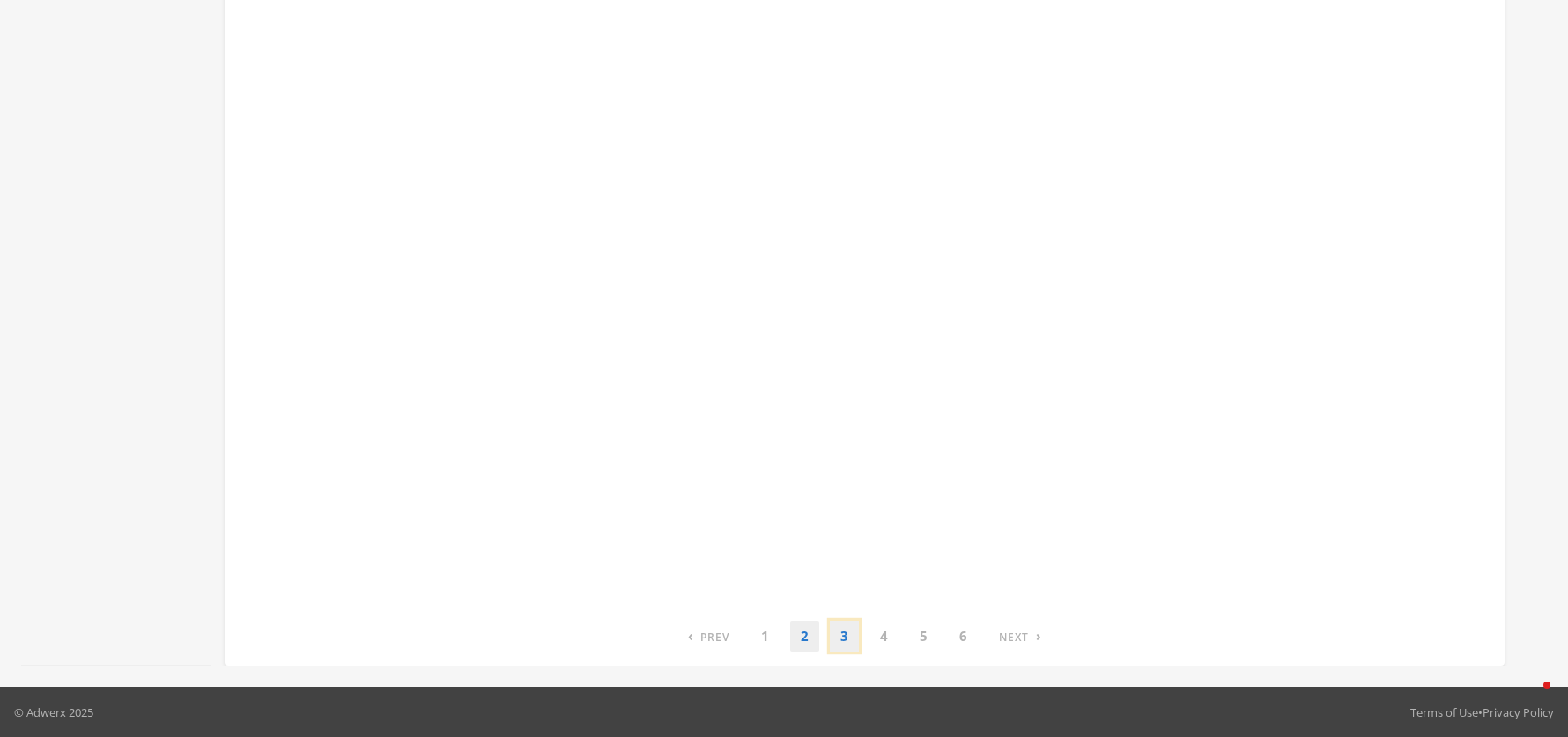
click at [842, 630] on link "3" at bounding box center [844, 637] width 29 height 31
click at [875, 636] on link "4" at bounding box center [884, 637] width 29 height 31
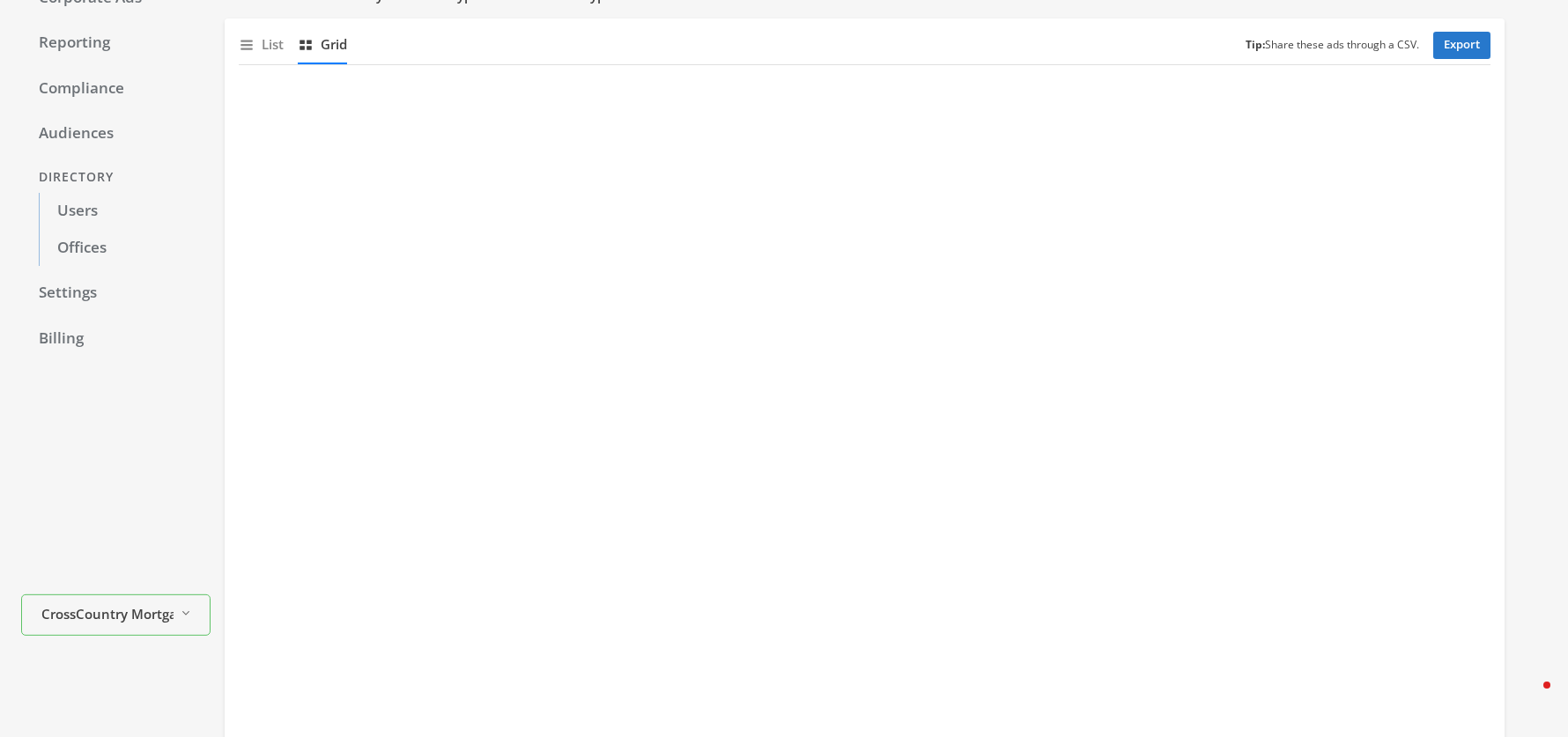
scroll to position [0, 0]
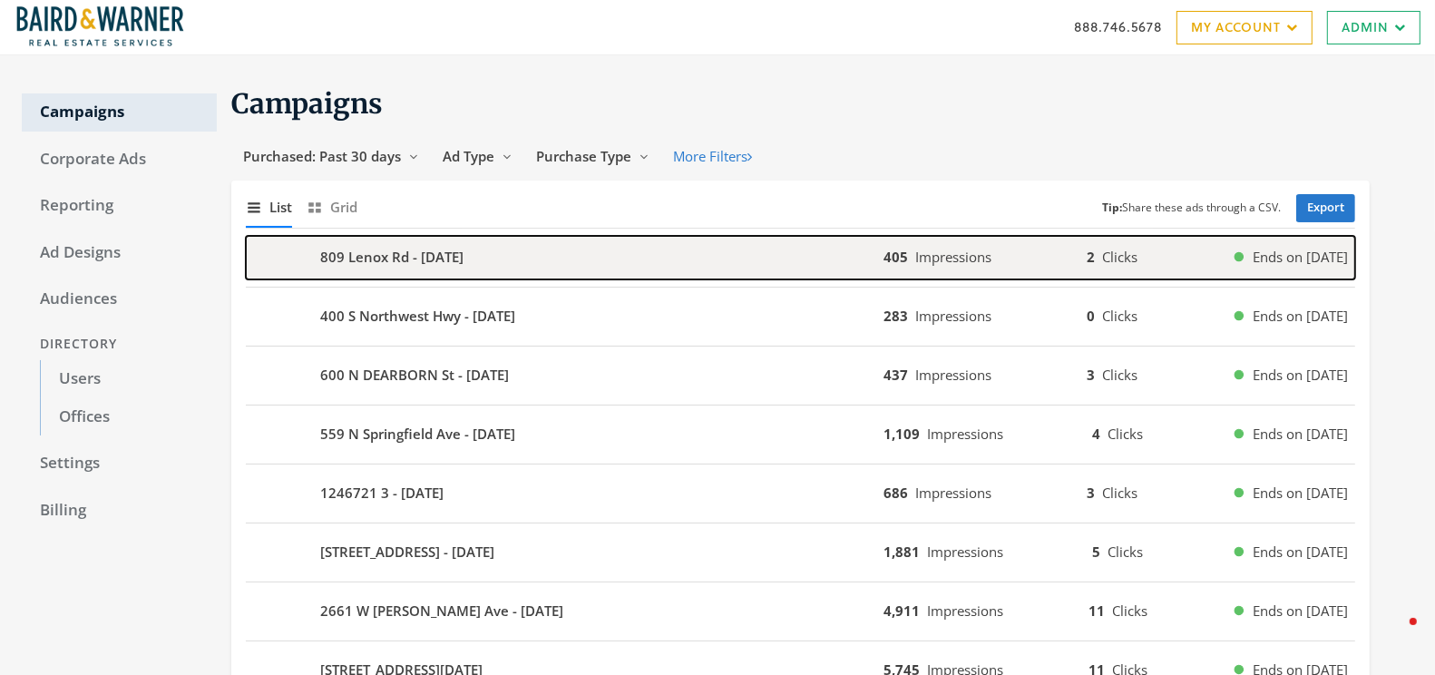
click at [529, 249] on div "809 Lenox Rd - [DATE]" at bounding box center [565, 258] width 638 height 44
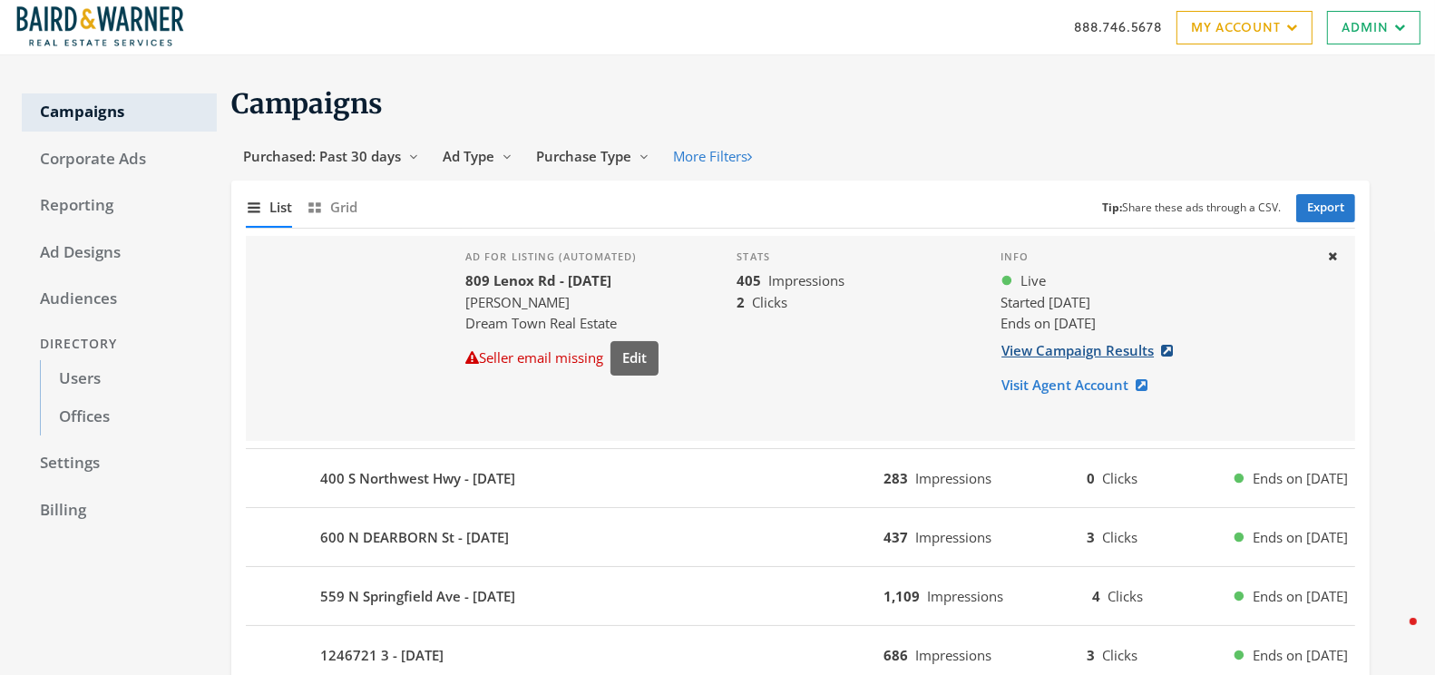
click at [1075, 345] on link "View Campaign Results" at bounding box center [1093, 351] width 184 height 34
